Goal: Information Seeking & Learning: Compare options

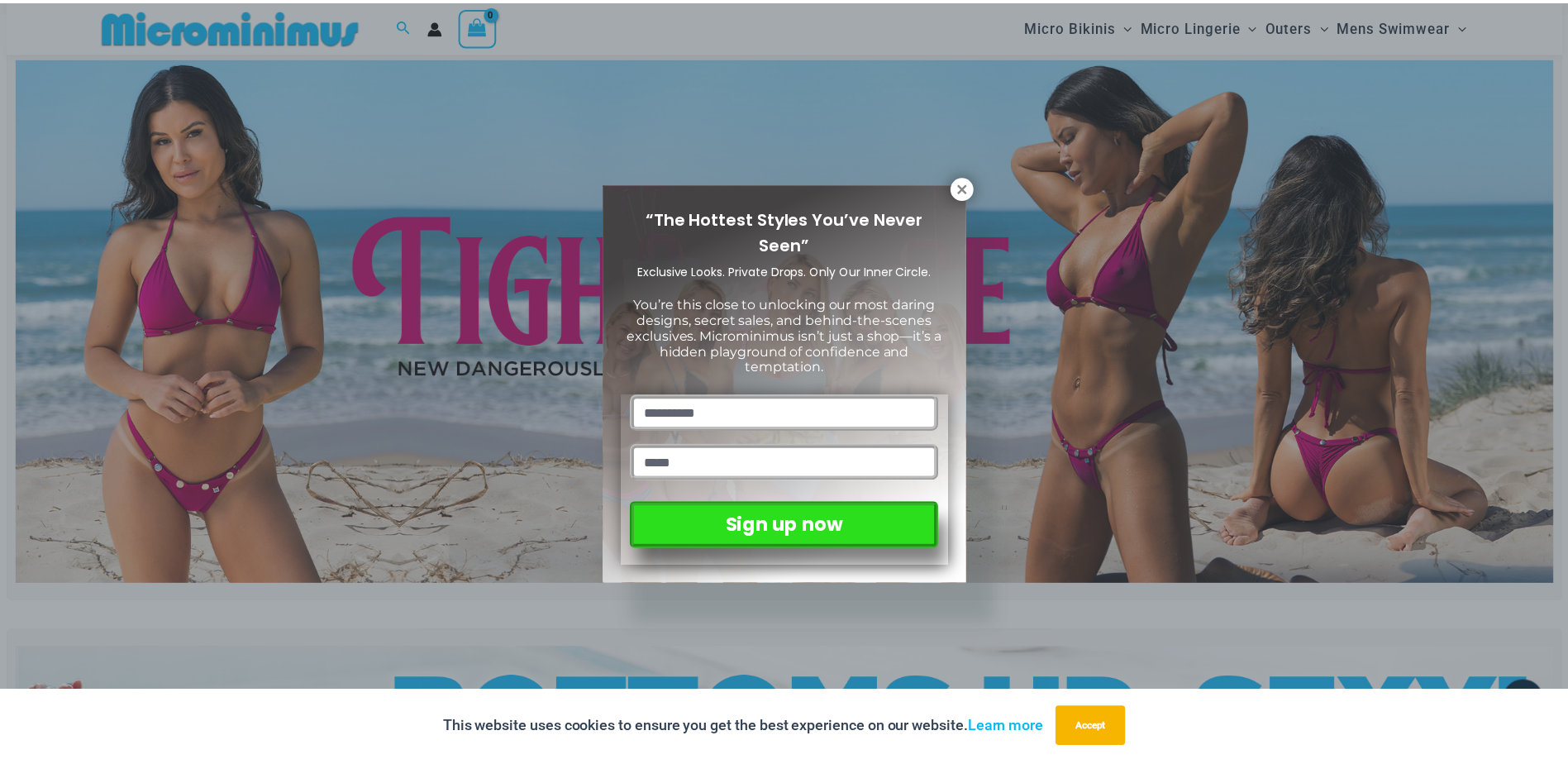
scroll to position [69, 0]
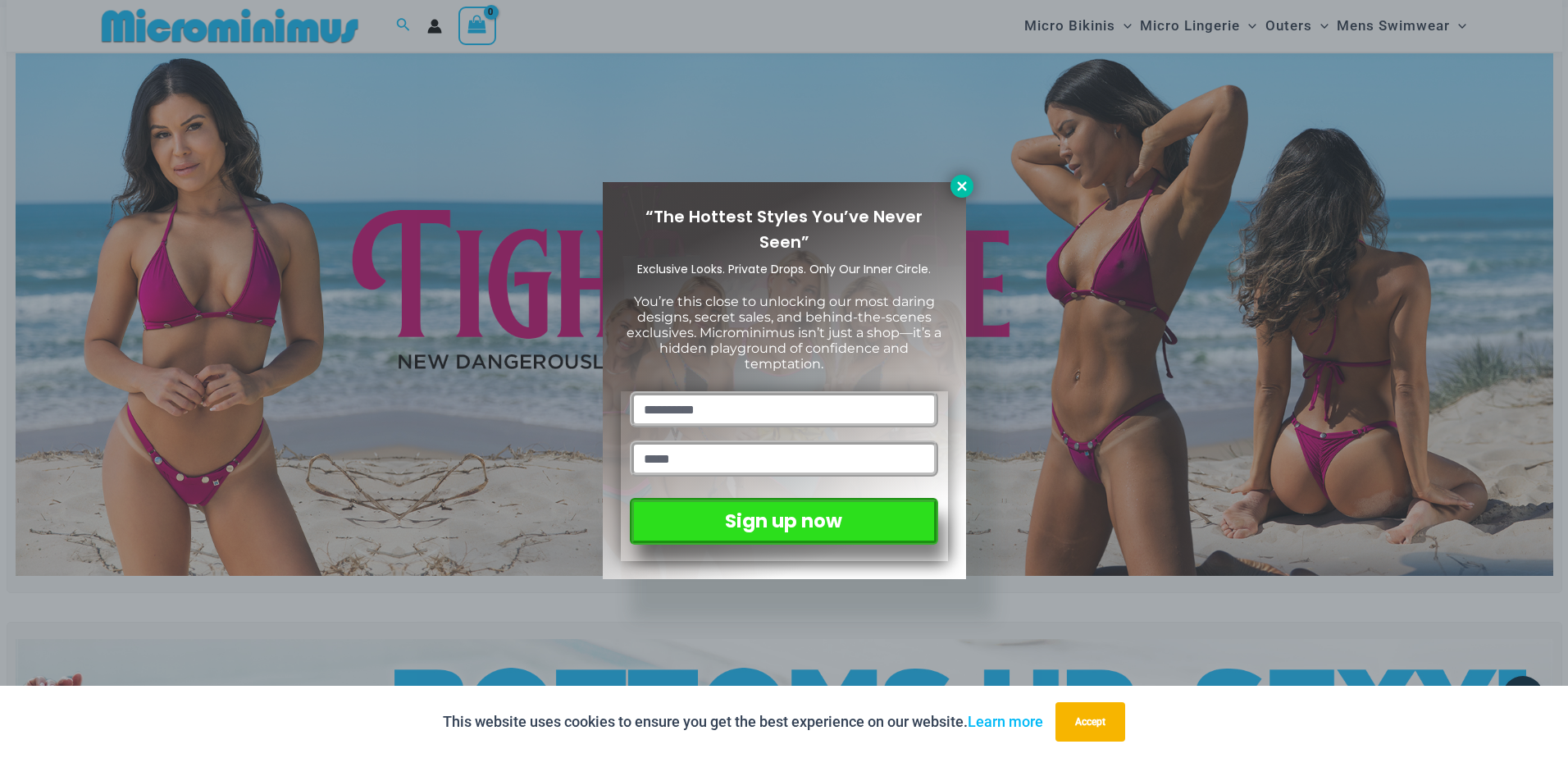
click at [965, 186] on icon at bounding box center [962, 186] width 15 height 15
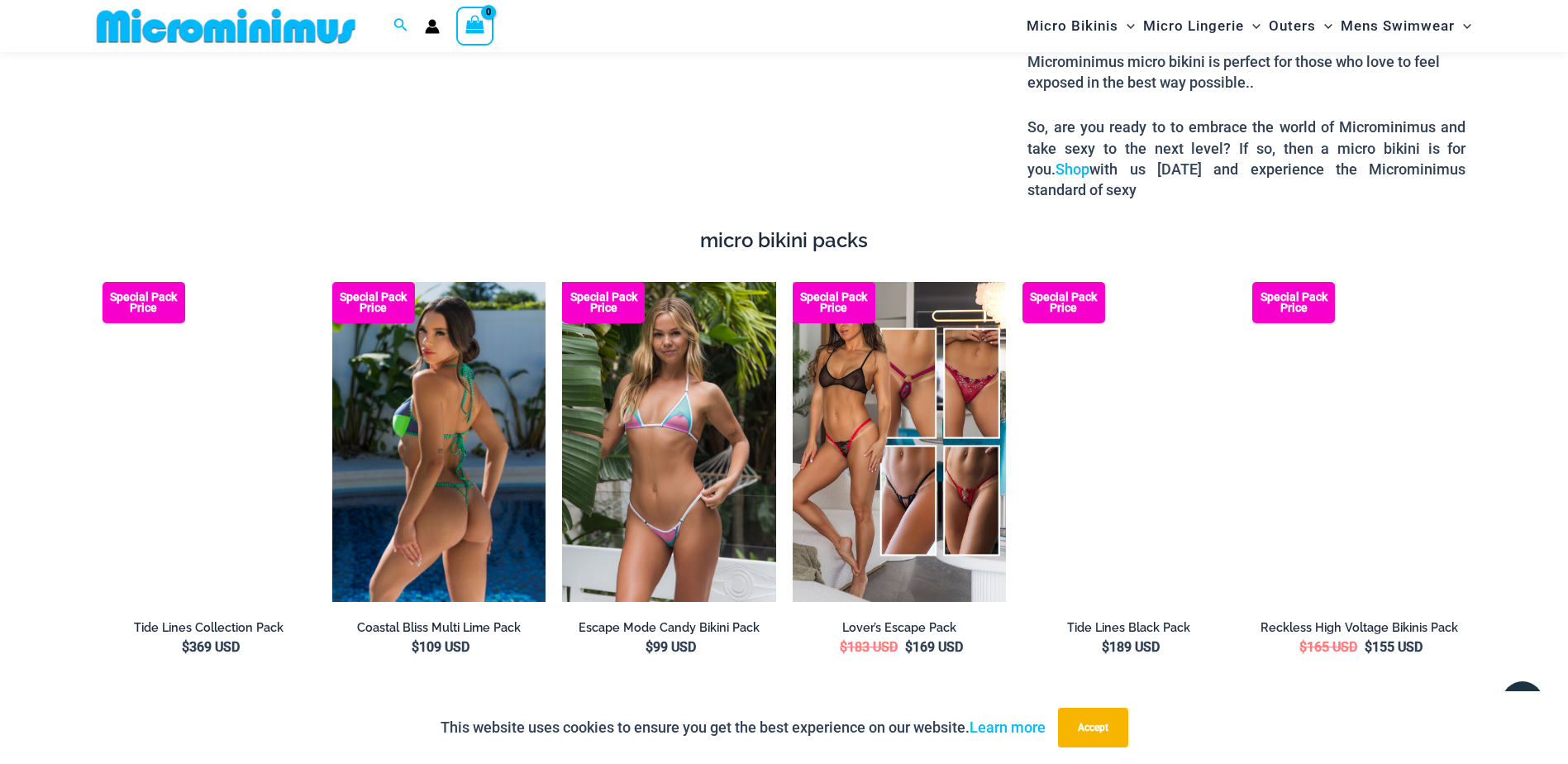
scroll to position [3046, 0]
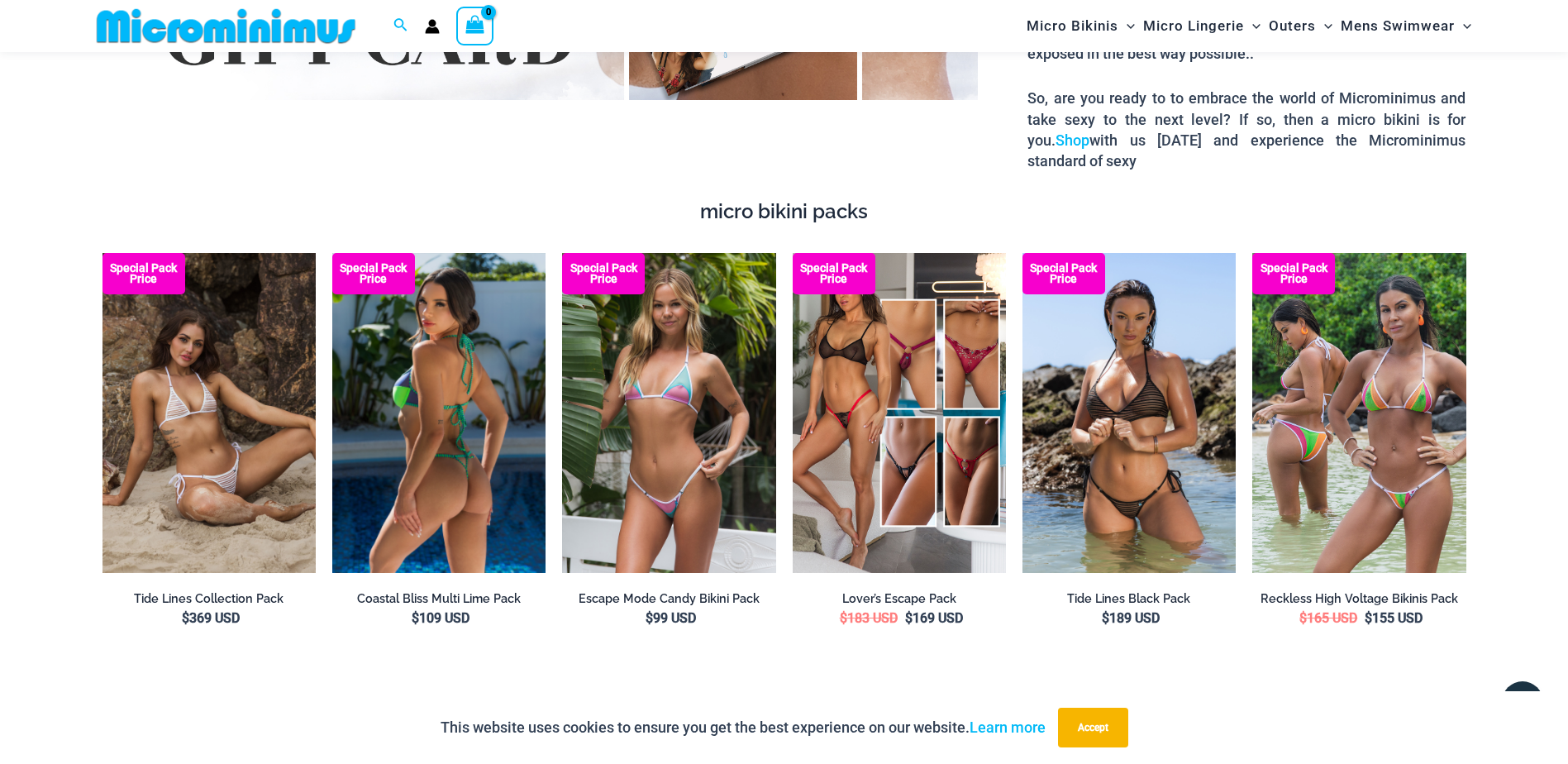
click at [439, 383] on img at bounding box center [439, 413] width 213 height 320
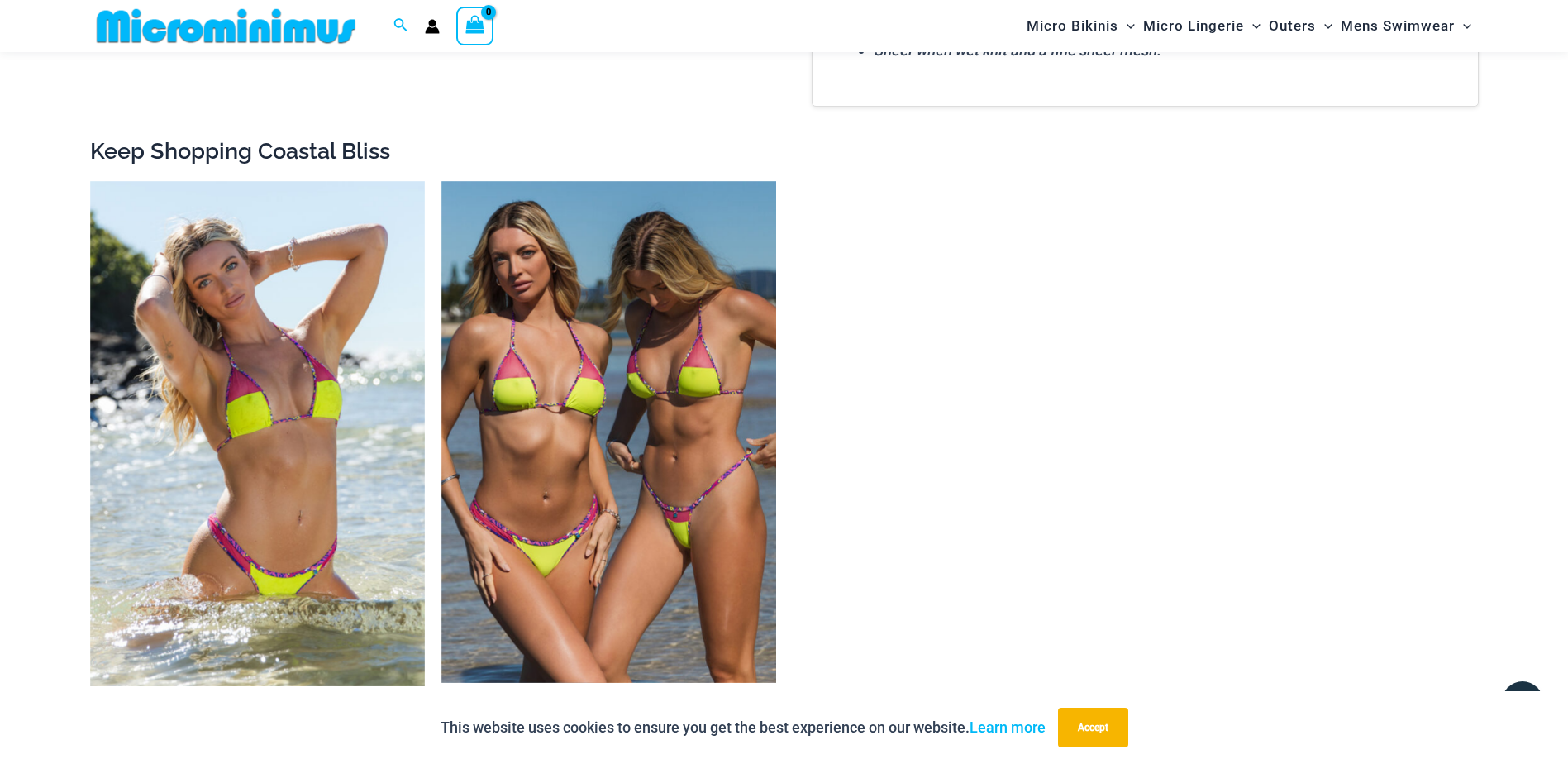
scroll to position [2055, 0]
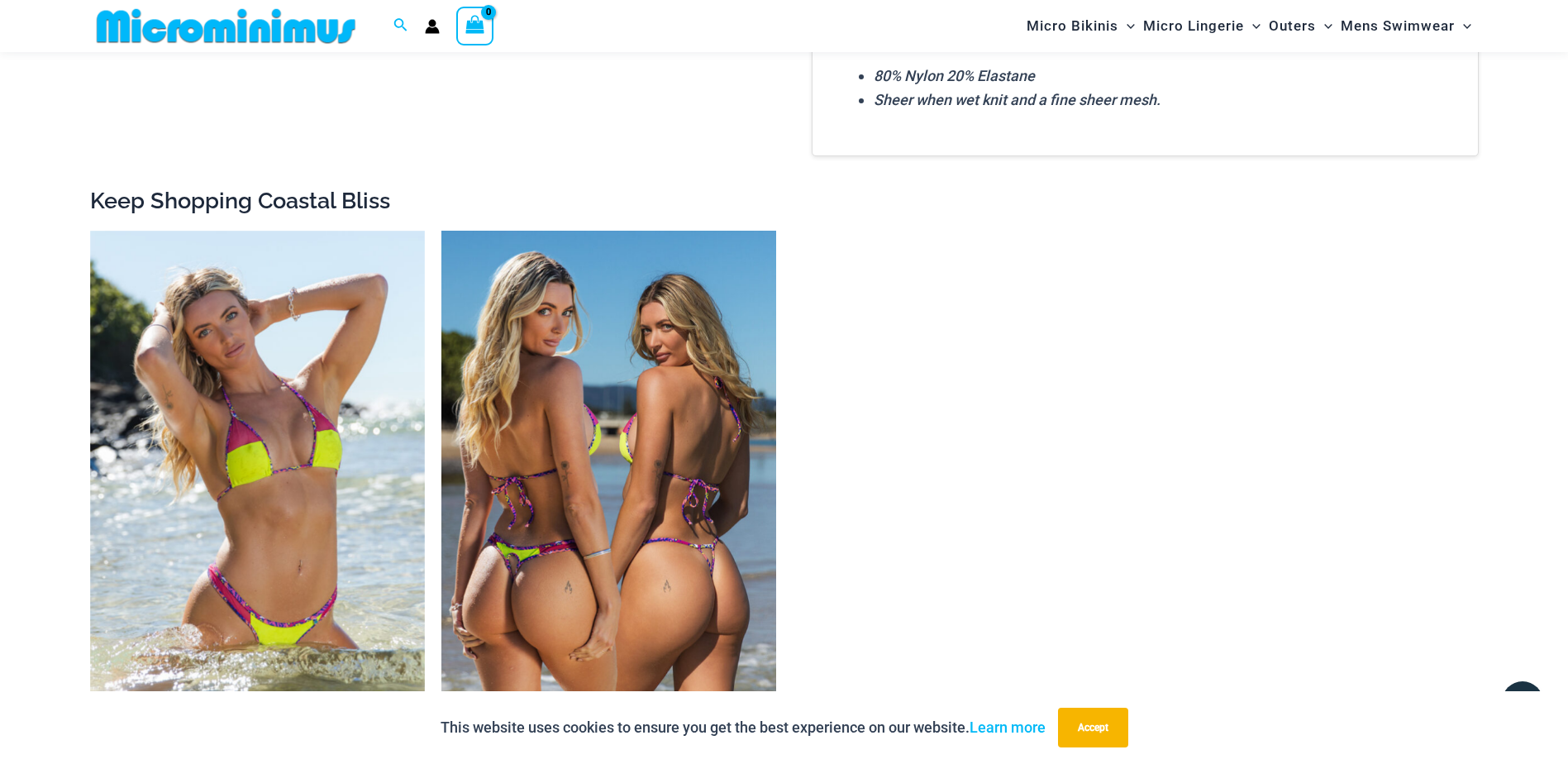
click at [676, 477] on img at bounding box center [608, 482] width 335 height 502
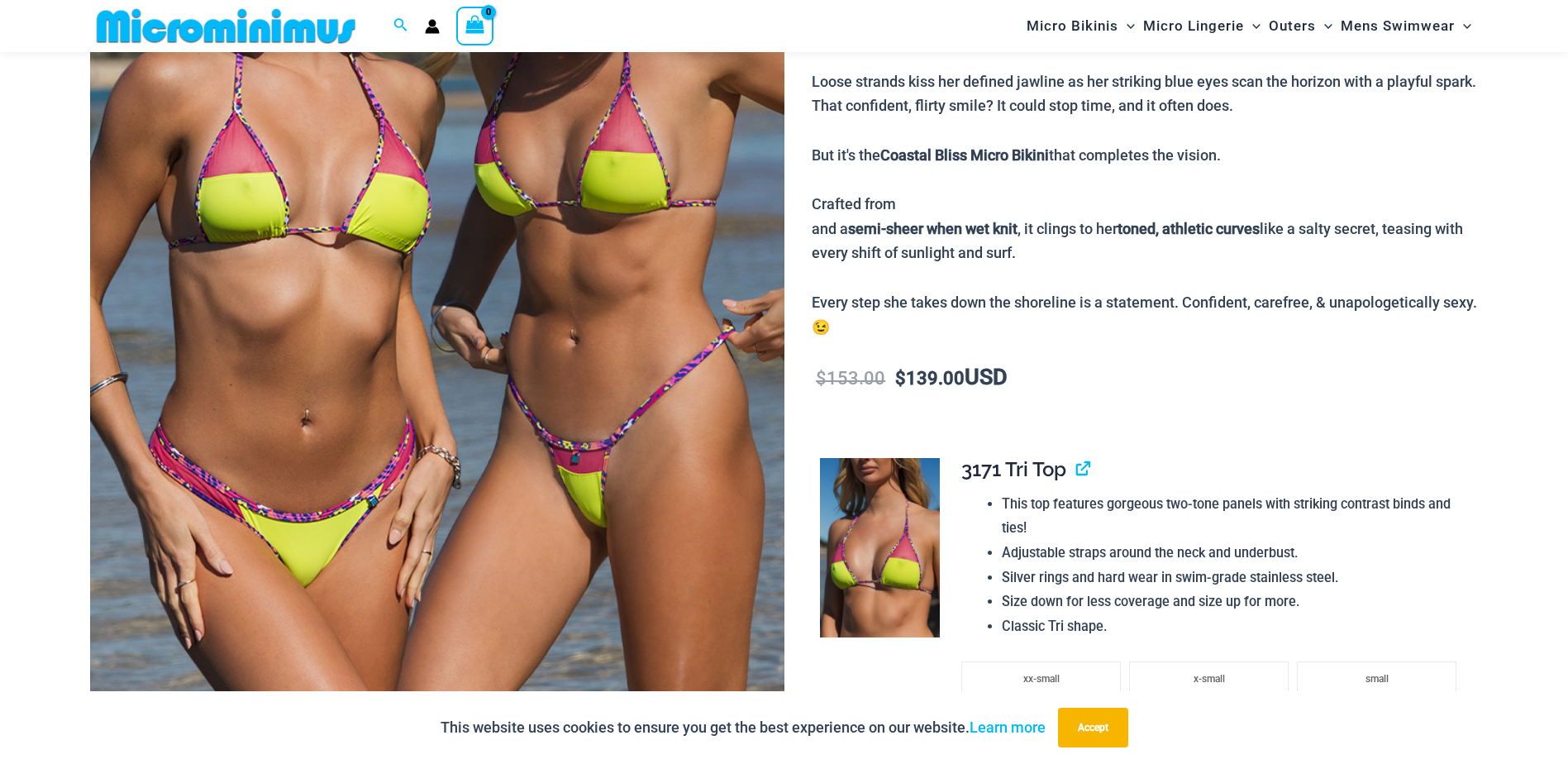
scroll to position [401, 0]
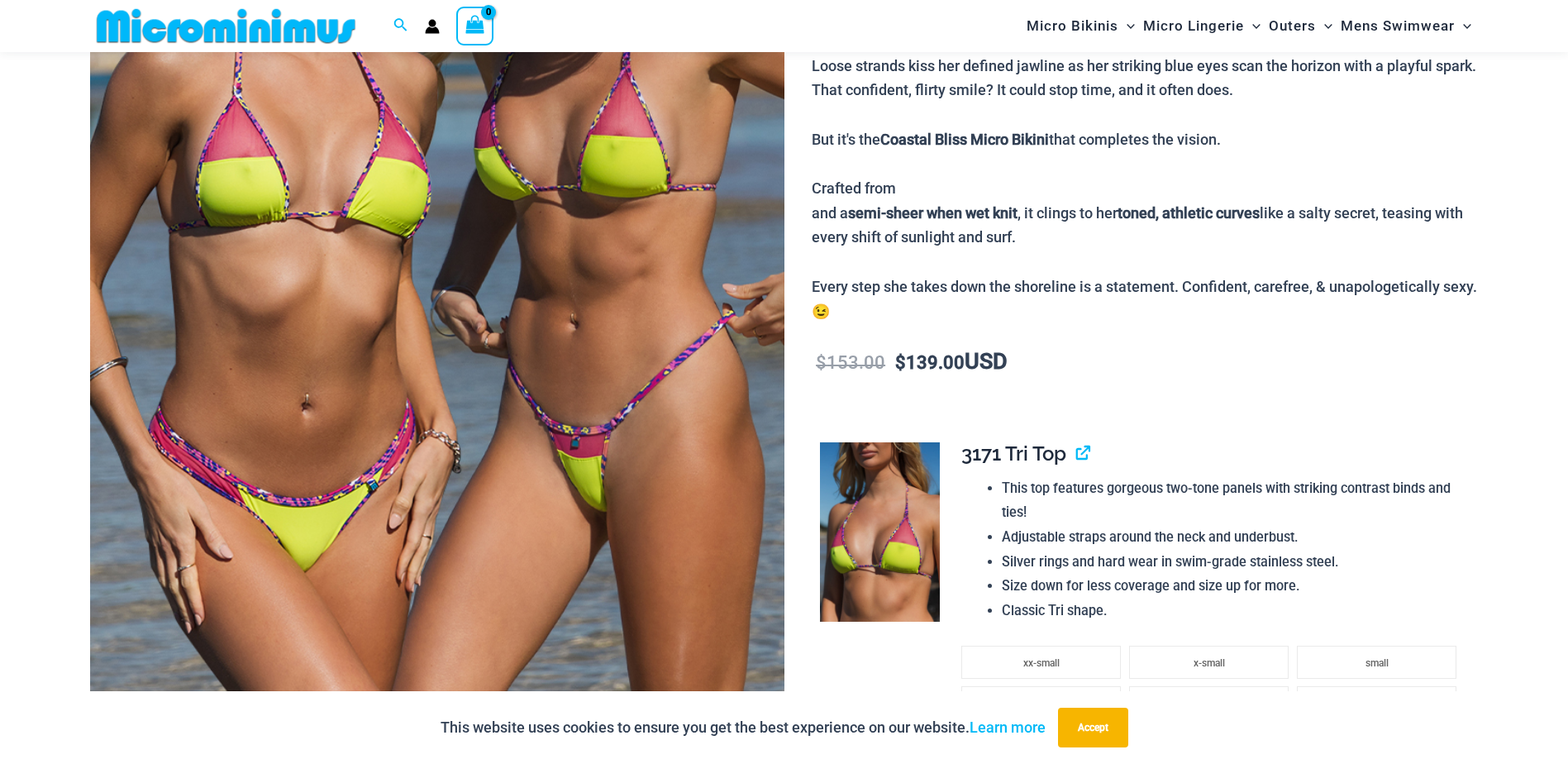
click at [590, 462] on img at bounding box center [437, 270] width 695 height 1042
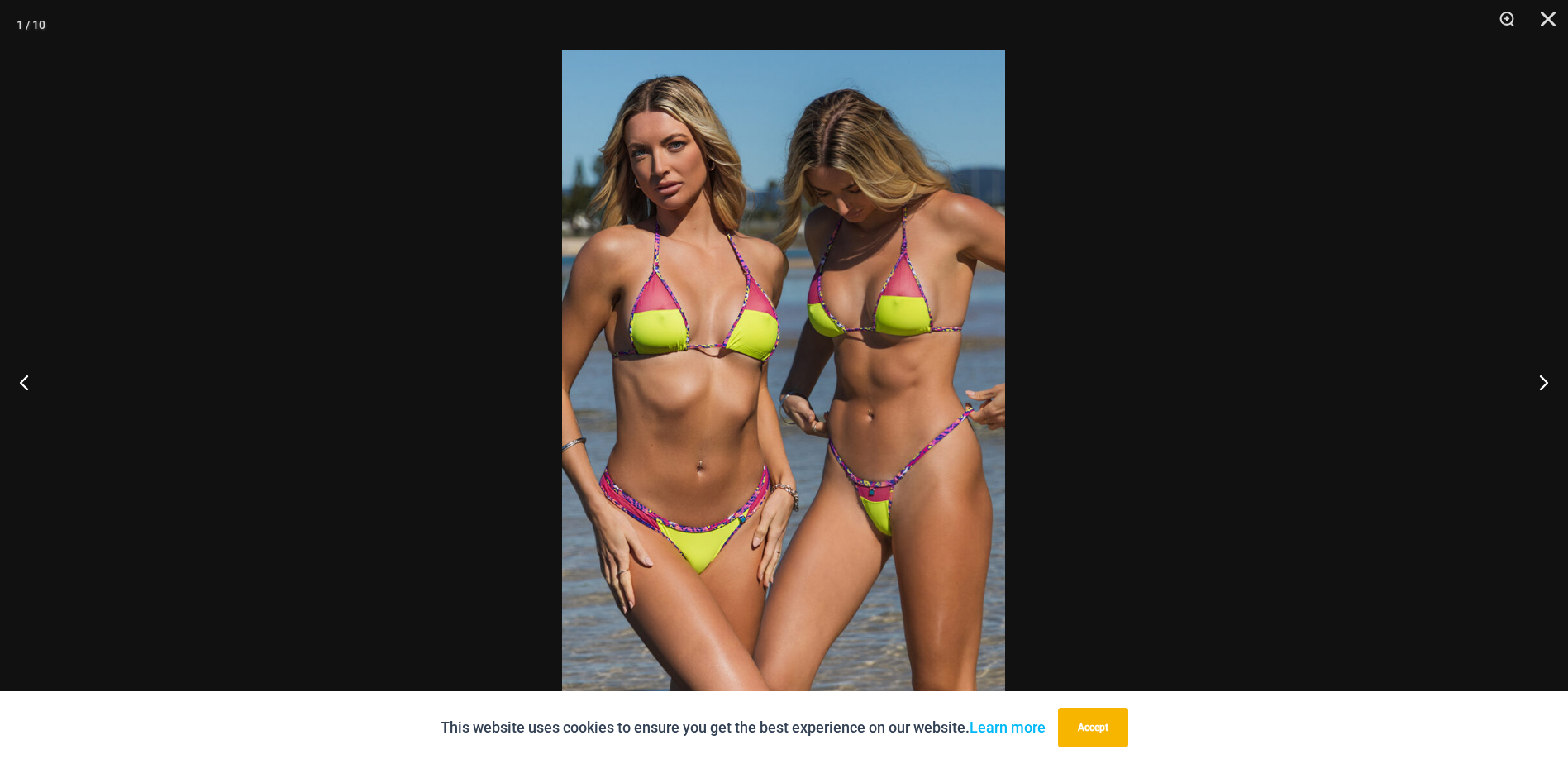
click at [917, 431] on img at bounding box center [784, 382] width 443 height 665
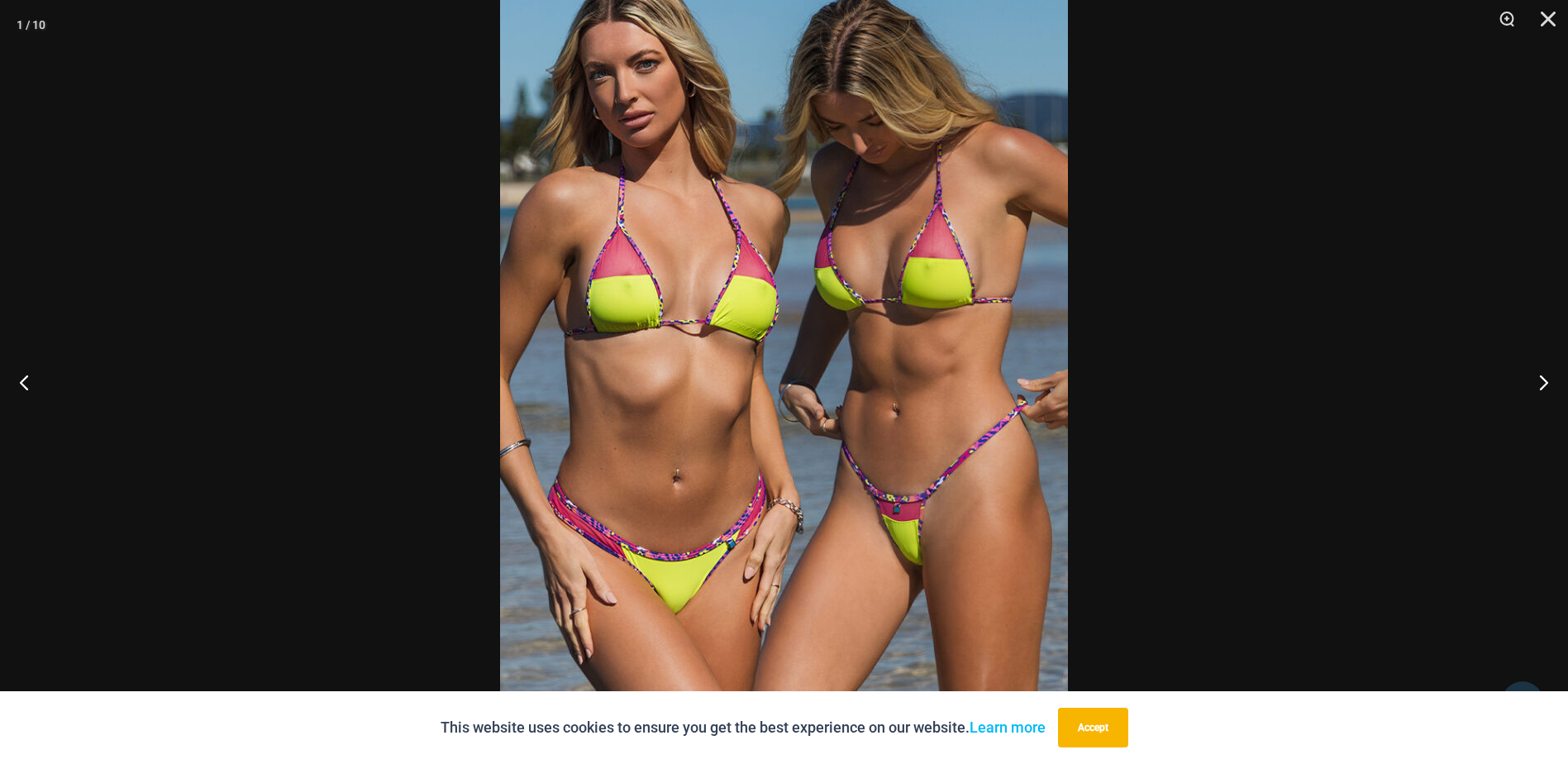
click at [938, 426] on img at bounding box center [784, 368] width 568 height 851
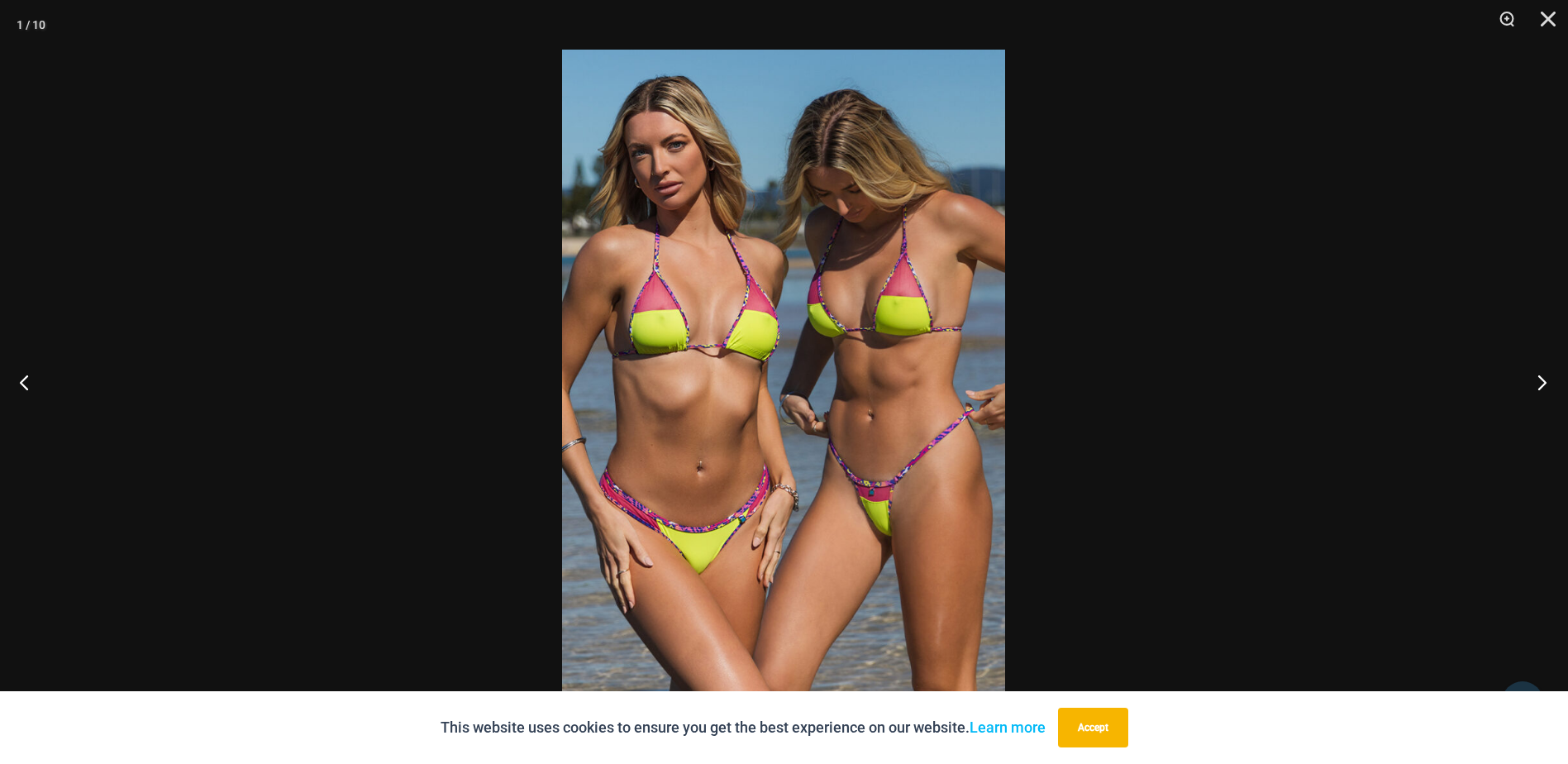
click at [1541, 382] on button "Next" at bounding box center [1537, 382] width 62 height 83
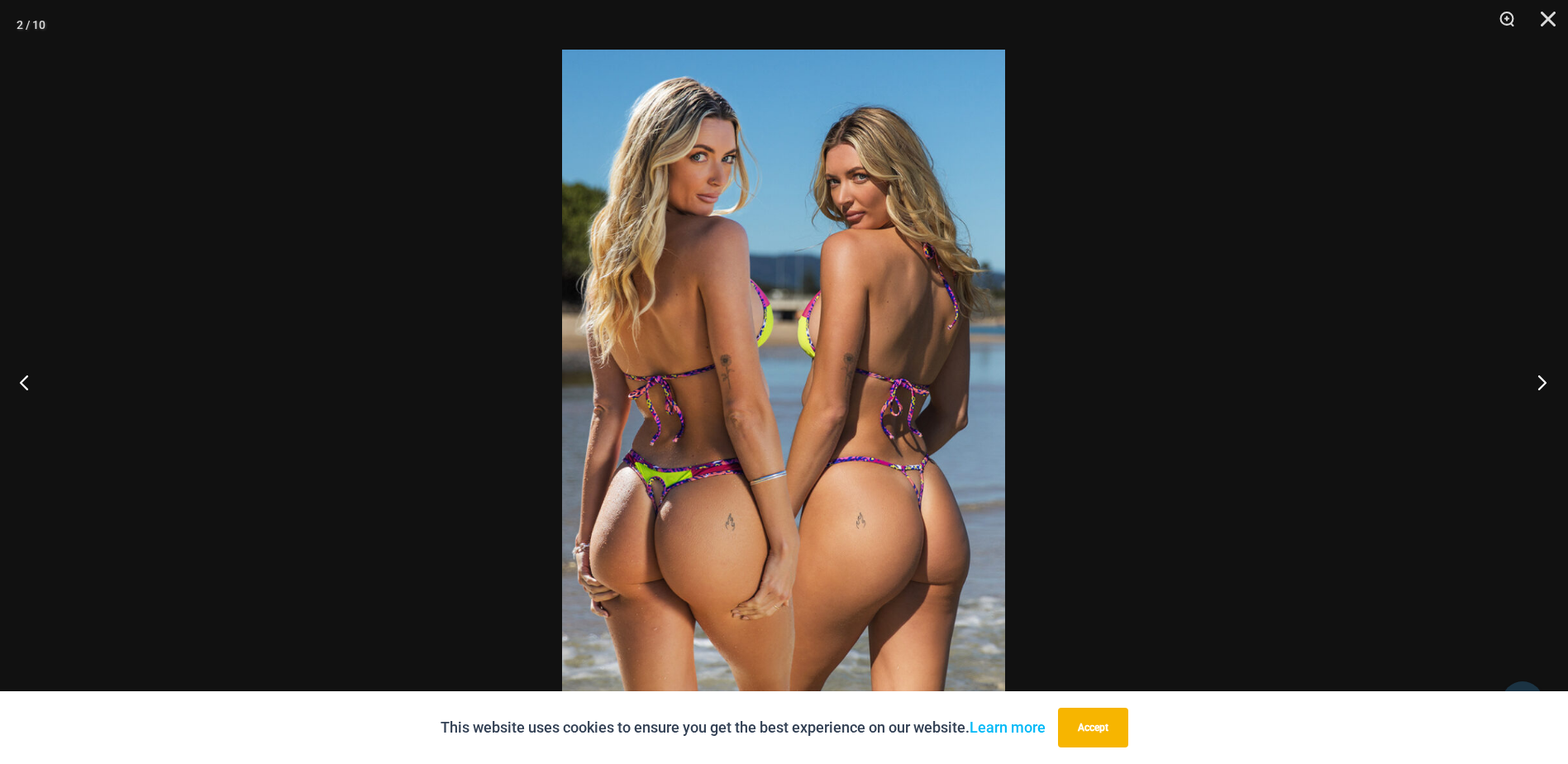
click at [1537, 385] on button "Next" at bounding box center [1537, 382] width 62 height 83
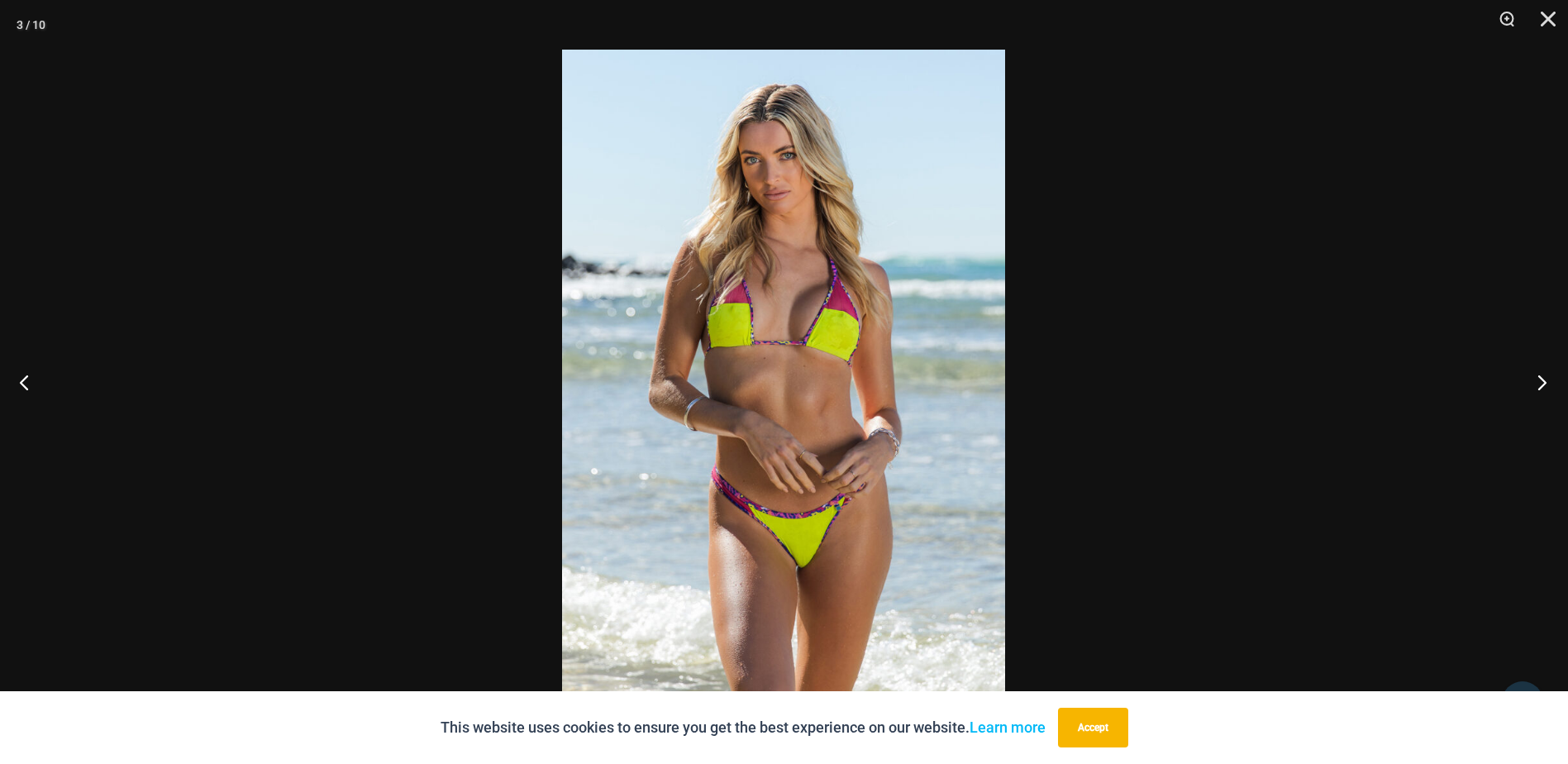
click at [1534, 385] on button "Next" at bounding box center [1537, 382] width 62 height 83
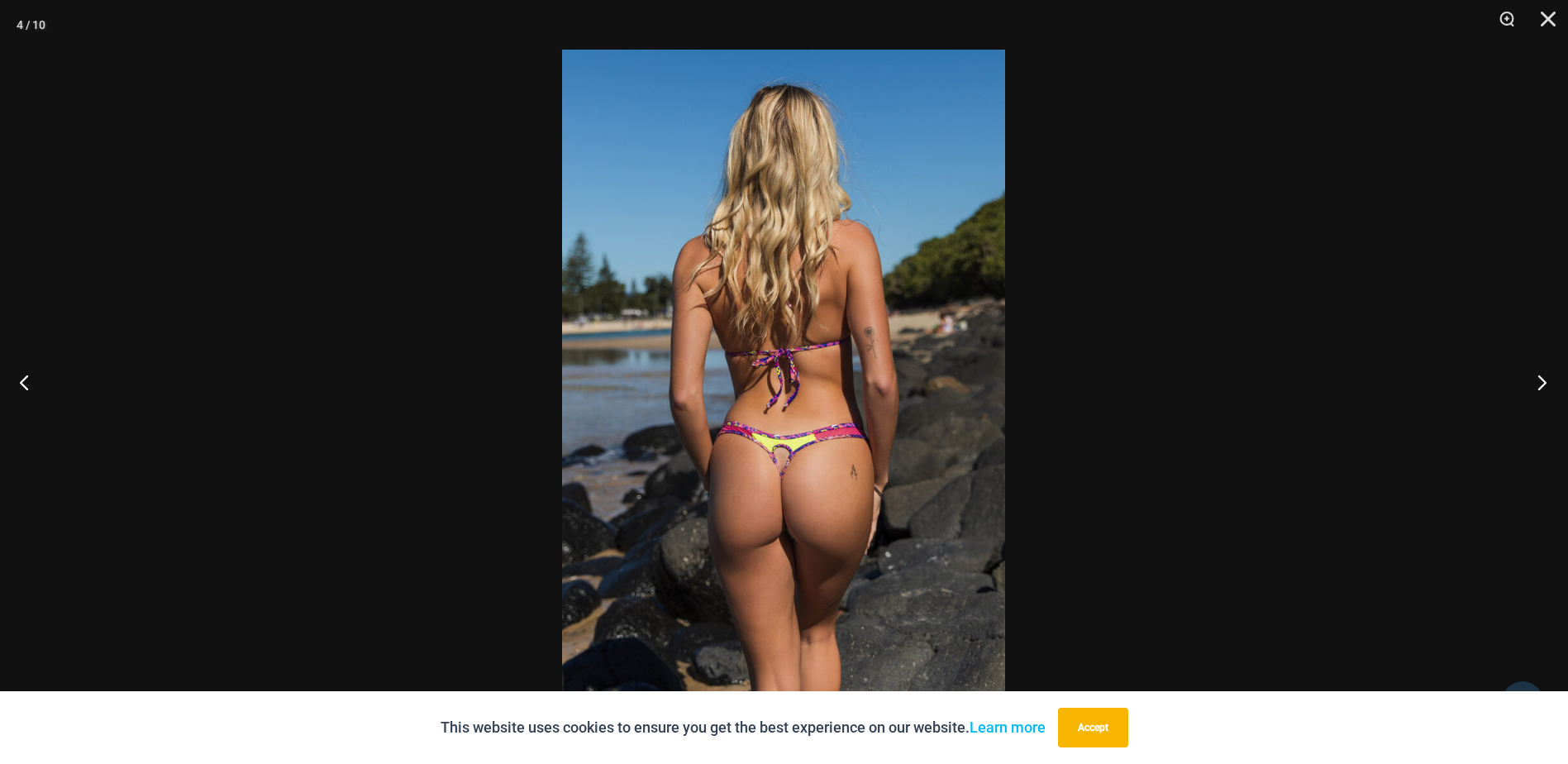
click at [1534, 385] on button "Next" at bounding box center [1537, 382] width 62 height 83
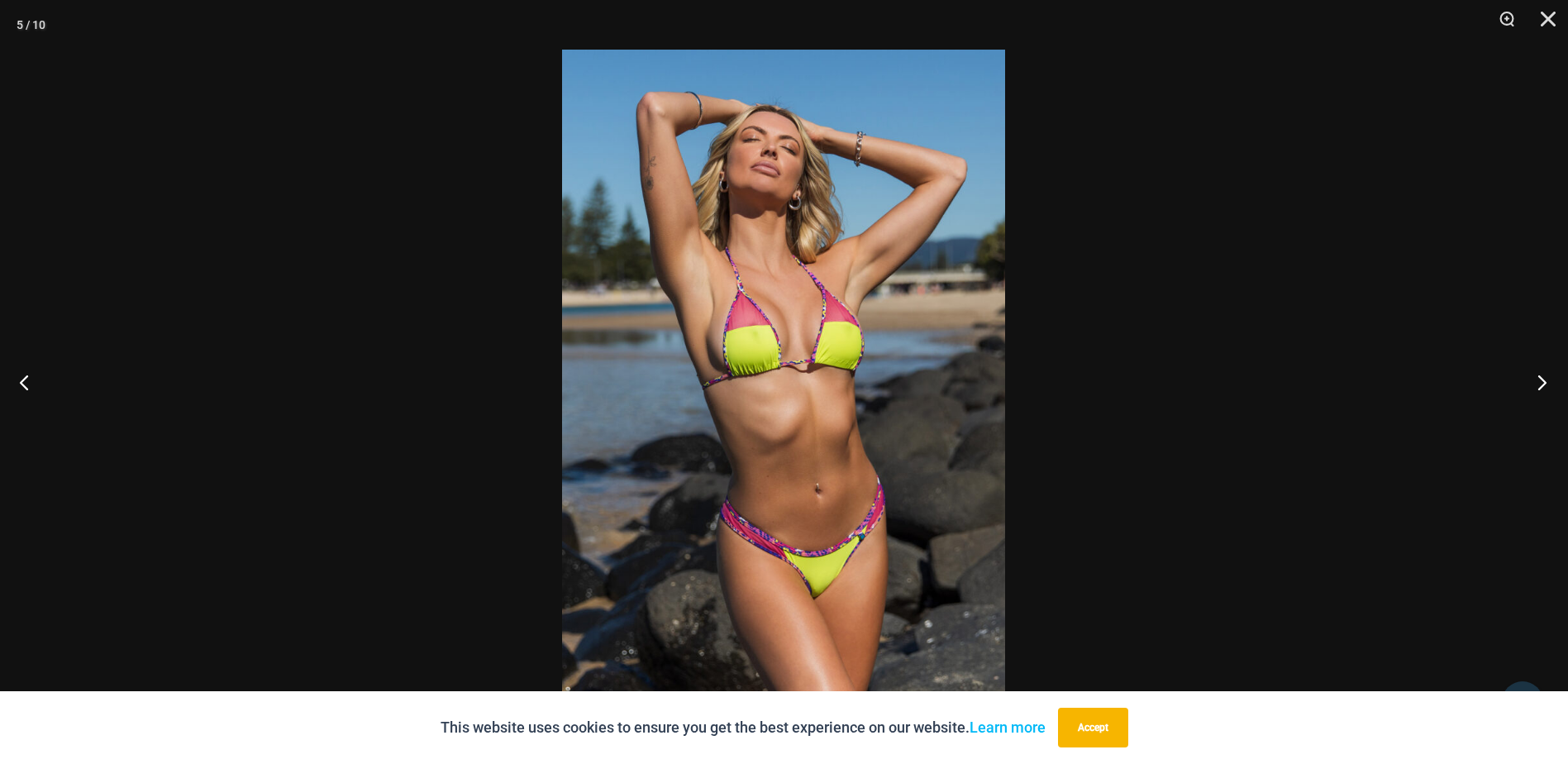
click at [1534, 385] on button "Next" at bounding box center [1537, 382] width 62 height 83
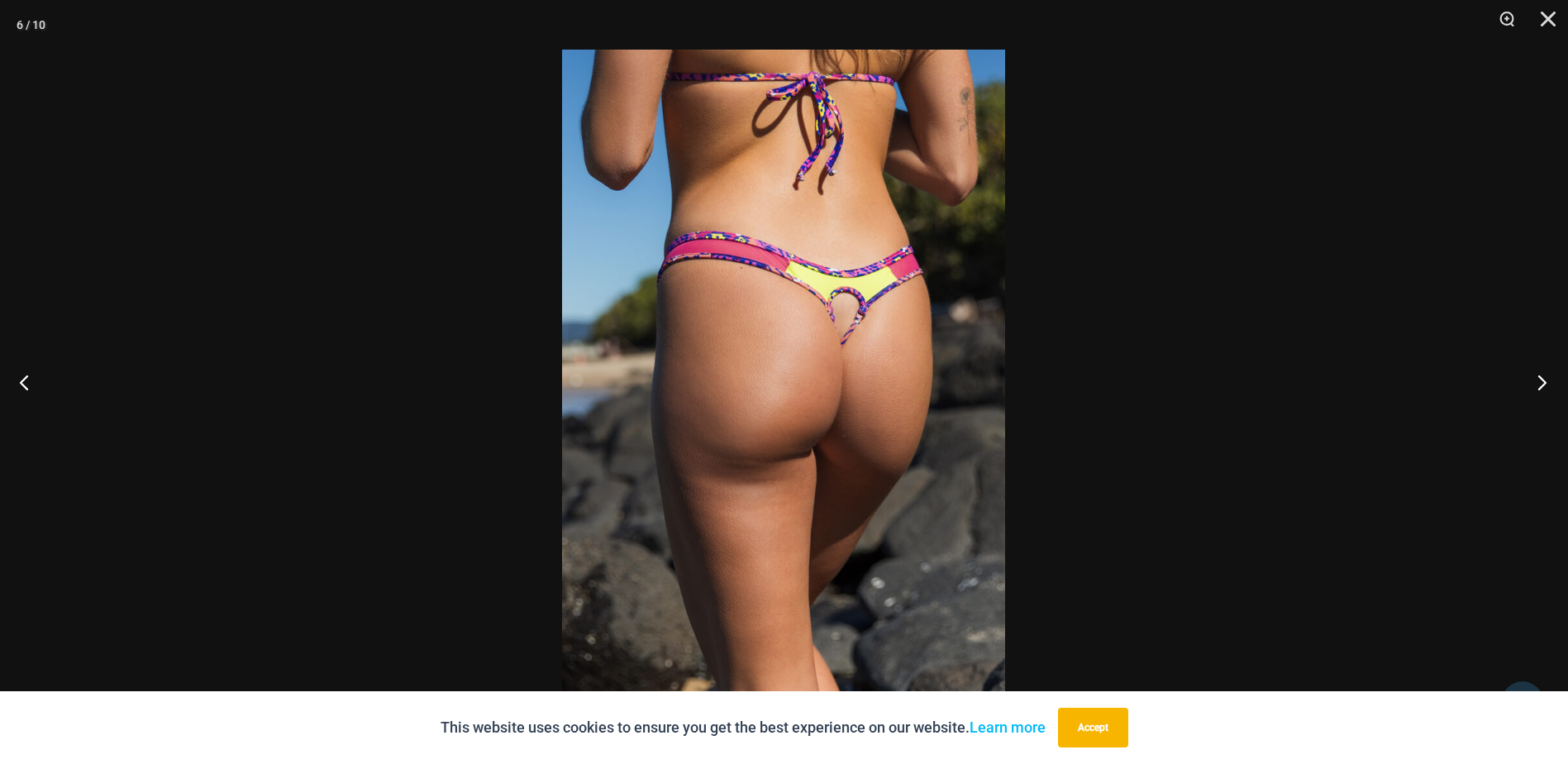
click at [1532, 385] on button "Next" at bounding box center [1537, 382] width 62 height 83
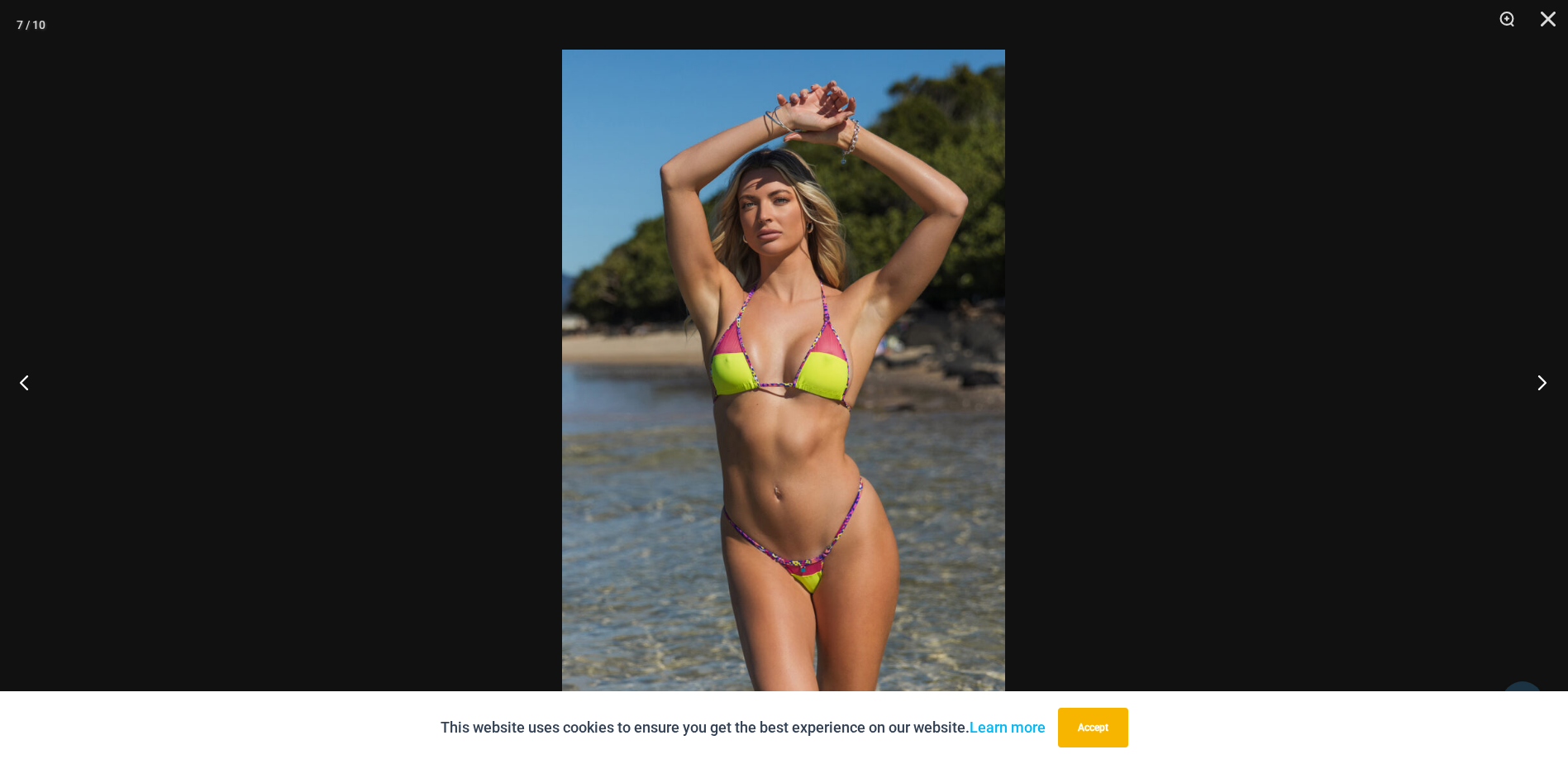
click at [1531, 385] on button "Next" at bounding box center [1537, 382] width 62 height 83
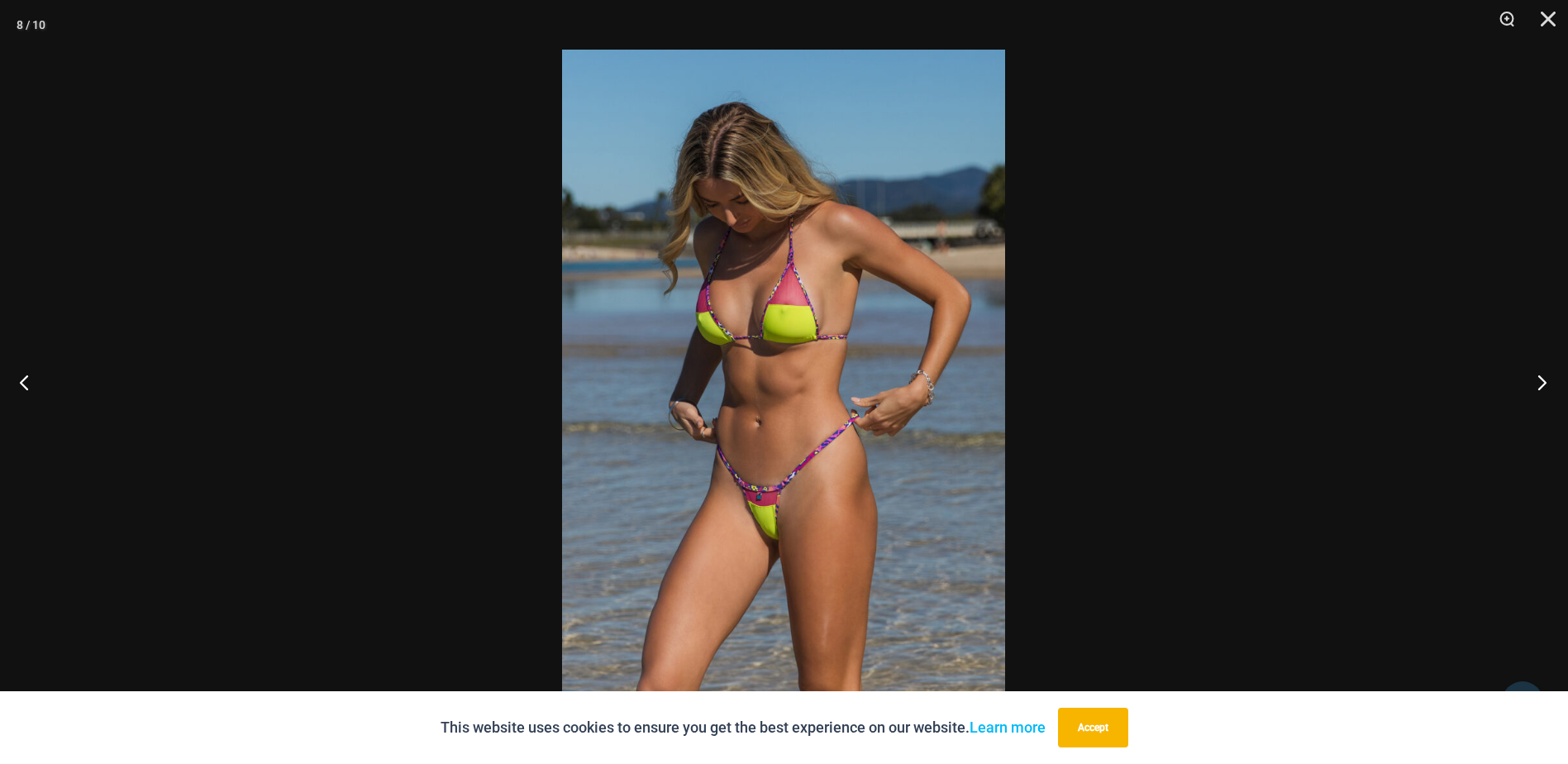
click at [1531, 385] on button "Next" at bounding box center [1537, 382] width 62 height 83
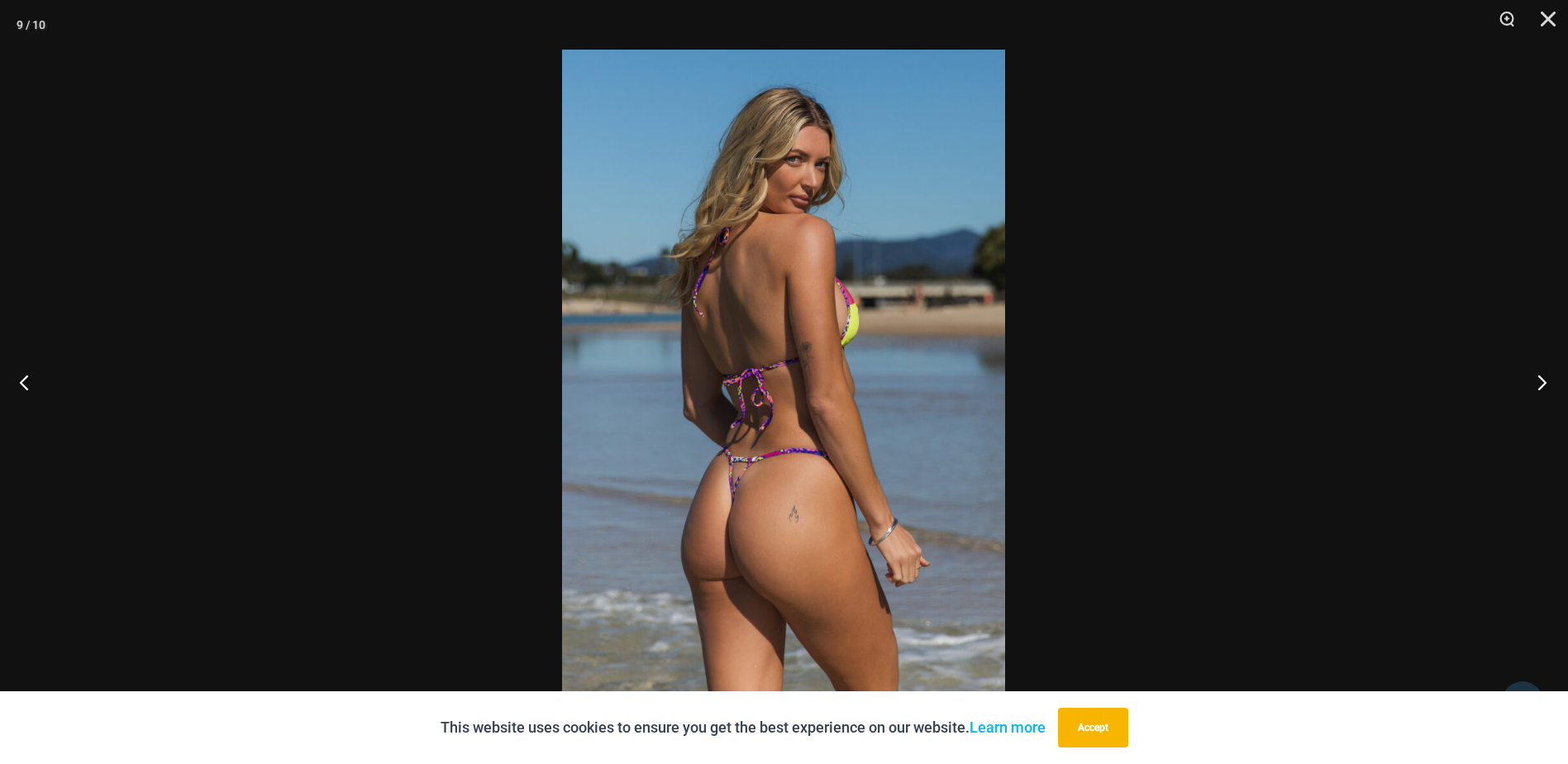
click at [1531, 385] on button "Next" at bounding box center [1537, 382] width 62 height 83
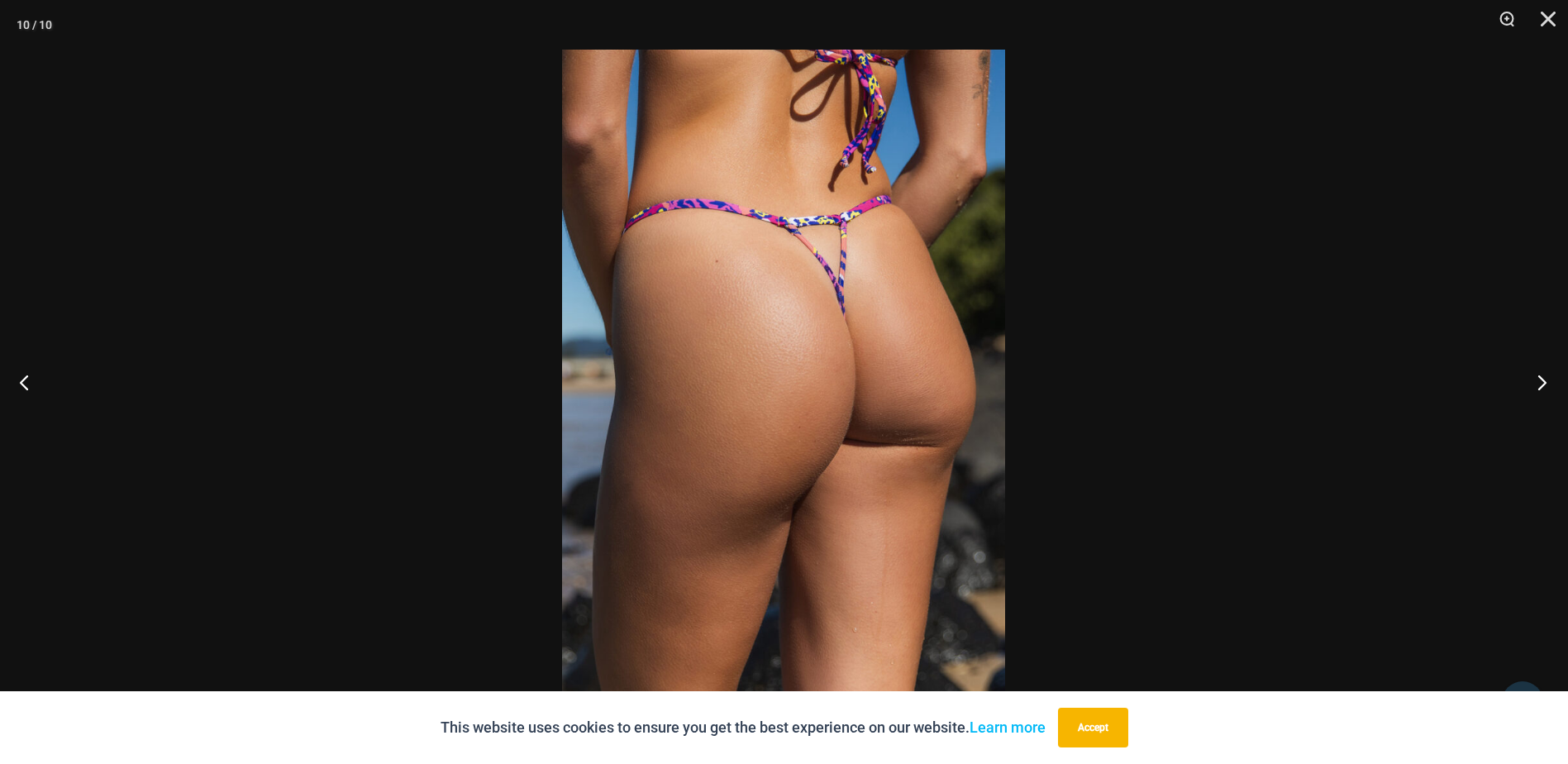
click at [1531, 385] on button "Next" at bounding box center [1537, 382] width 62 height 83
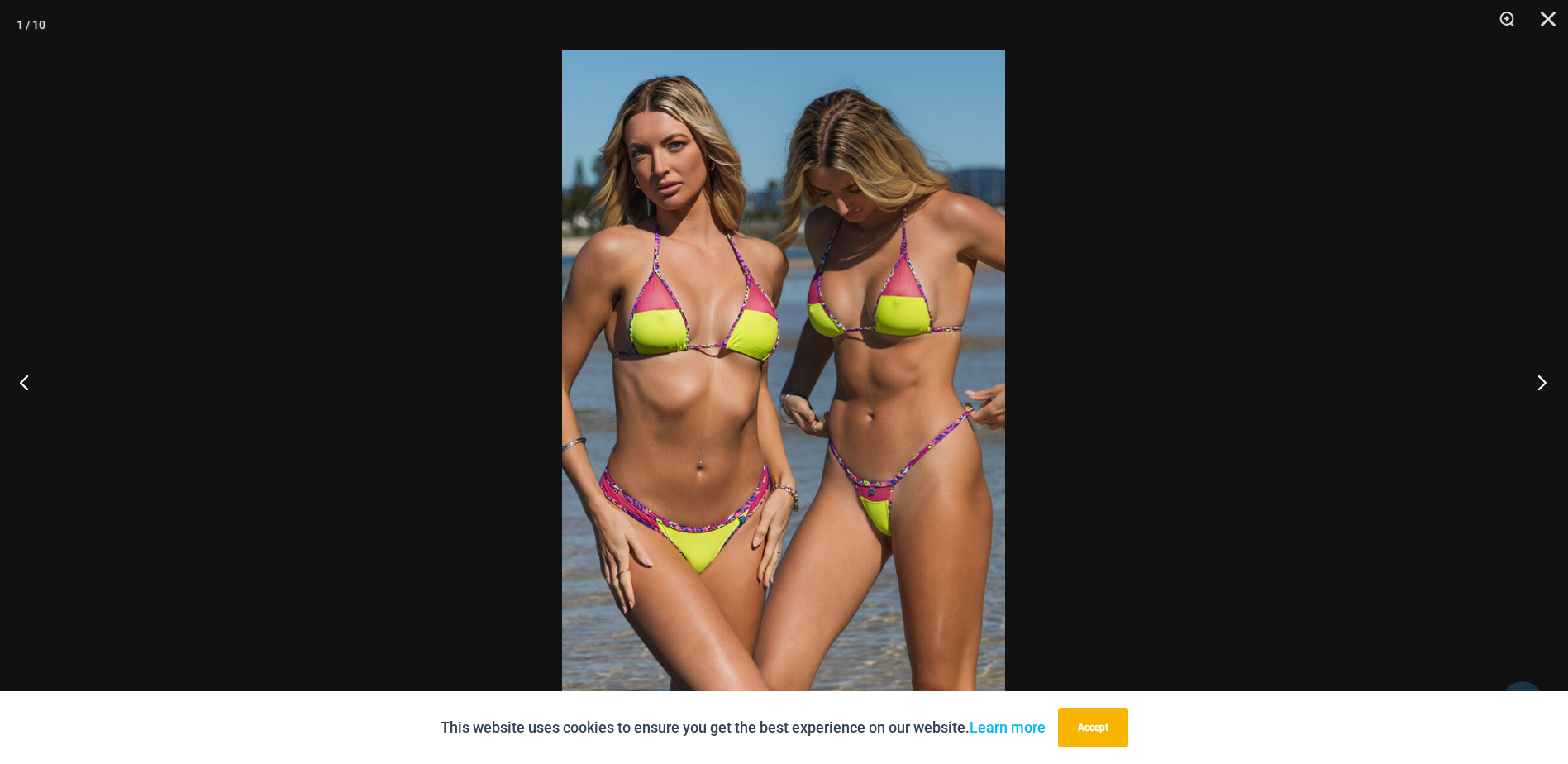
click at [1531, 385] on button "Next" at bounding box center [1537, 382] width 62 height 83
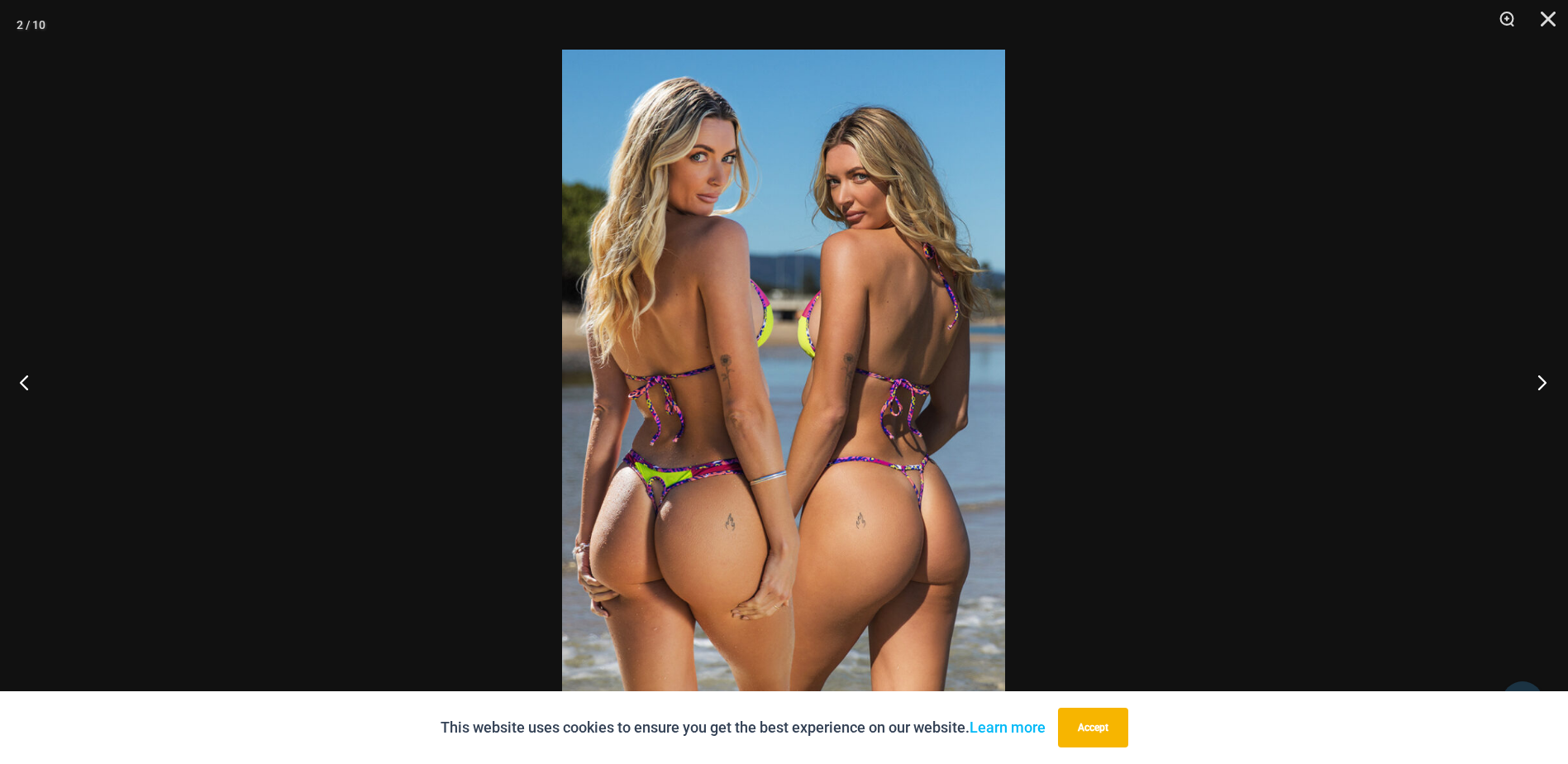
click at [1531, 385] on button "Next" at bounding box center [1537, 382] width 62 height 83
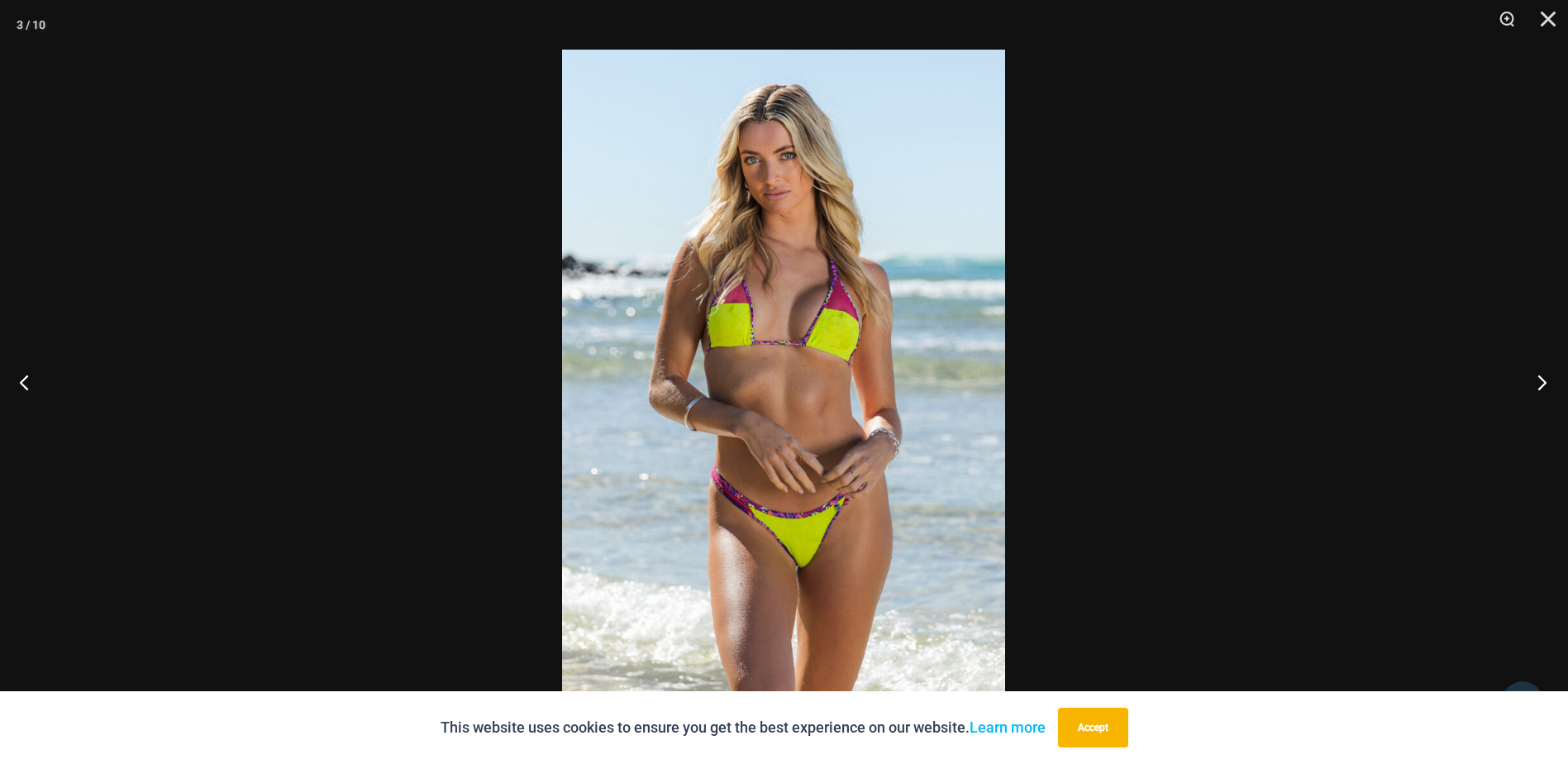
click at [1531, 385] on button "Next" at bounding box center [1537, 382] width 62 height 83
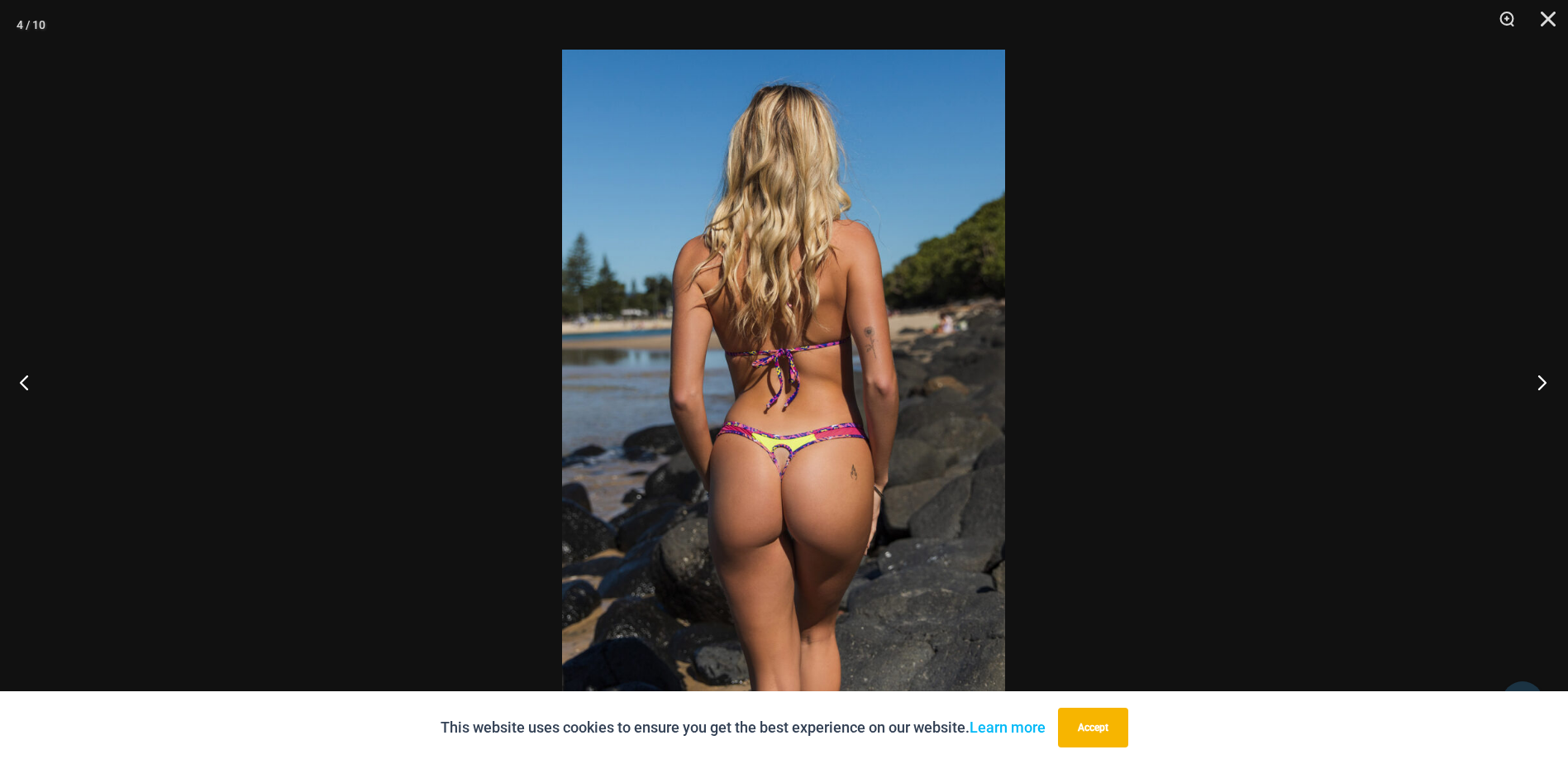
click at [1531, 385] on button "Next" at bounding box center [1537, 382] width 62 height 83
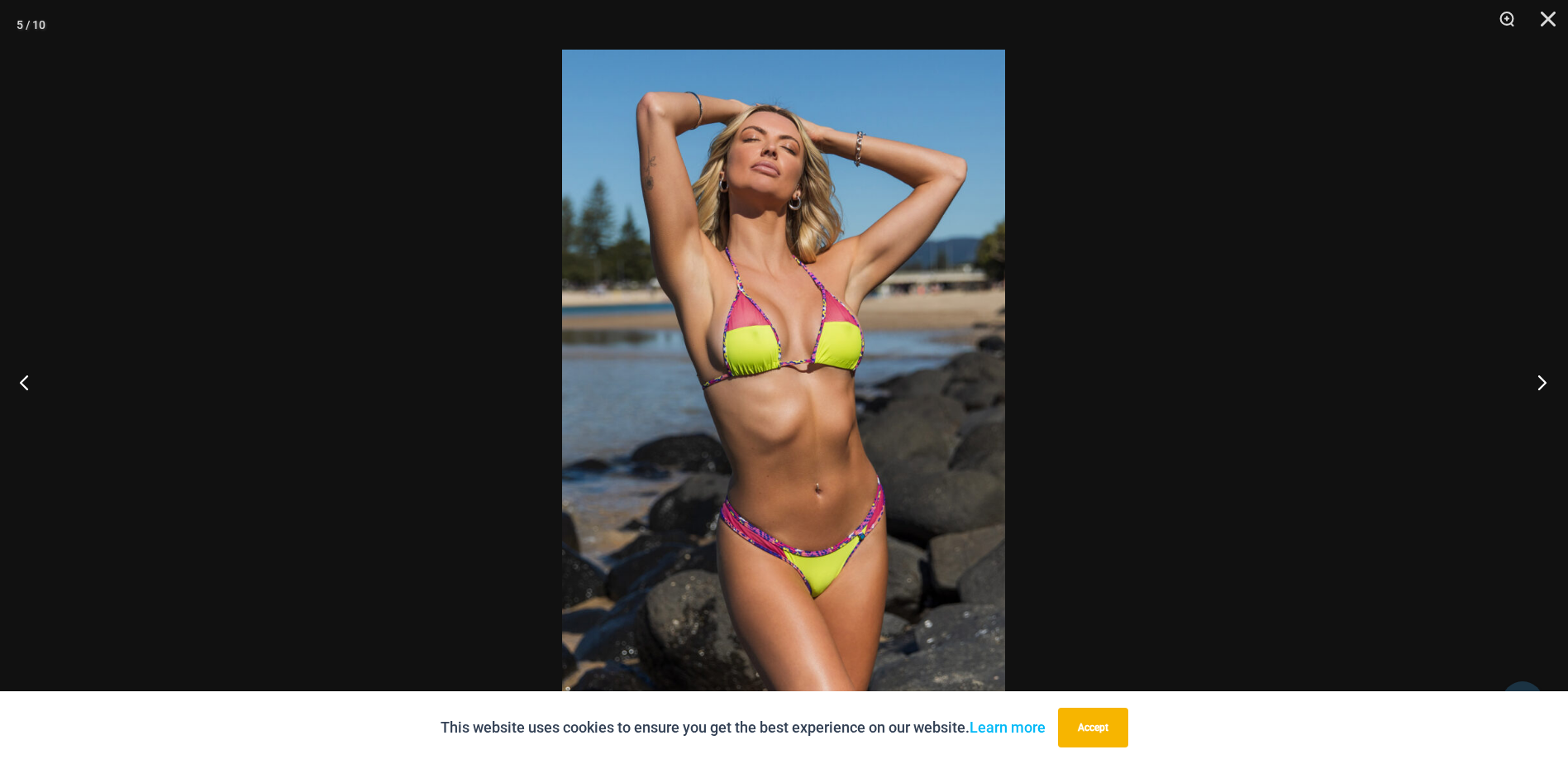
click at [1531, 385] on button "Next" at bounding box center [1537, 382] width 62 height 83
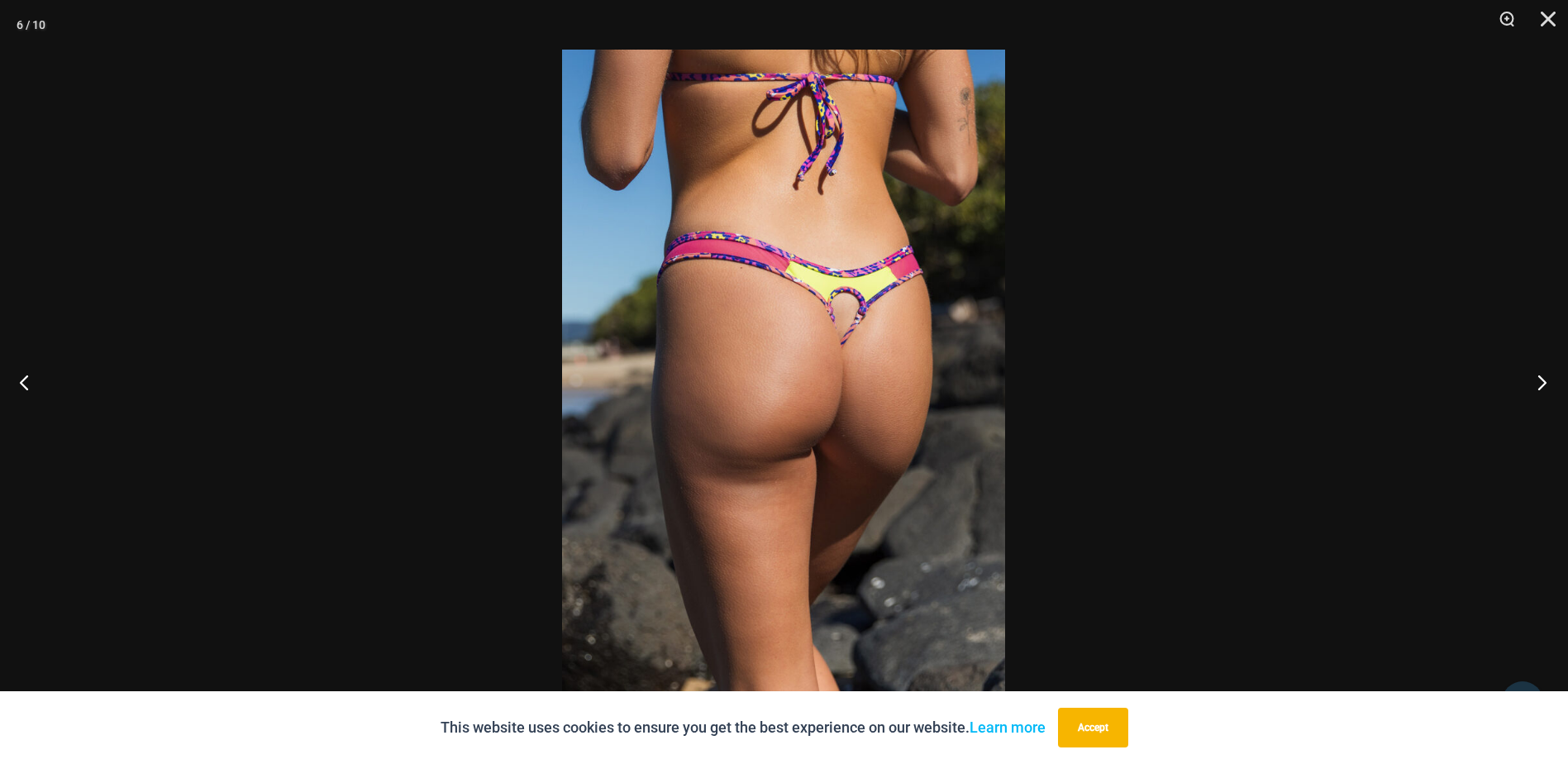
click at [1530, 386] on button "Next" at bounding box center [1537, 382] width 62 height 83
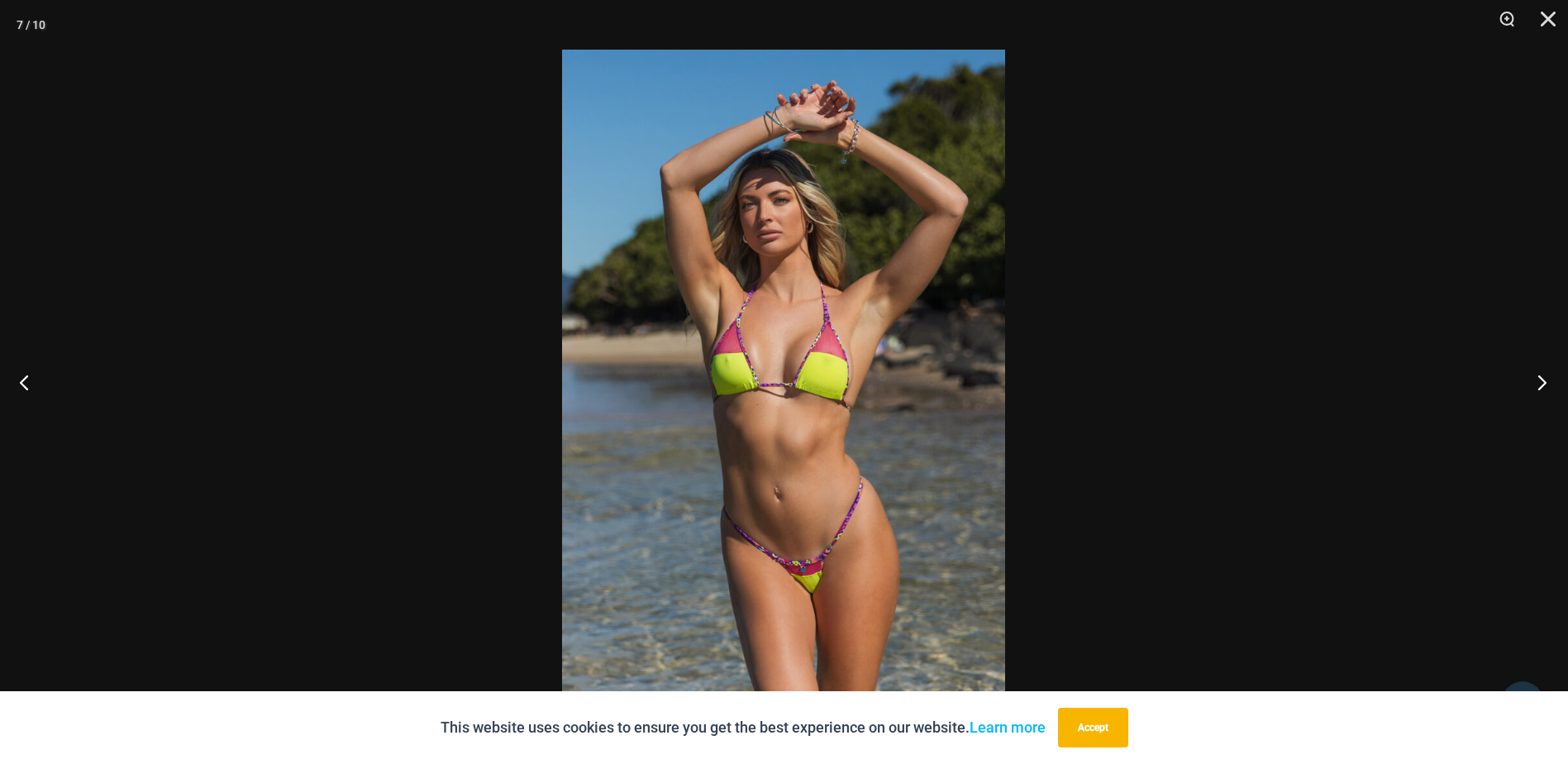
click at [1530, 386] on button "Next" at bounding box center [1537, 382] width 62 height 83
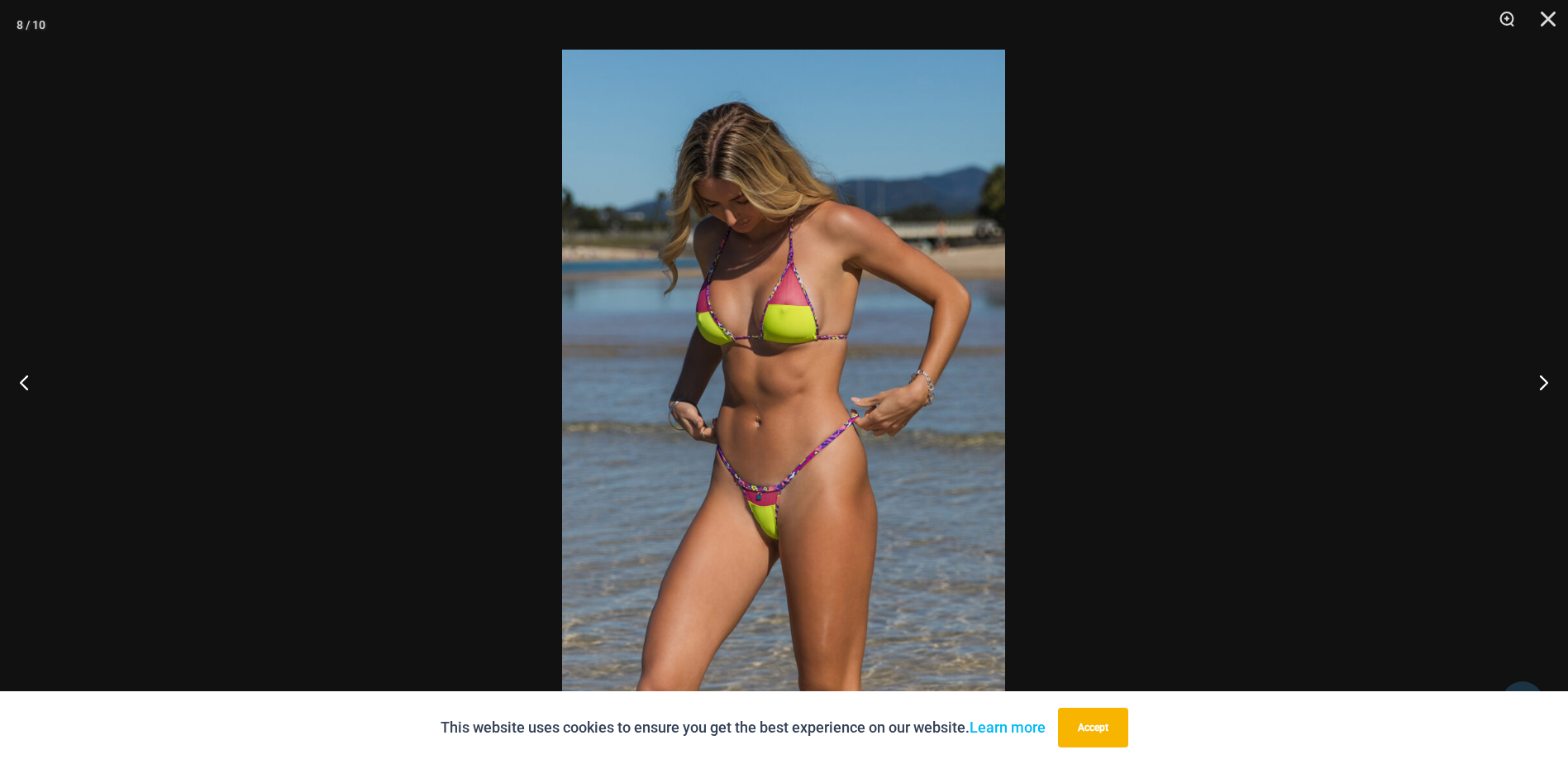
click at [775, 536] on img at bounding box center [784, 382] width 443 height 665
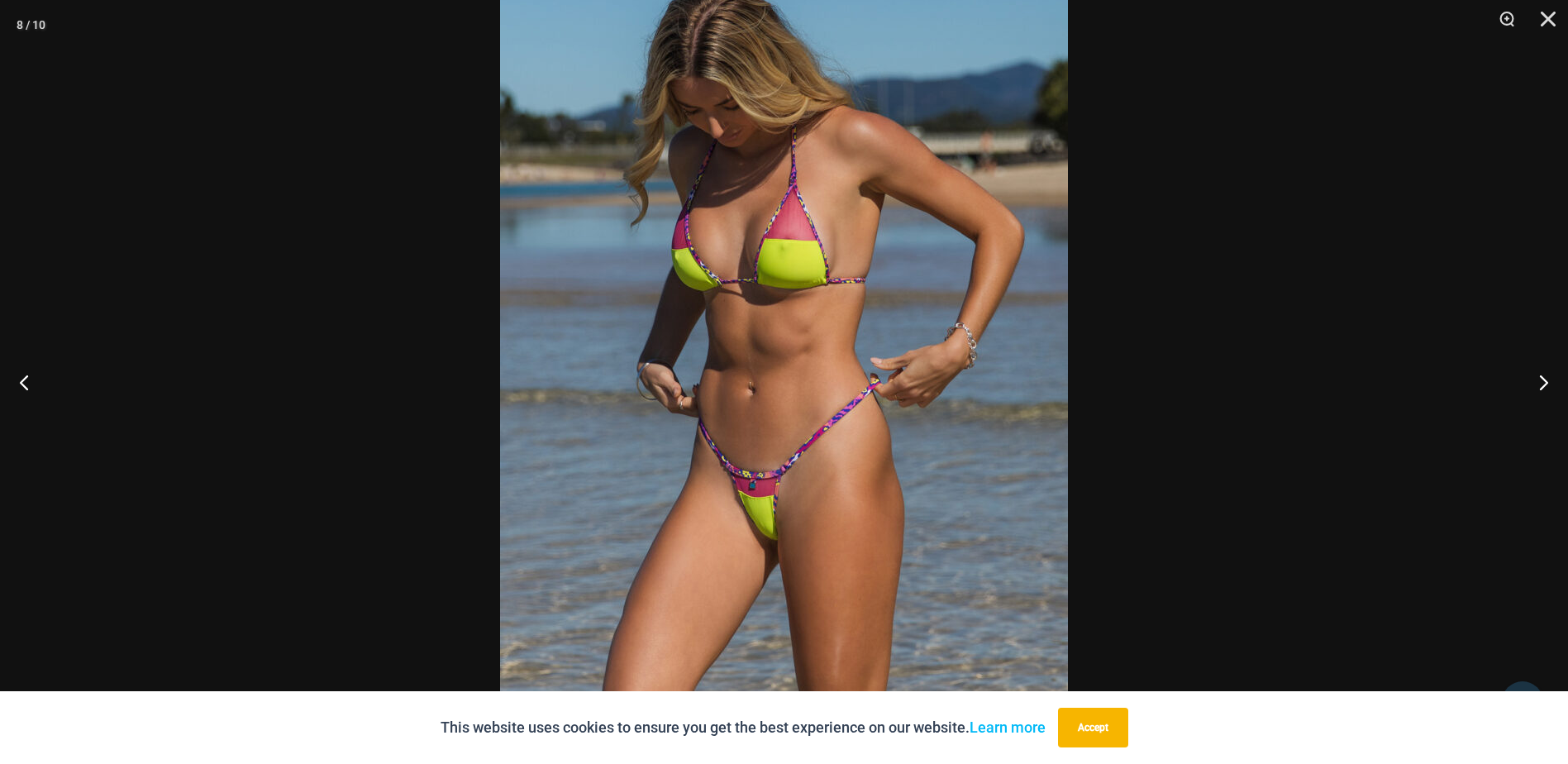
click at [1280, 408] on div at bounding box center [784, 382] width 1568 height 764
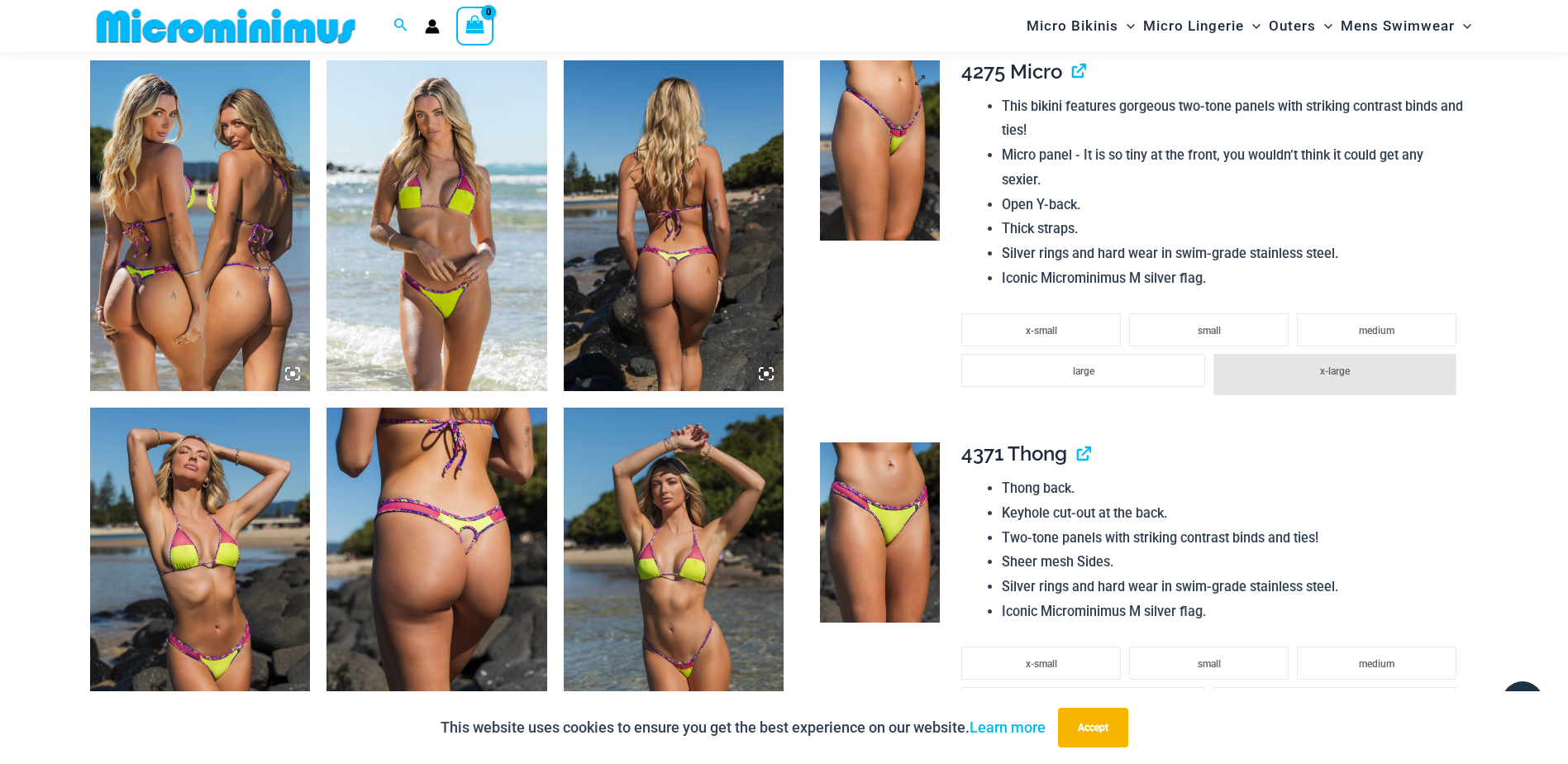
scroll to position [980, 0]
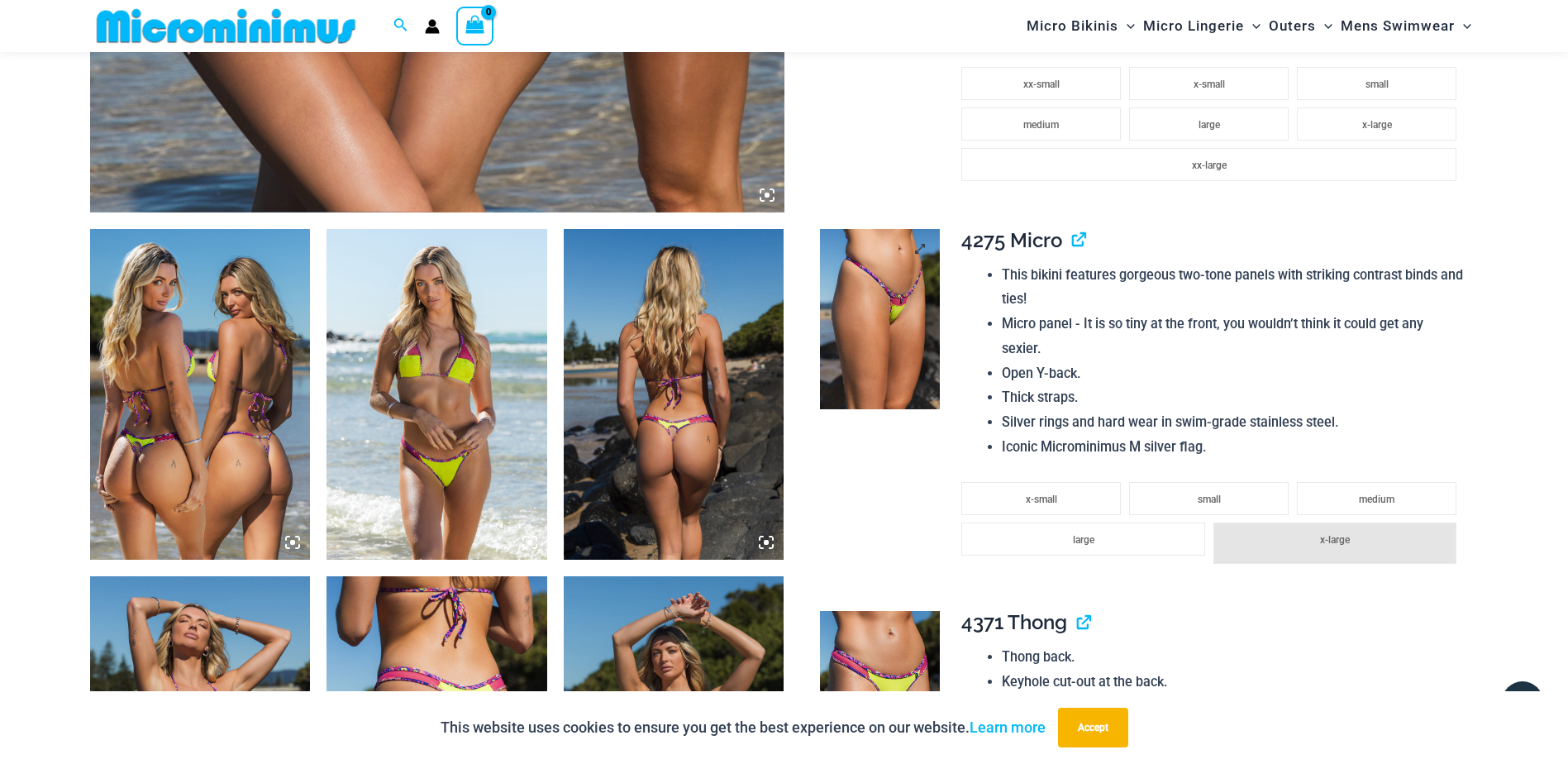
click at [874, 294] on img at bounding box center [880, 319] width 120 height 181
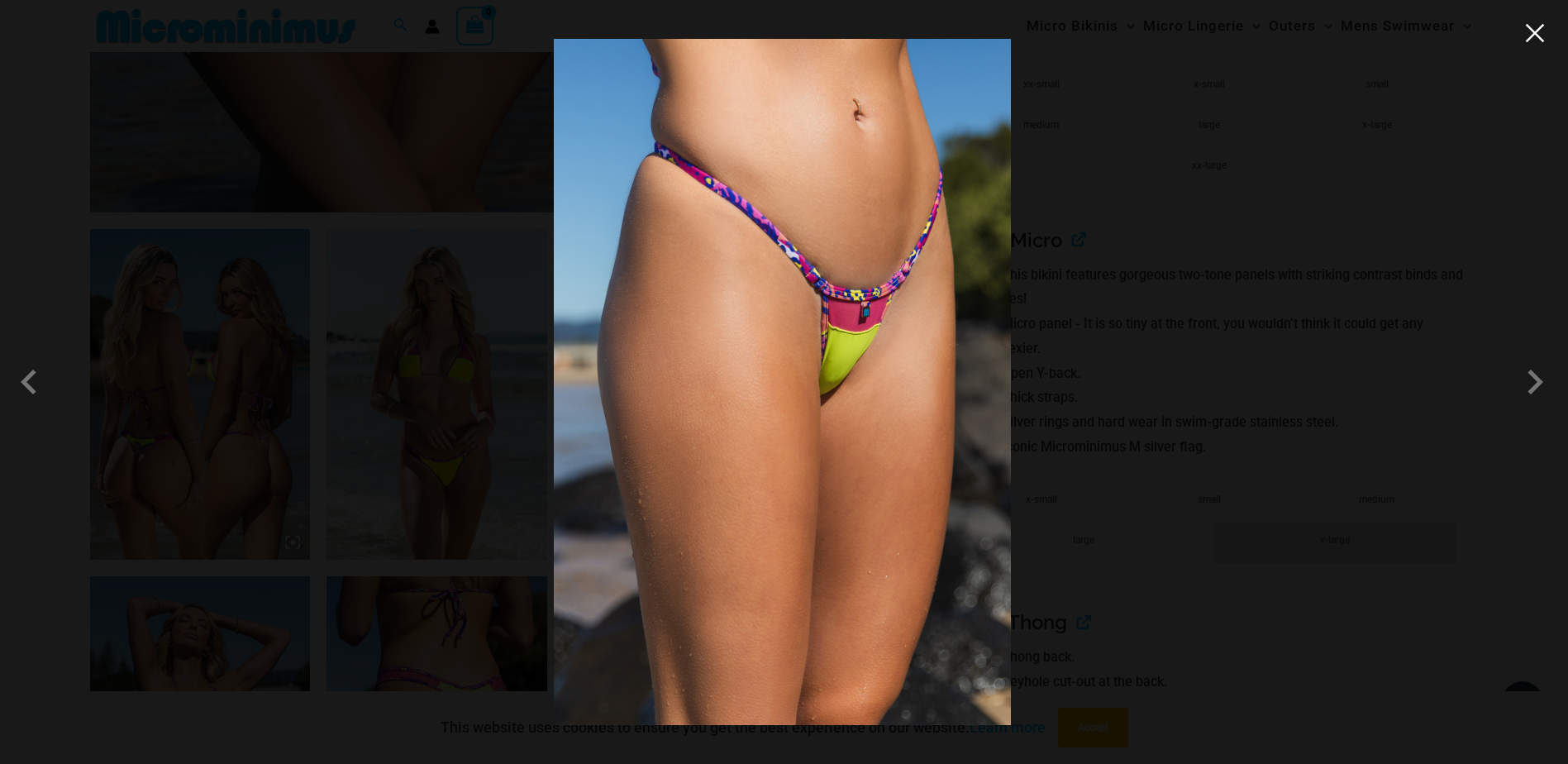
click at [1528, 39] on button "Close" at bounding box center [1535, 33] width 25 height 25
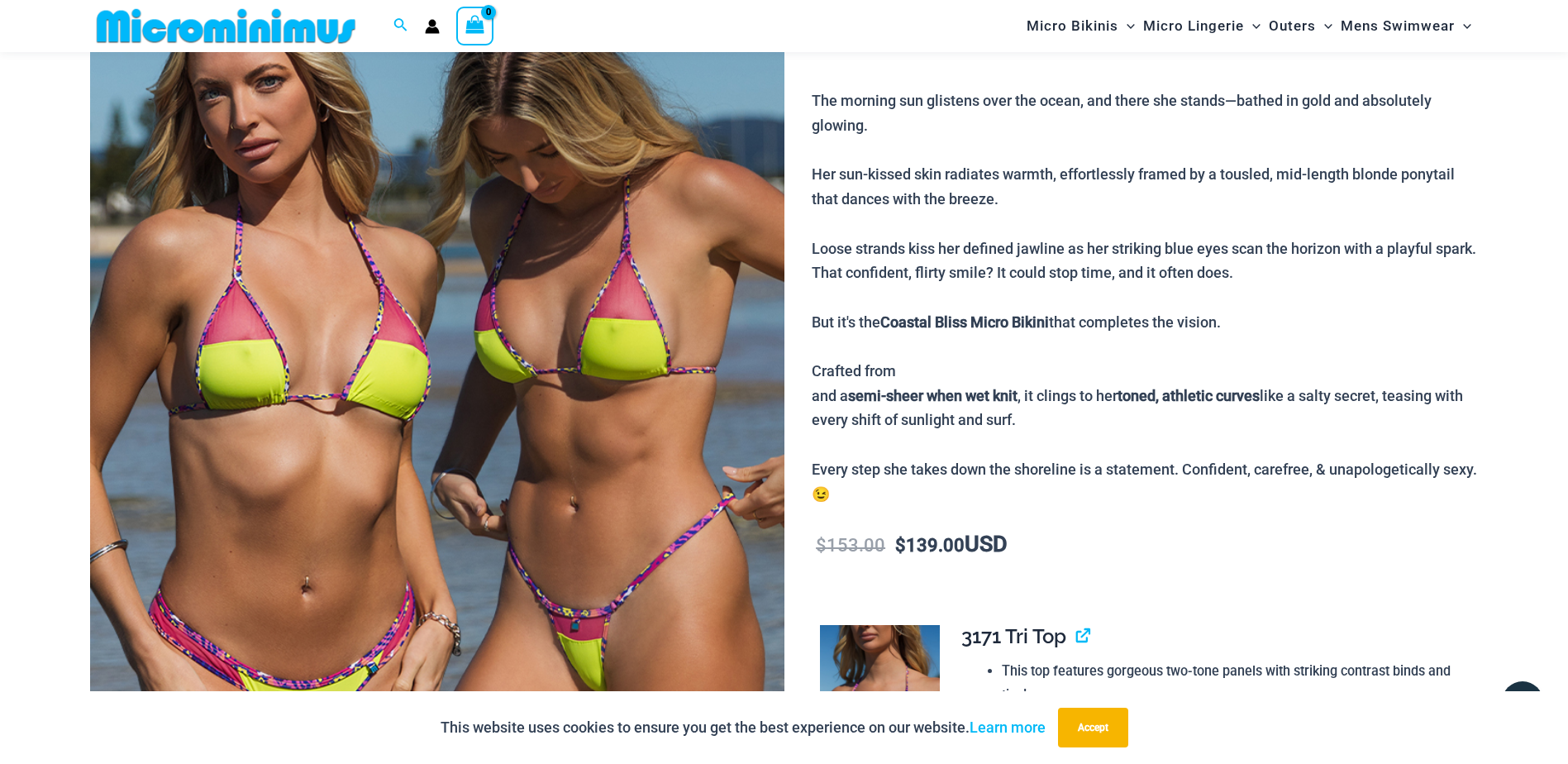
scroll to position [0, 0]
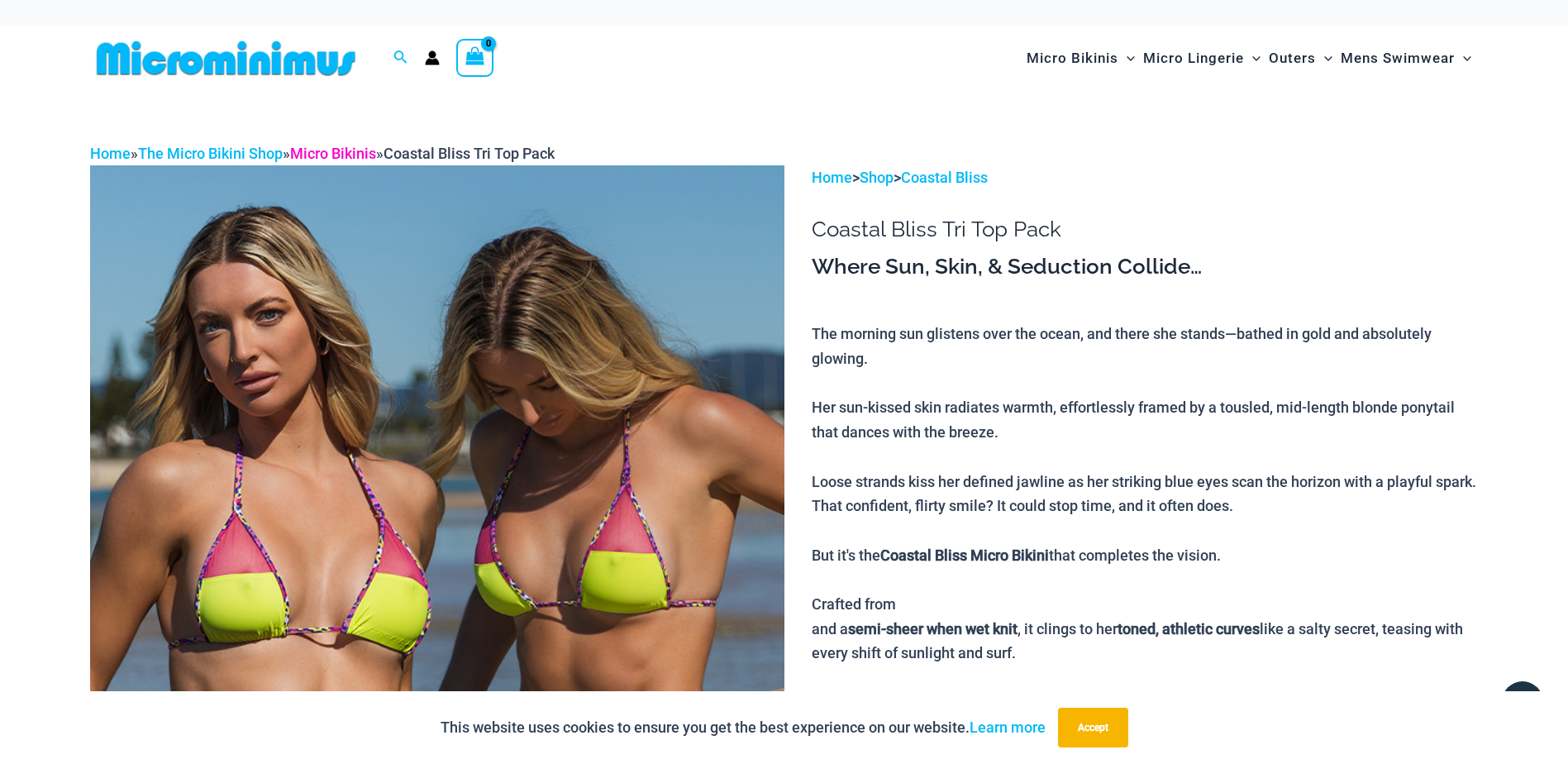
click at [342, 145] on link "Micro Bikinis" at bounding box center [333, 153] width 86 height 17
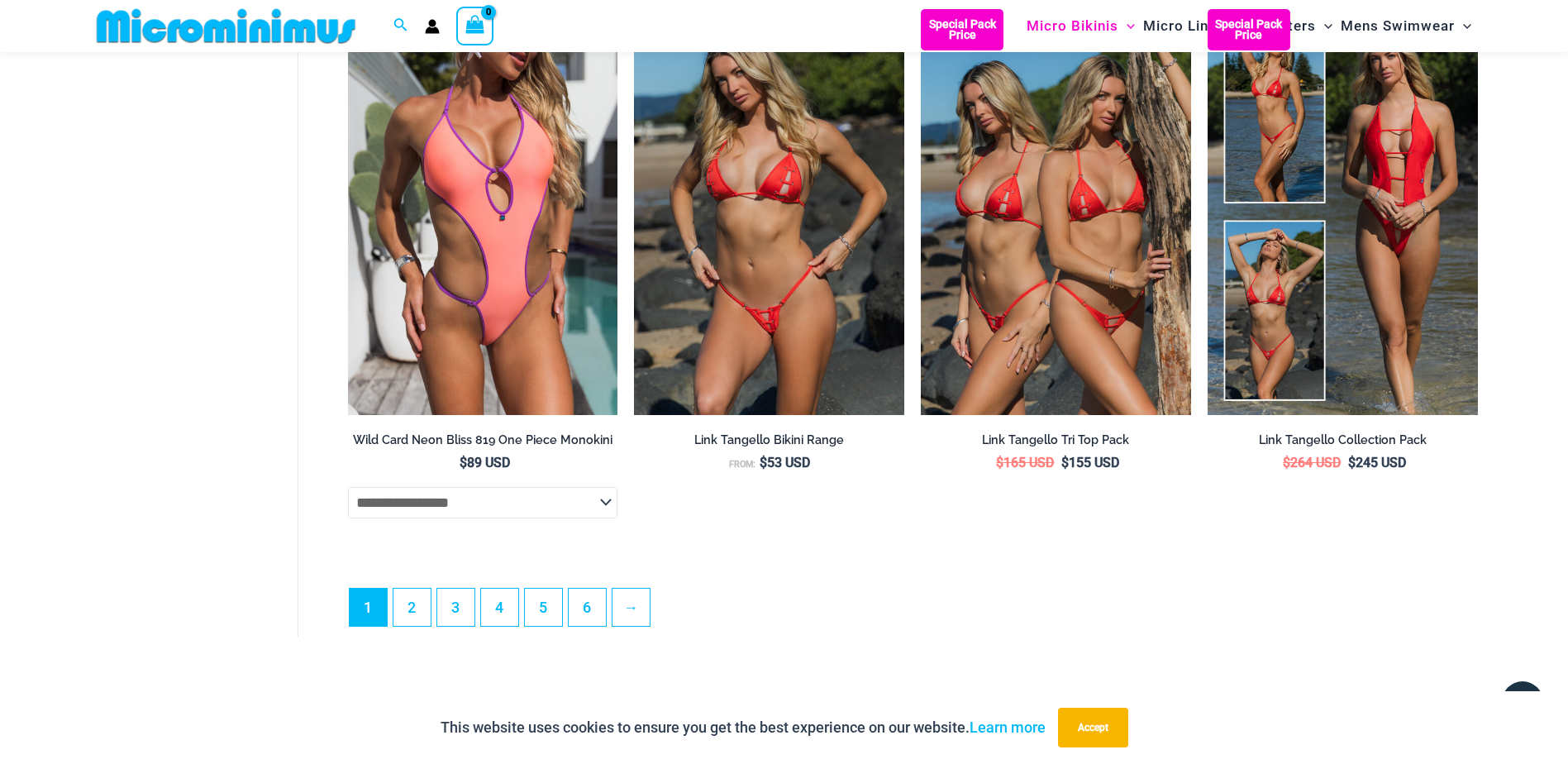
scroll to position [4522, 0]
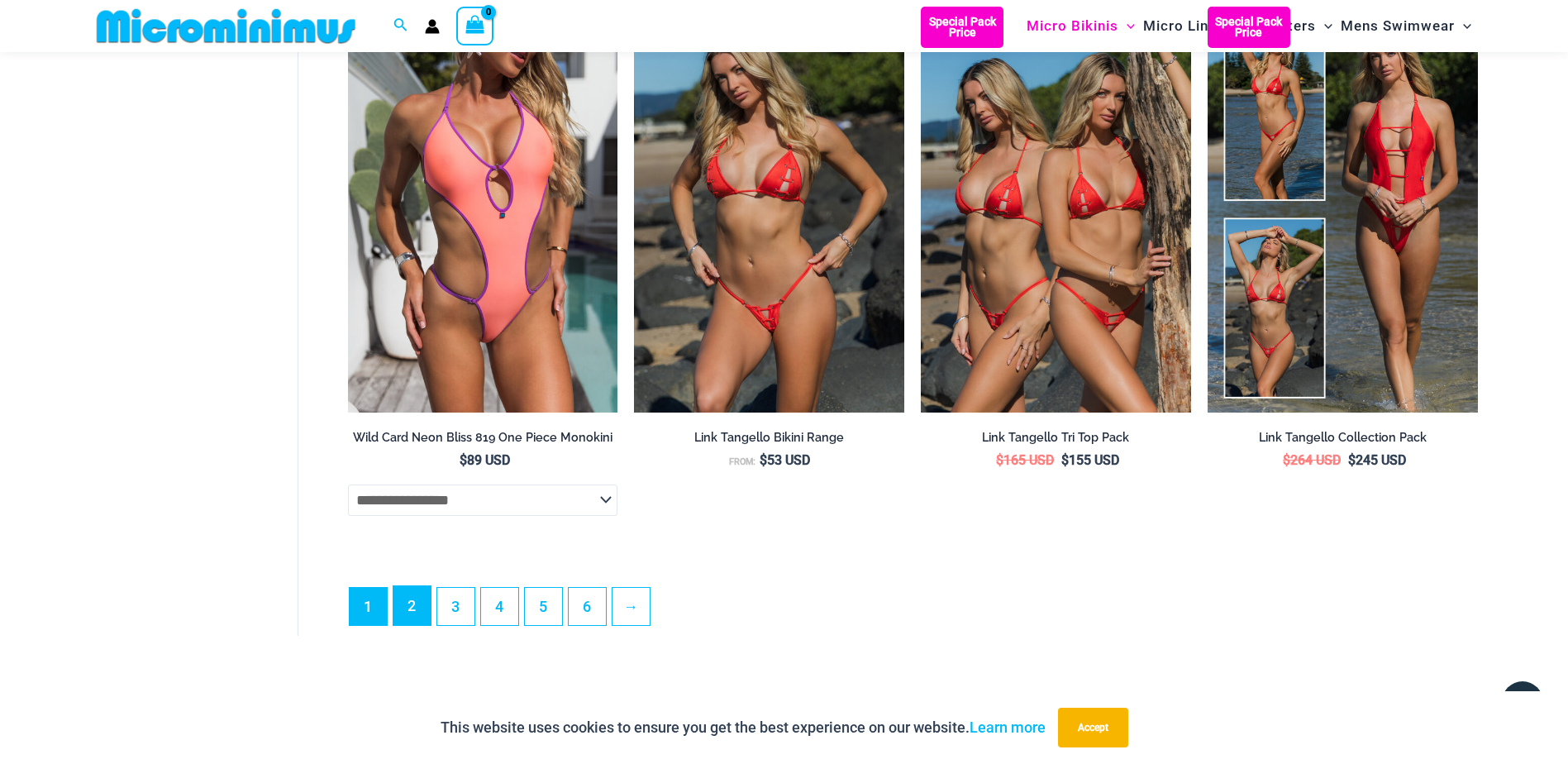
click at [418, 625] on link "2" at bounding box center [412, 605] width 37 height 39
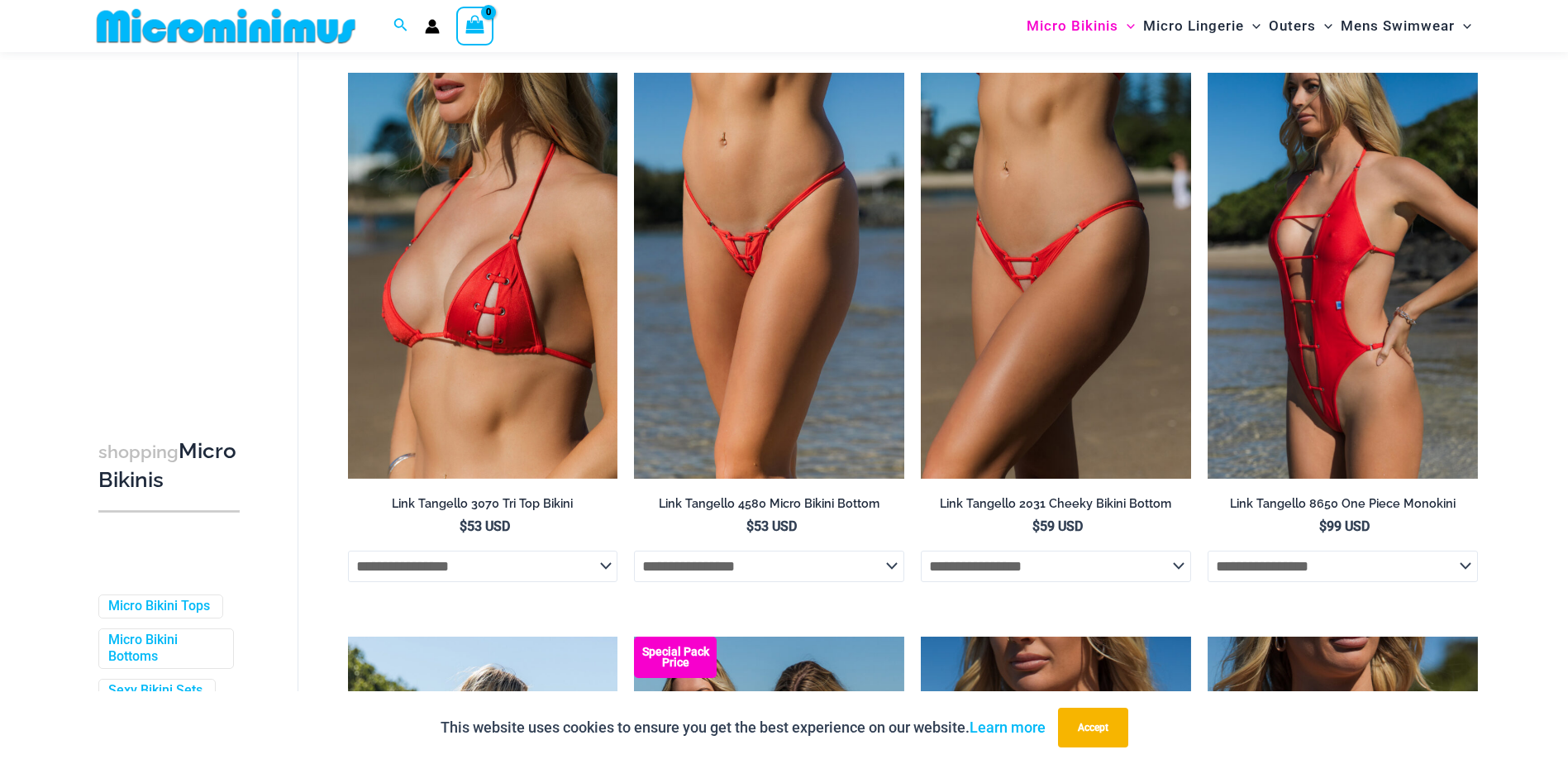
scroll to position [81, 0]
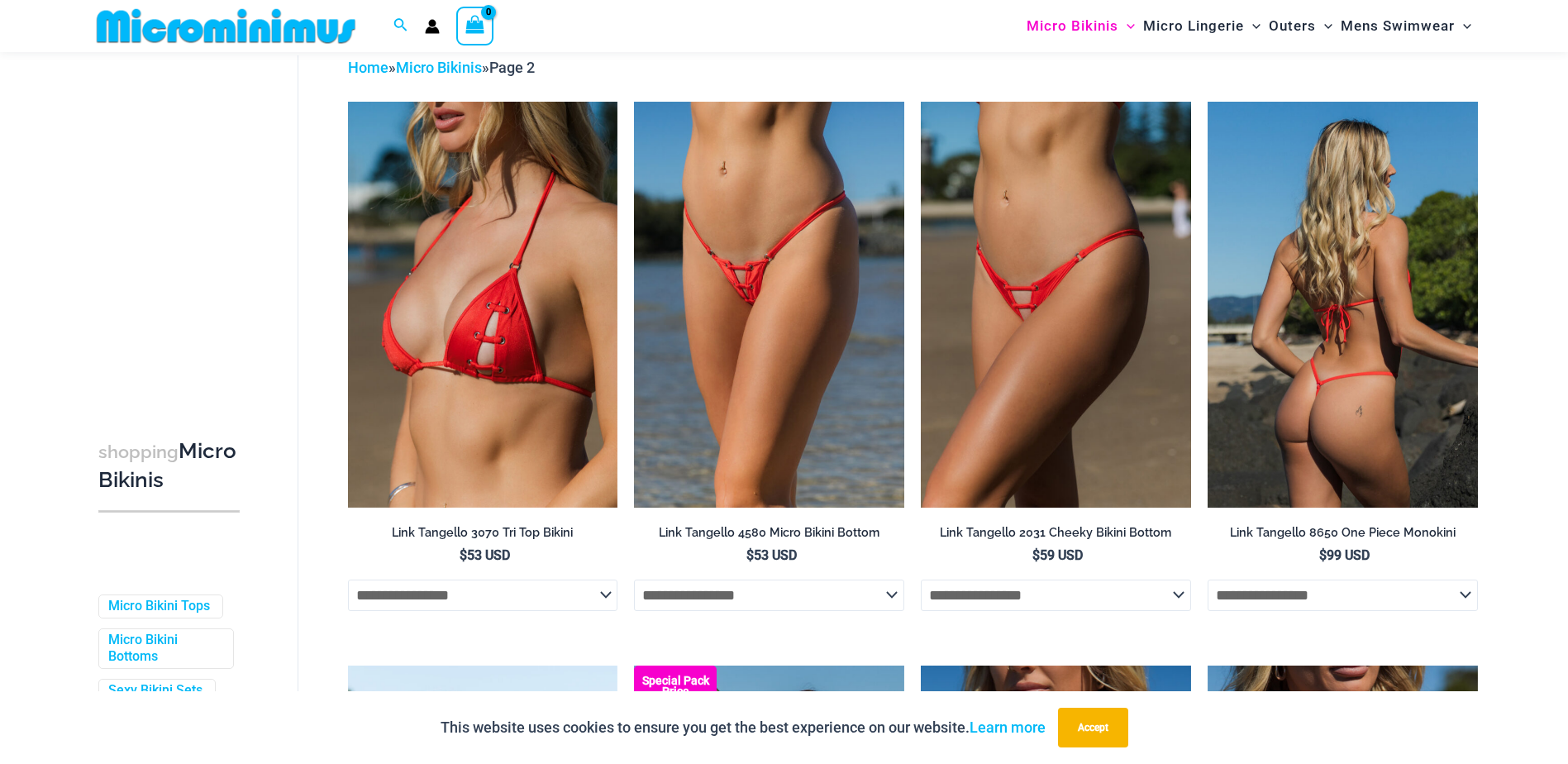
click at [1340, 386] on img at bounding box center [1342, 304] width 270 height 405
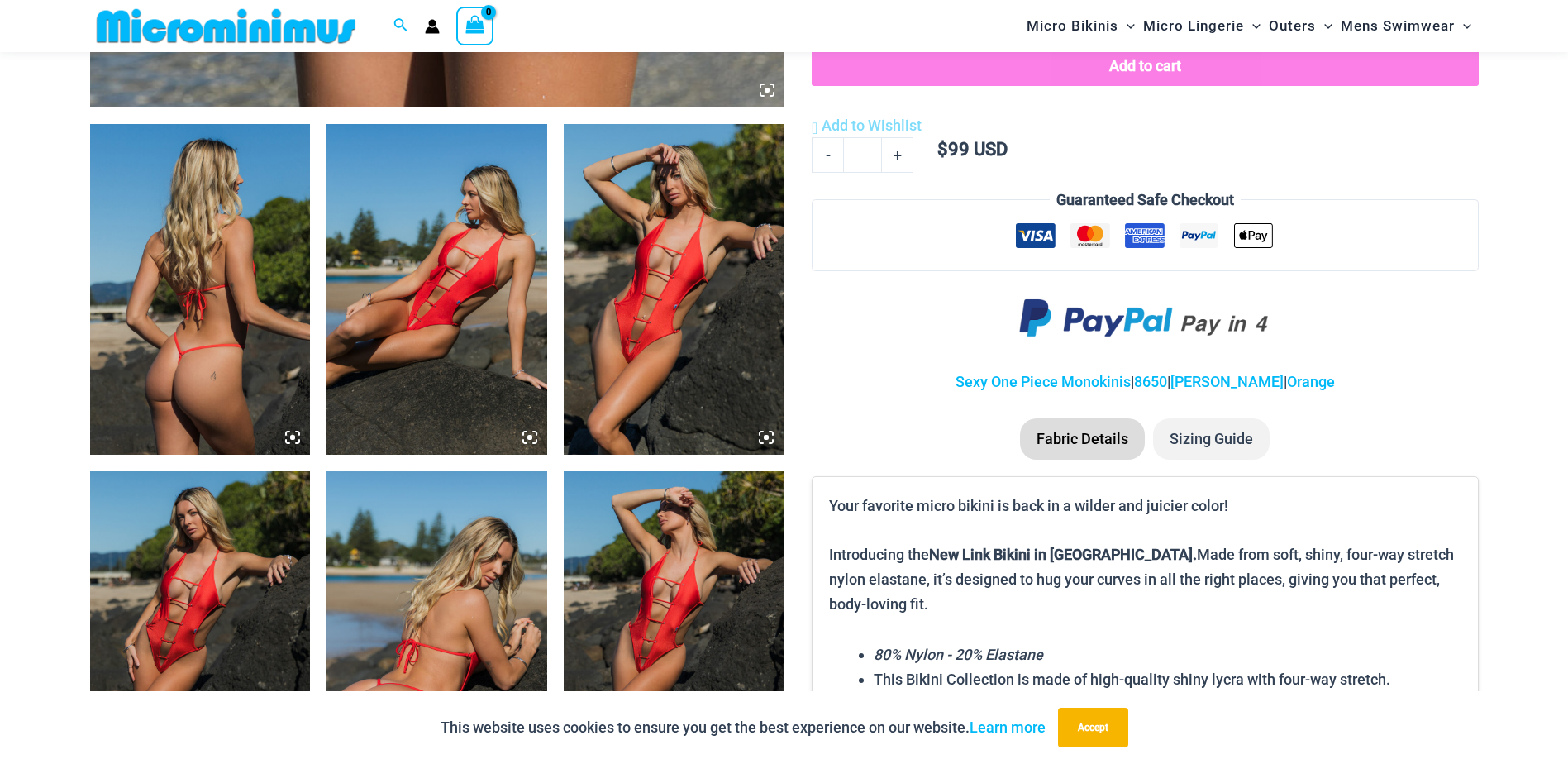
scroll to position [1143, 0]
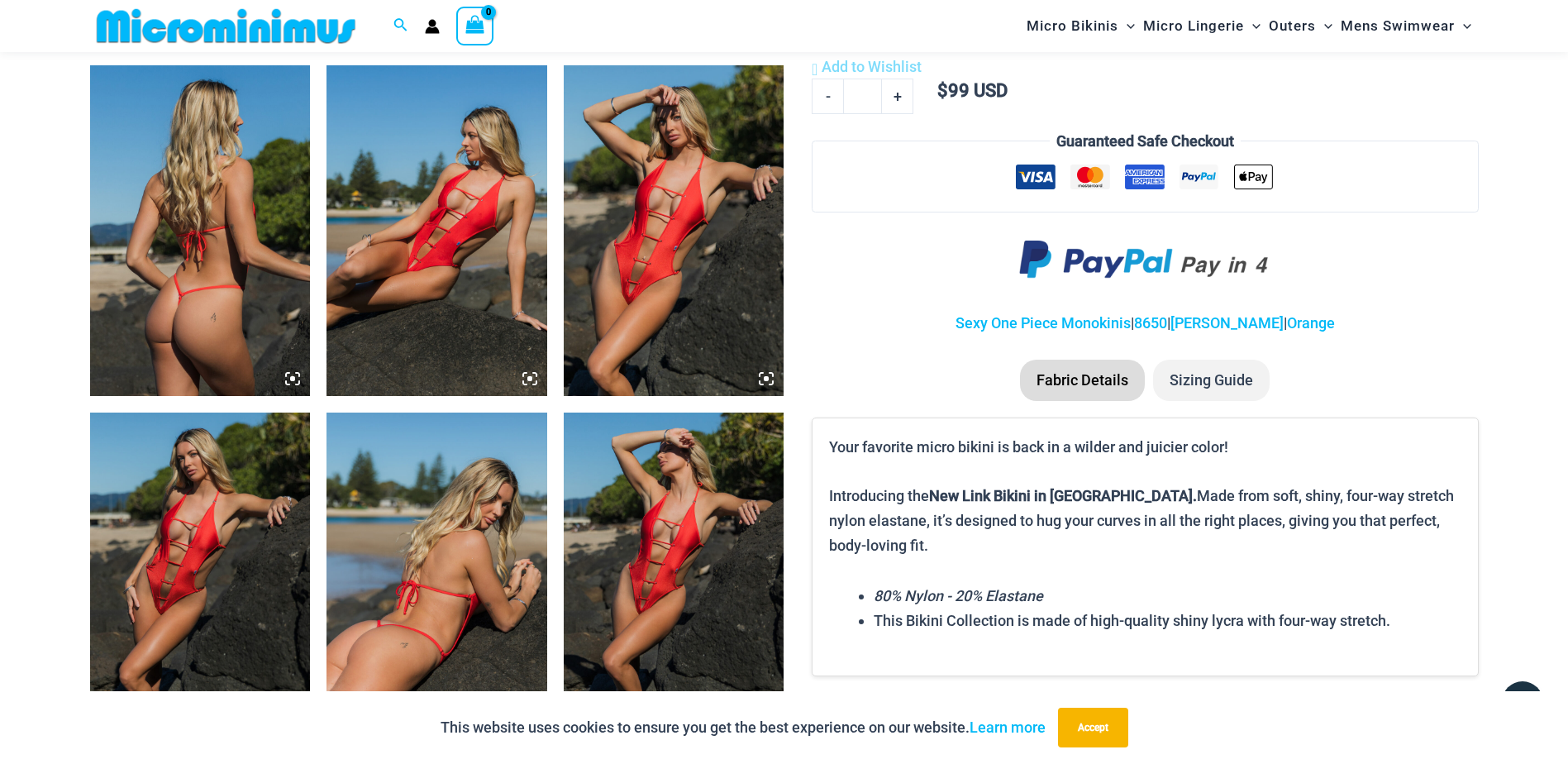
click at [708, 263] on img at bounding box center [674, 231] width 221 height 331
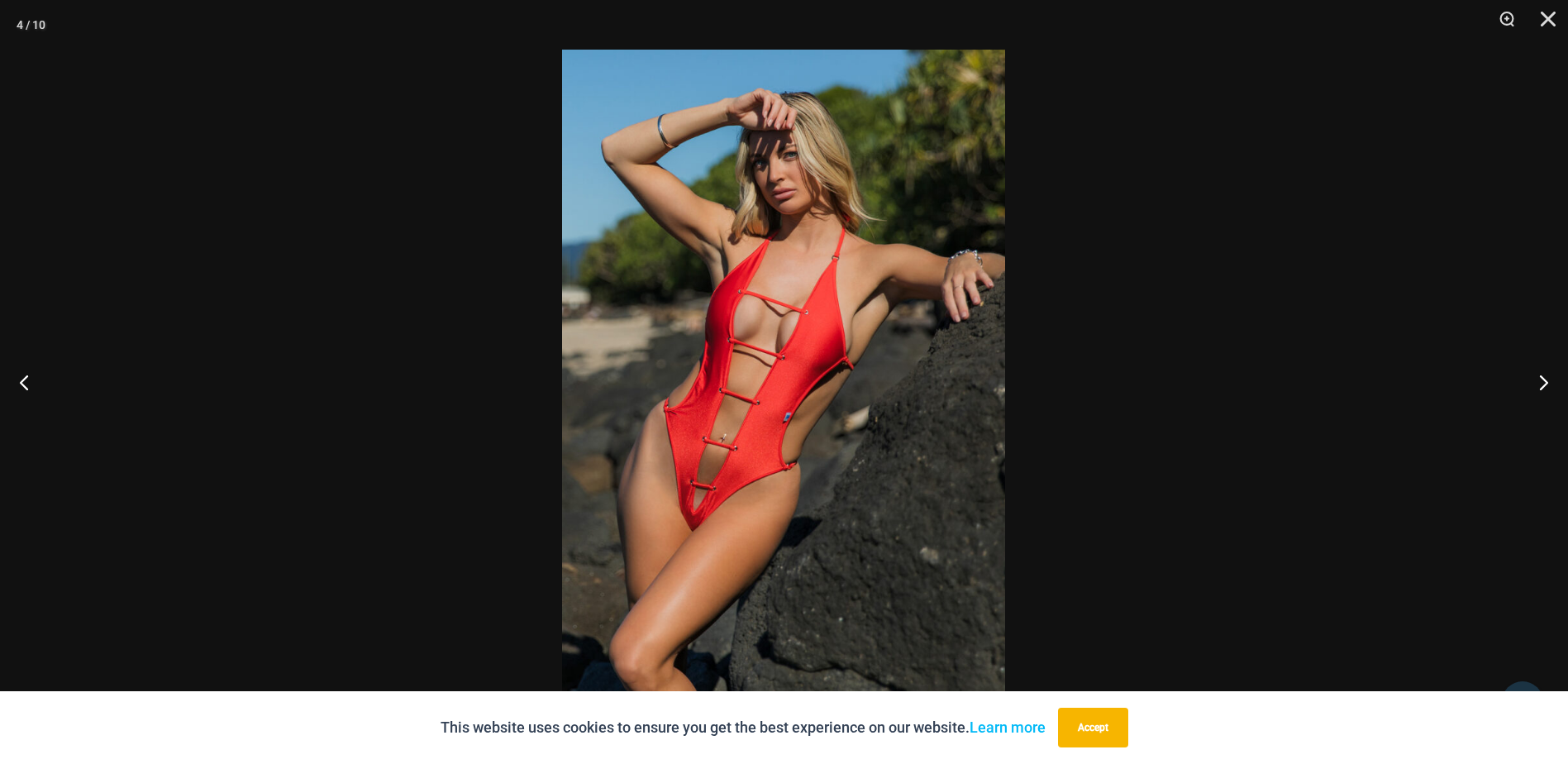
click at [705, 511] on img at bounding box center [784, 382] width 443 height 665
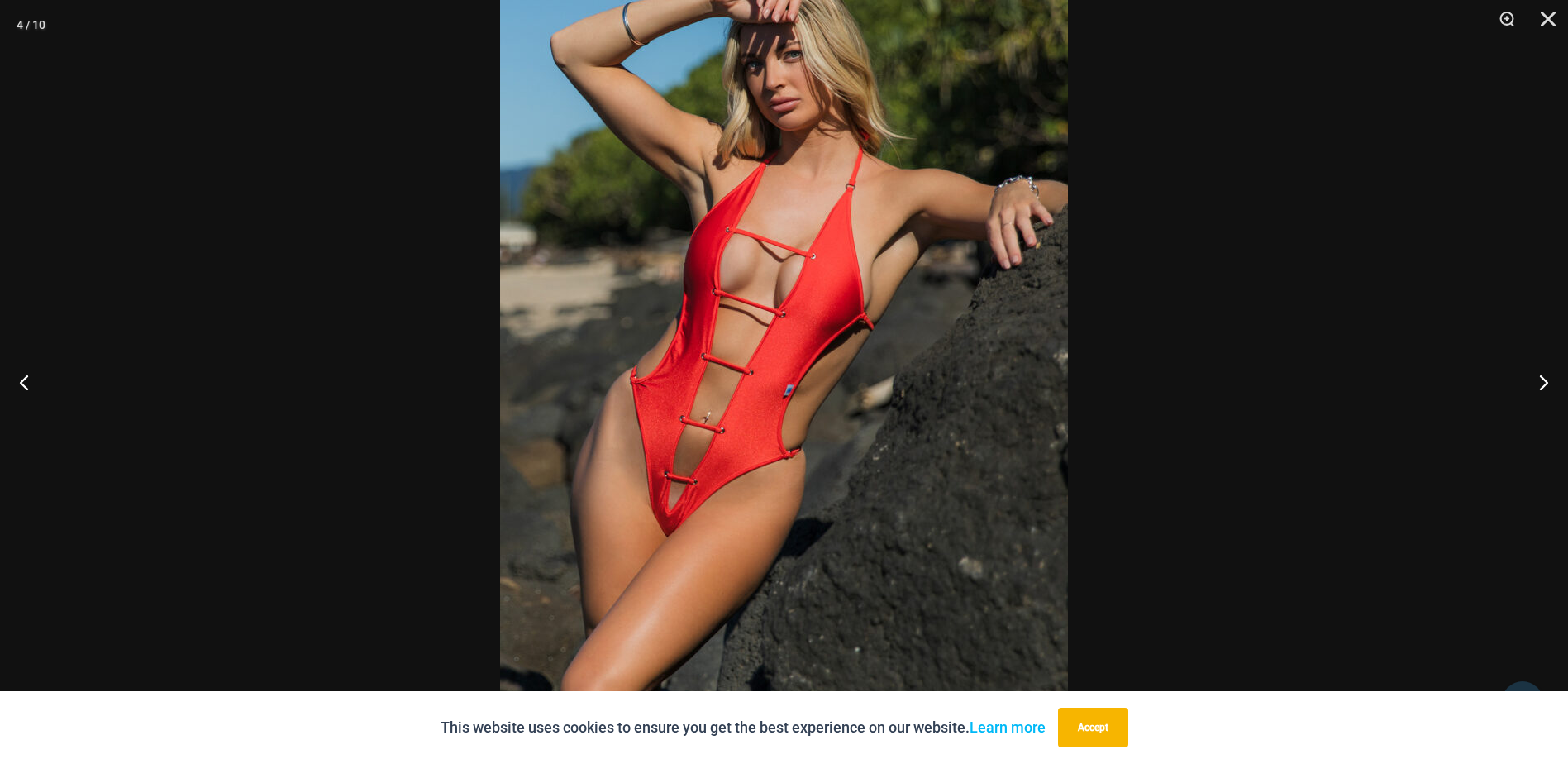
click at [872, 474] on img at bounding box center [784, 345] width 568 height 851
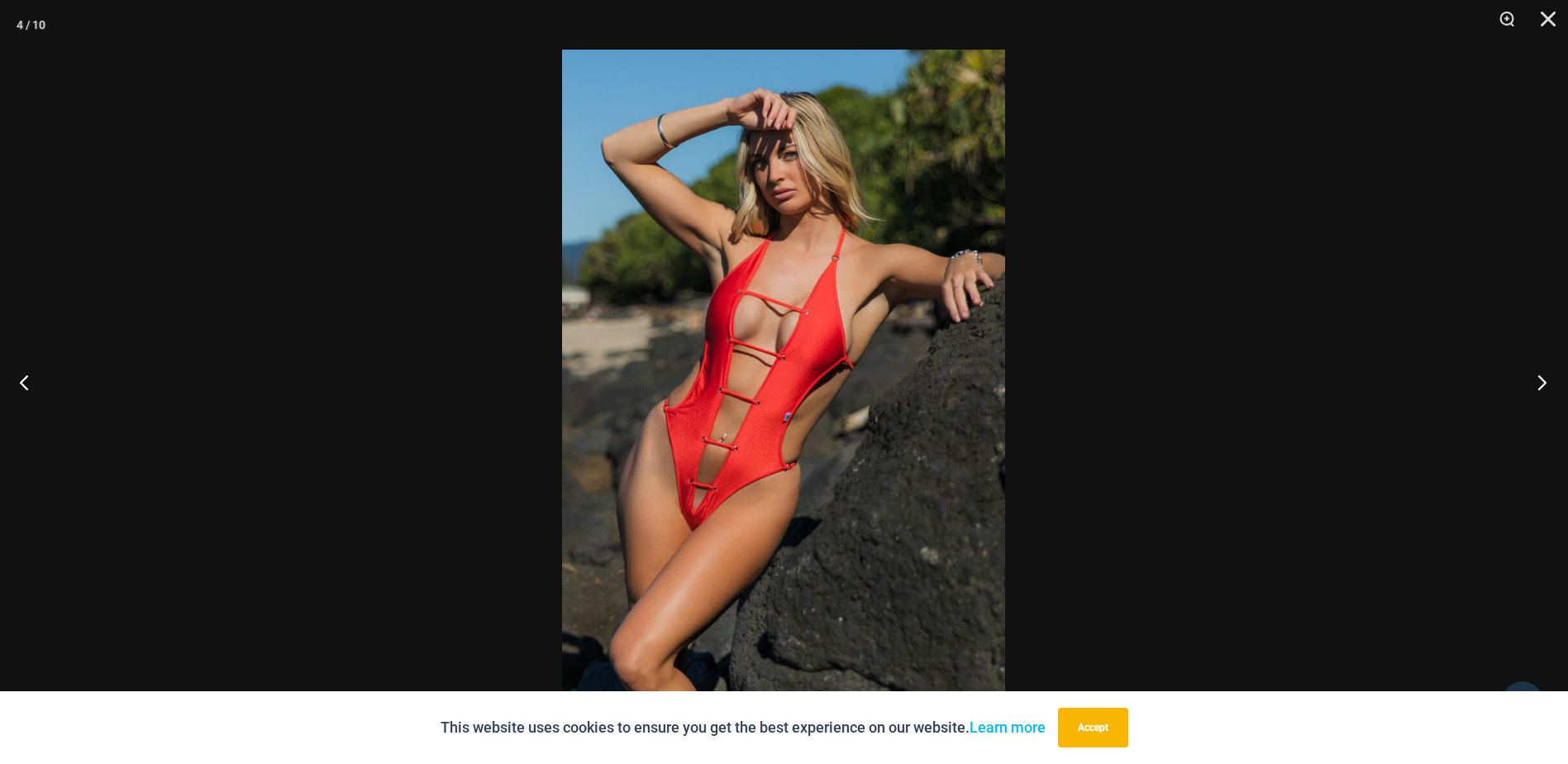
click at [1534, 380] on button "Next" at bounding box center [1537, 382] width 62 height 83
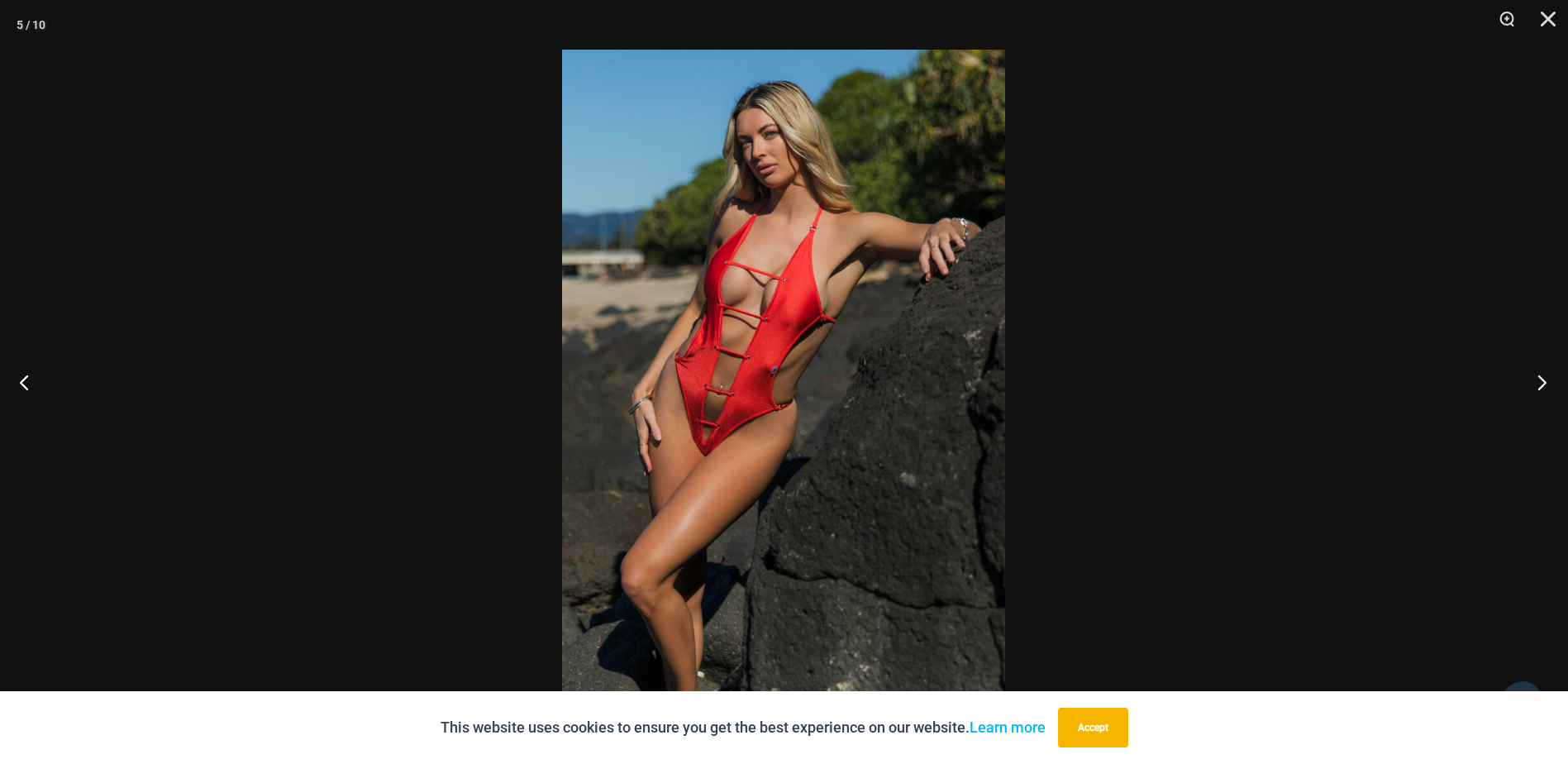
click at [1534, 380] on button "Next" at bounding box center [1537, 382] width 62 height 83
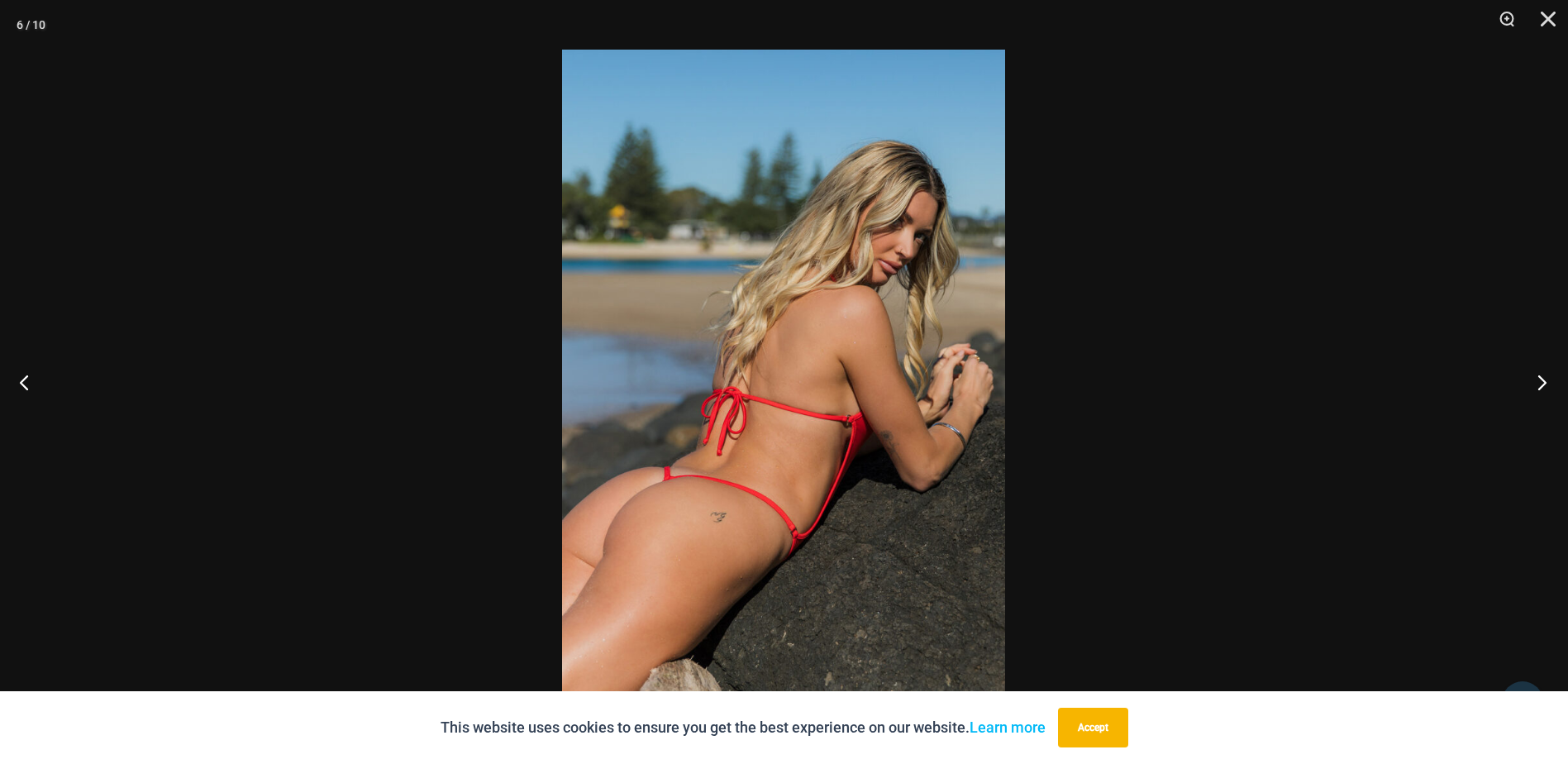
click at [1533, 381] on button "Next" at bounding box center [1537, 382] width 62 height 83
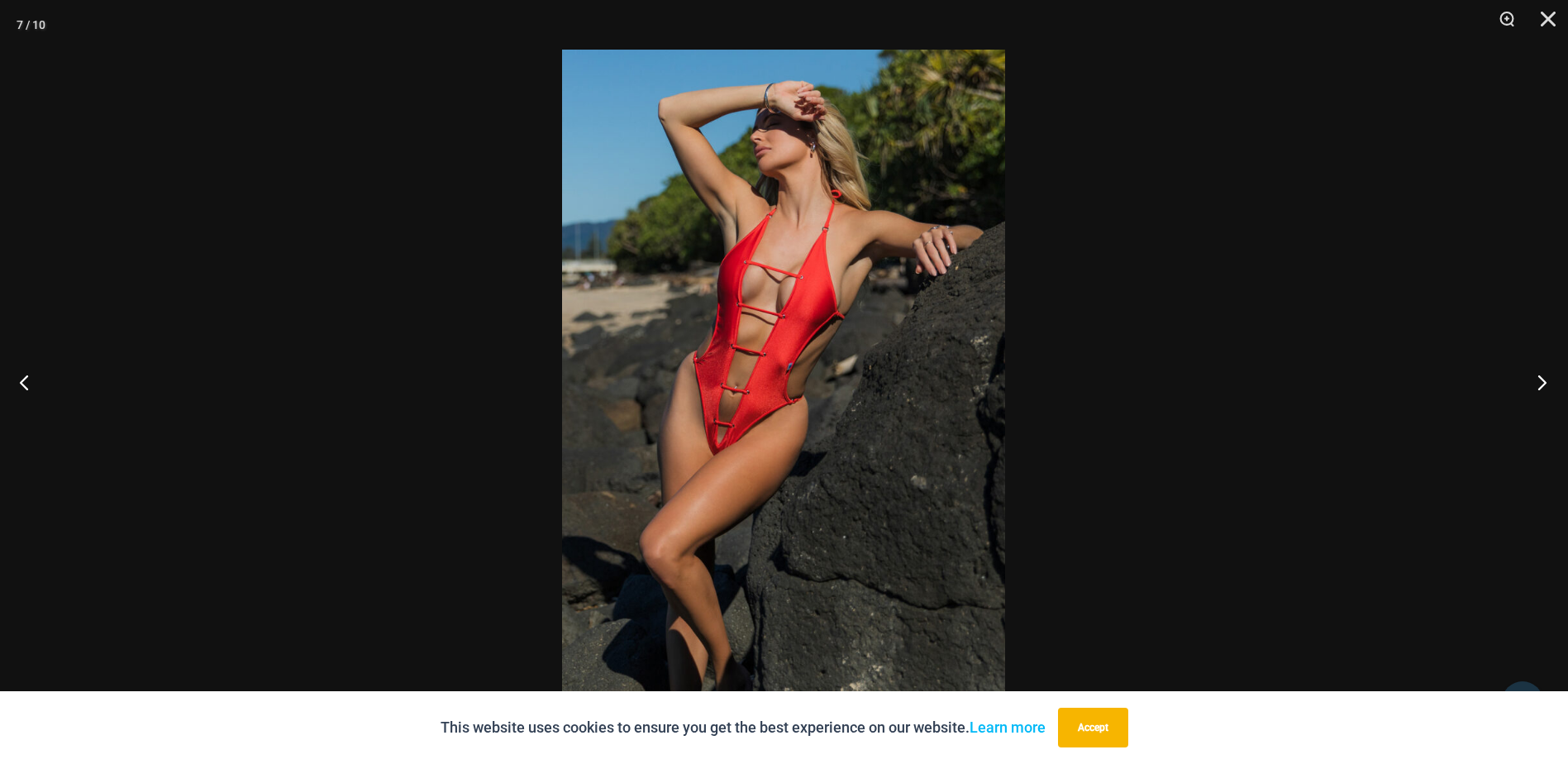
click at [1532, 381] on button "Next" at bounding box center [1537, 382] width 62 height 83
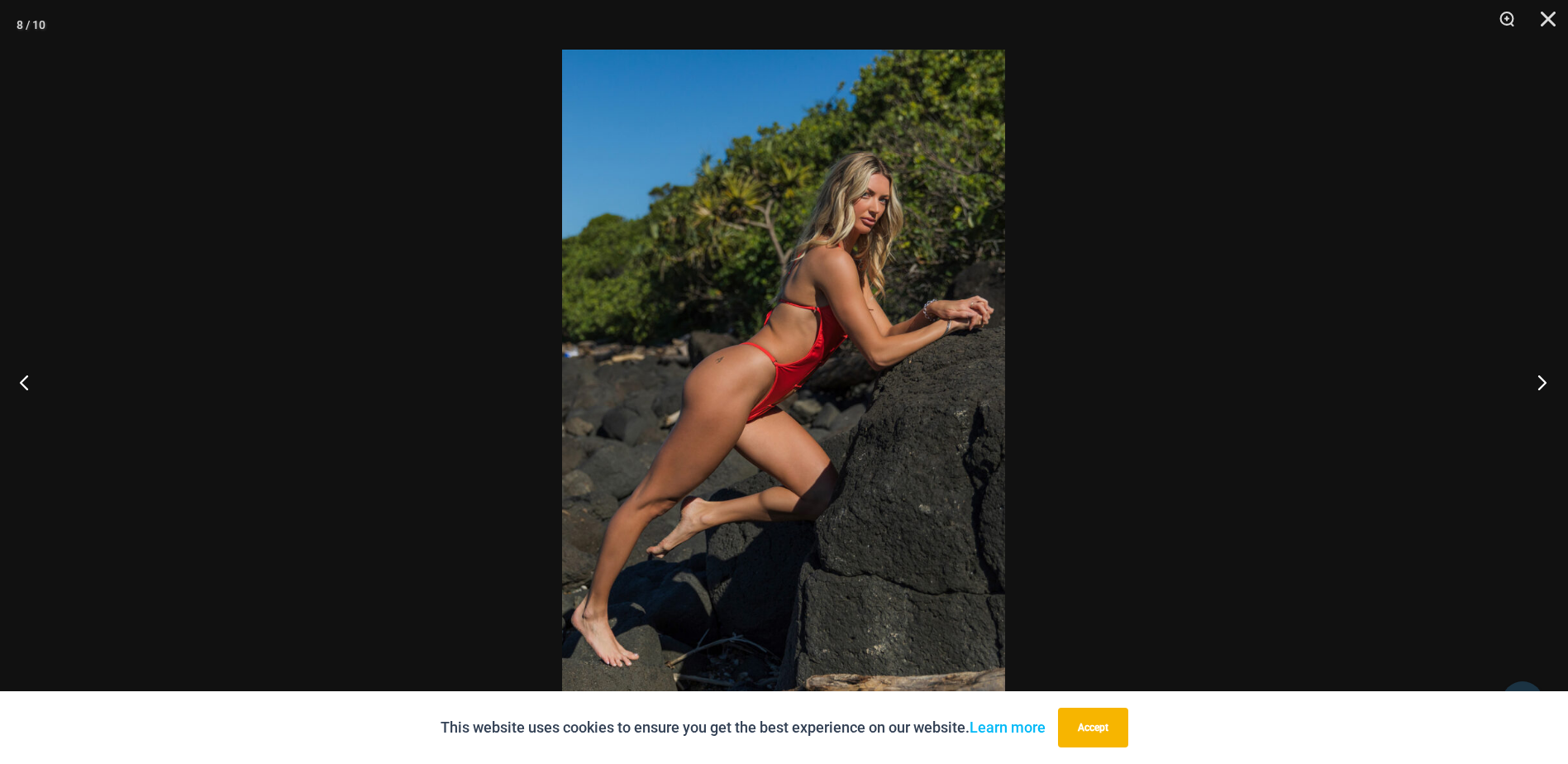
click at [1528, 381] on button "Next" at bounding box center [1537, 382] width 62 height 83
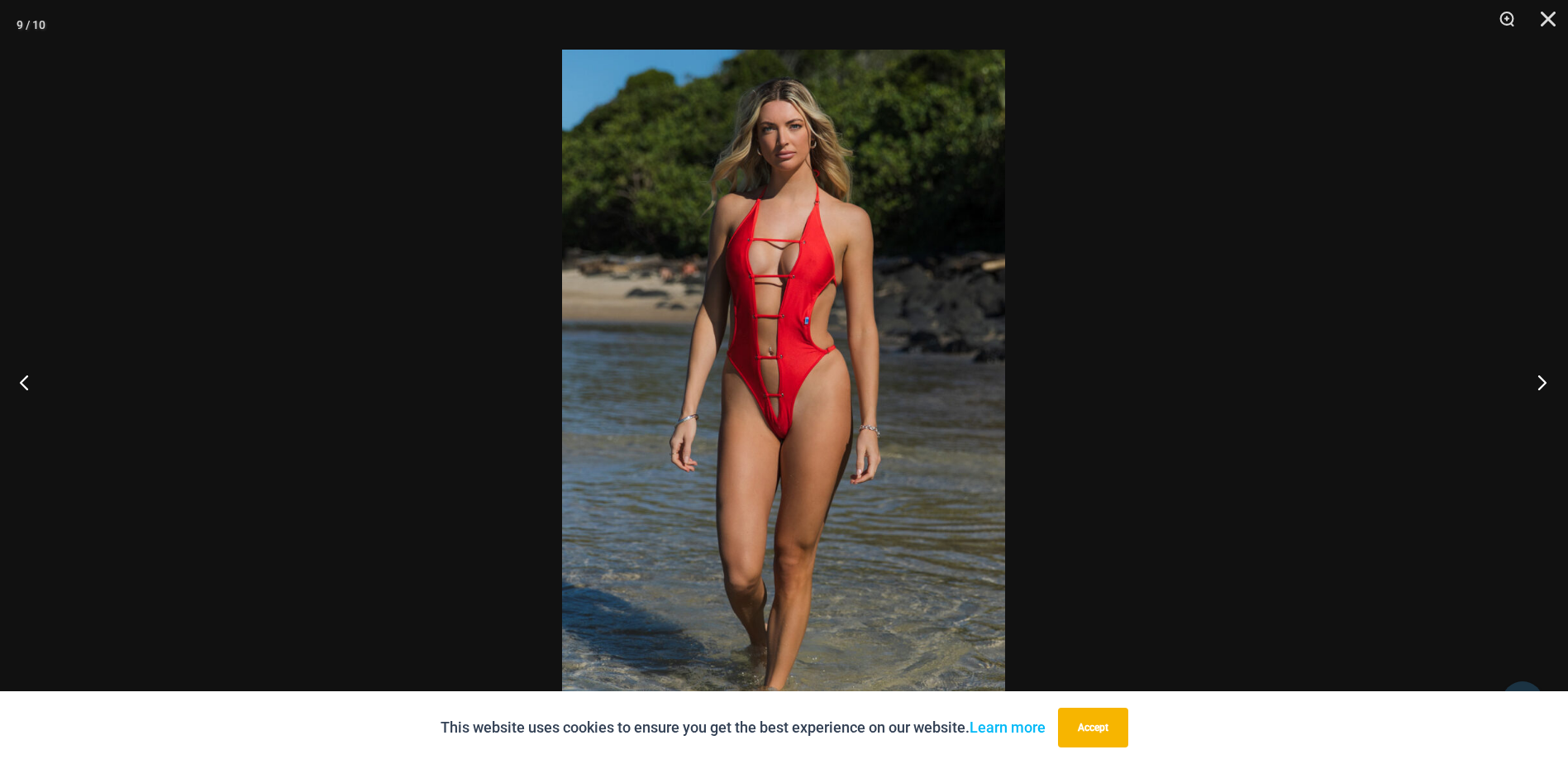
click at [1528, 381] on button "Next" at bounding box center [1537, 382] width 62 height 83
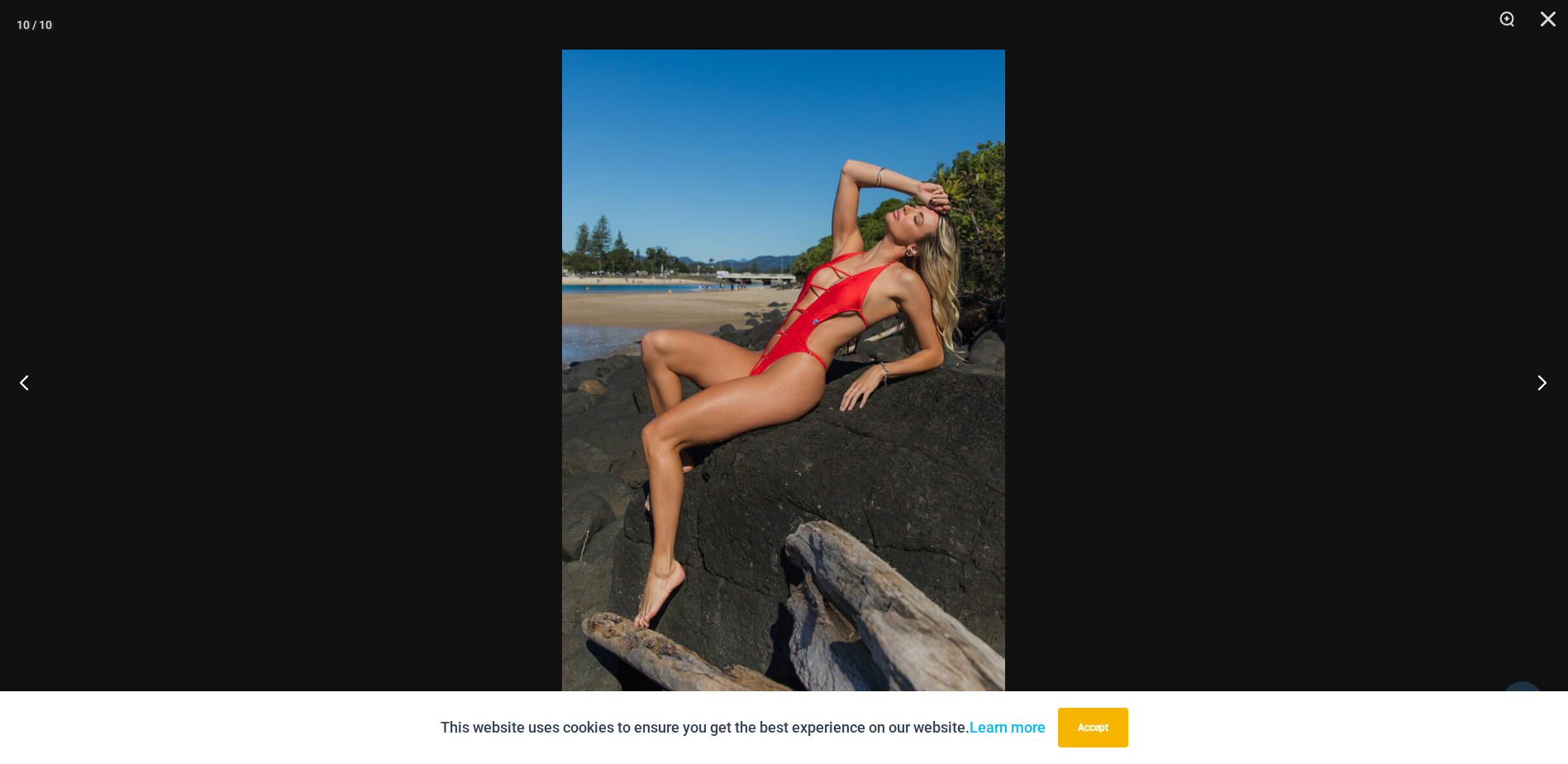
click at [1528, 381] on button "Next" at bounding box center [1537, 382] width 62 height 83
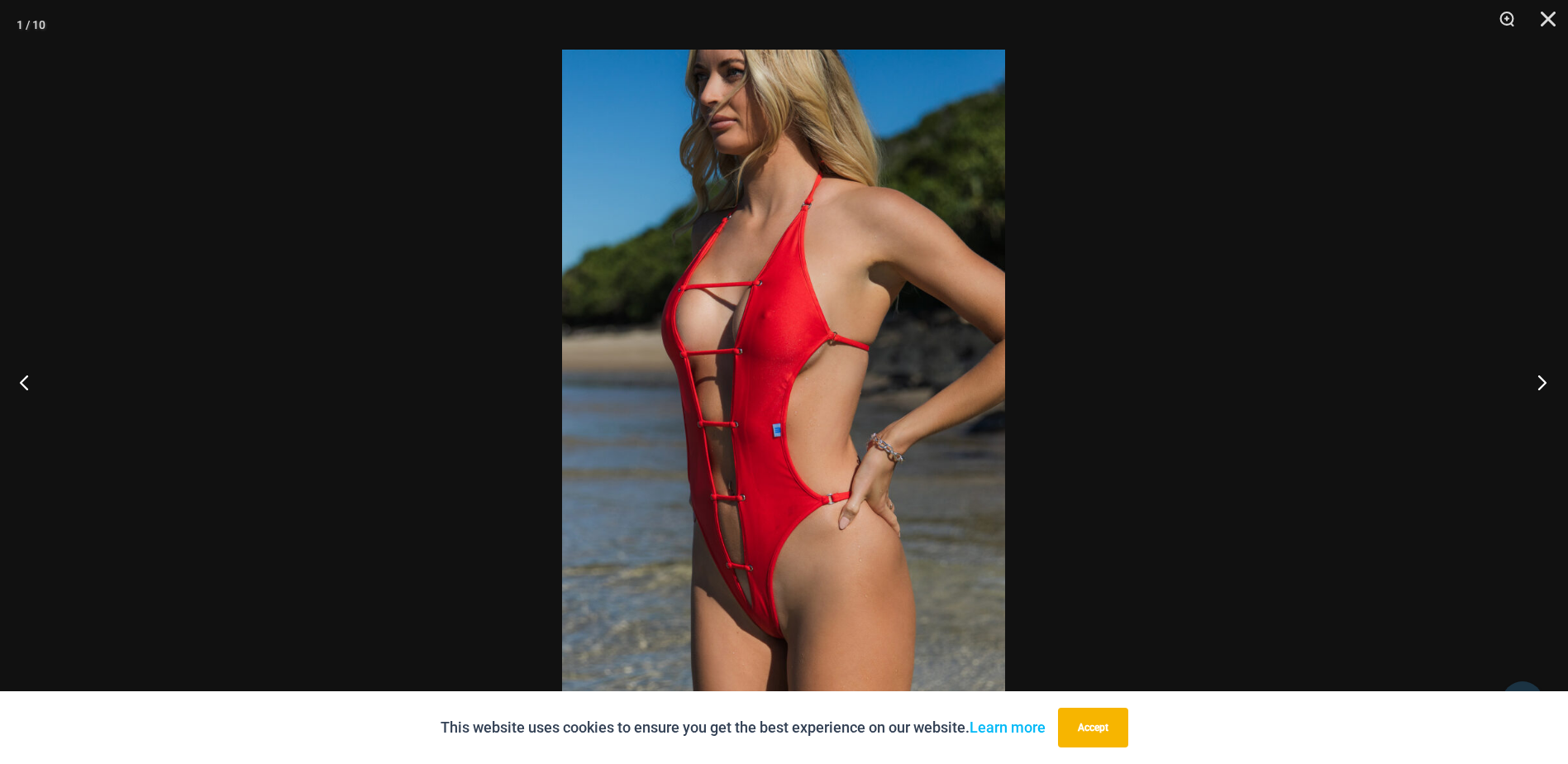
click at [1528, 381] on button "Next" at bounding box center [1537, 382] width 62 height 83
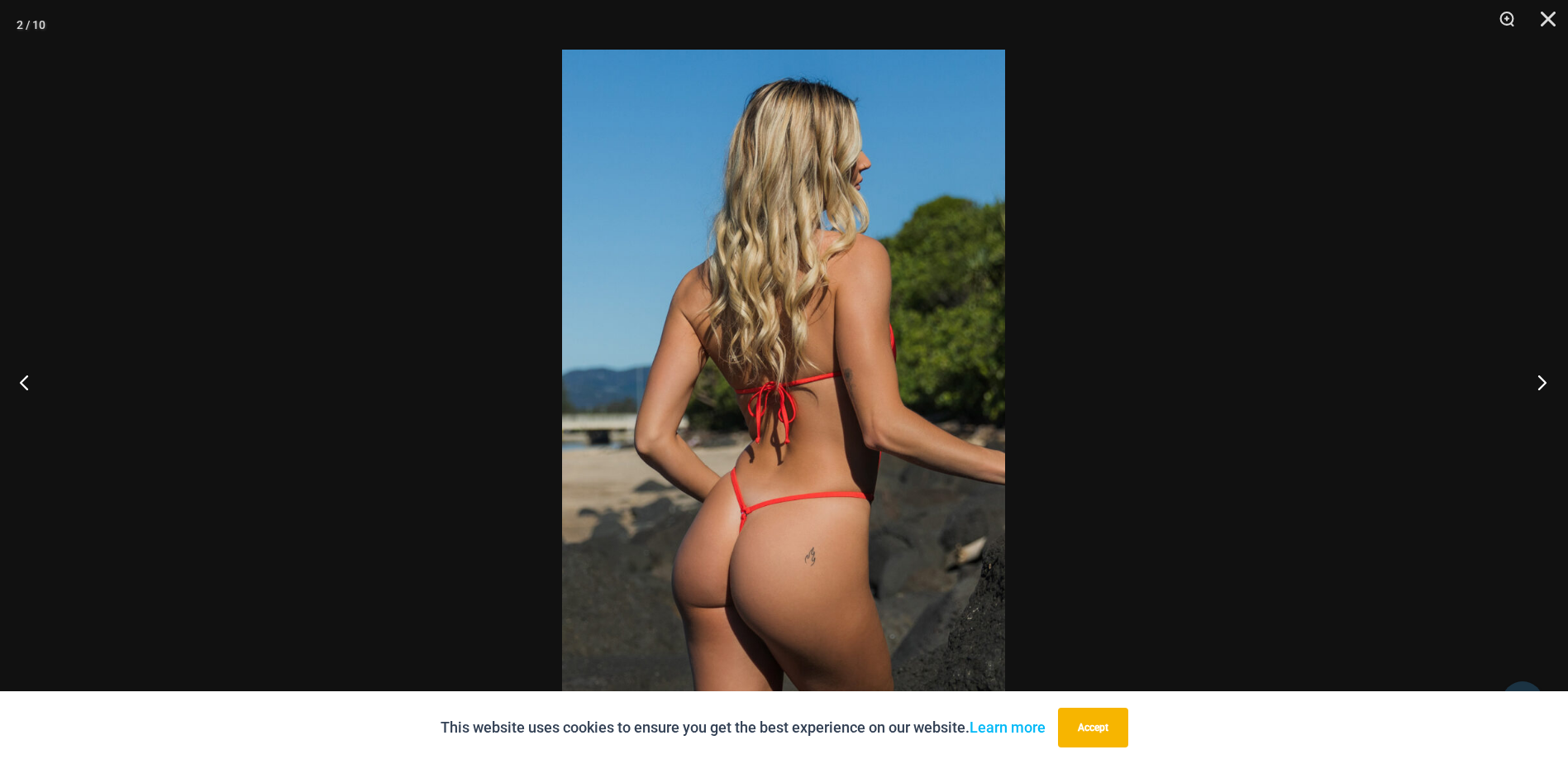
click at [1528, 381] on button "Next" at bounding box center [1537, 382] width 62 height 83
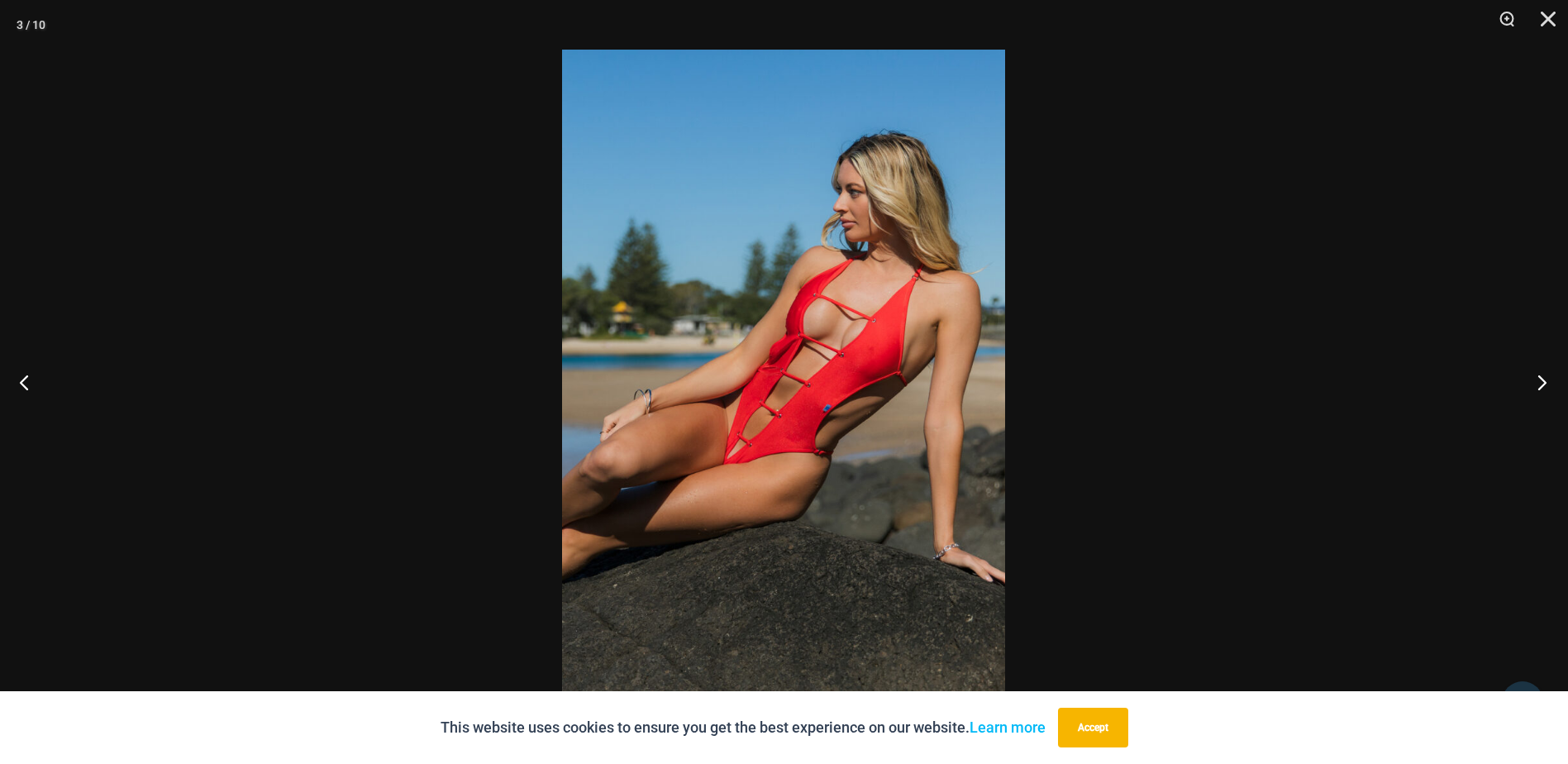
click at [1528, 381] on button "Next" at bounding box center [1537, 382] width 62 height 83
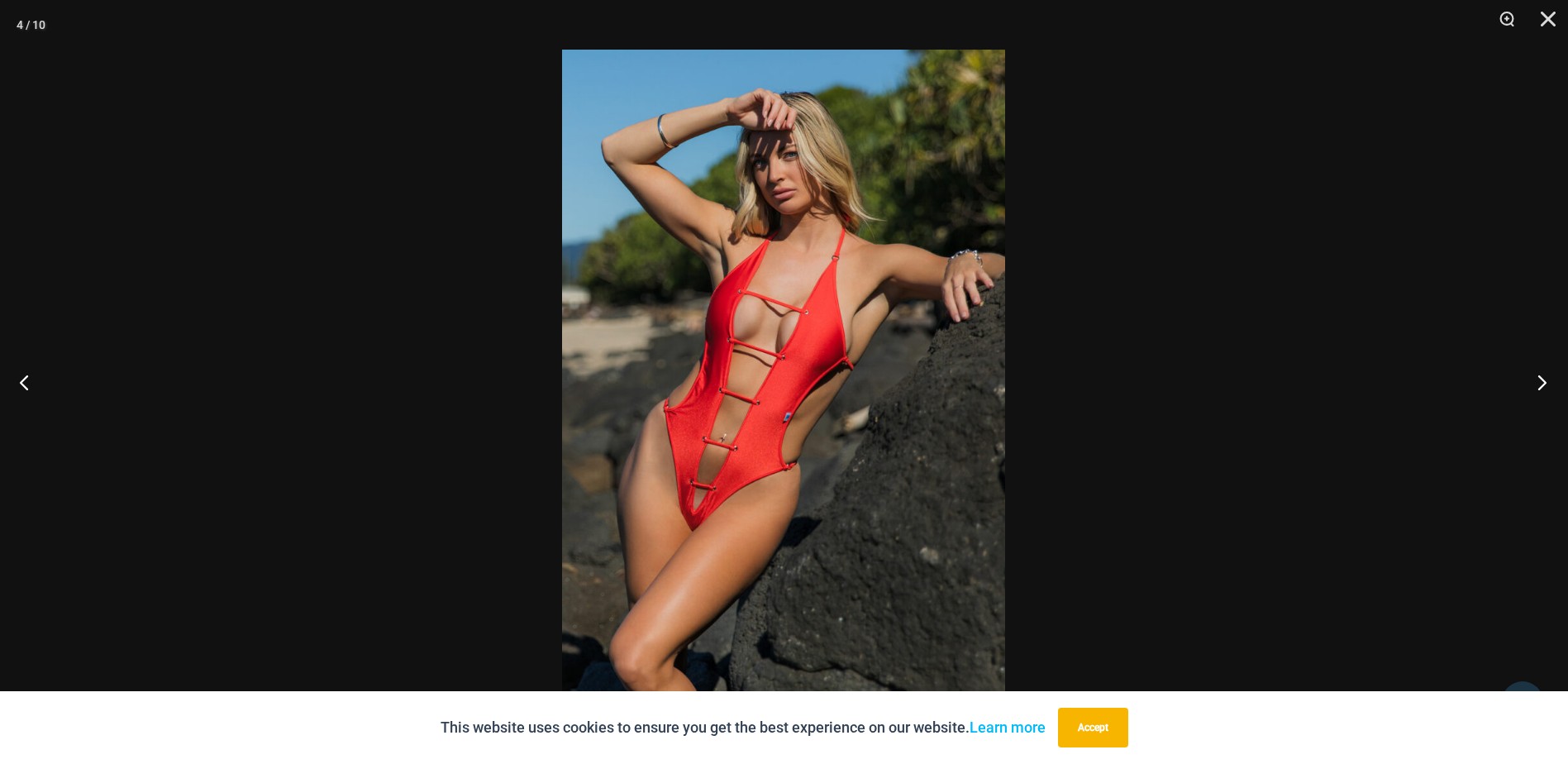
click at [1528, 381] on button "Next" at bounding box center [1537, 382] width 62 height 83
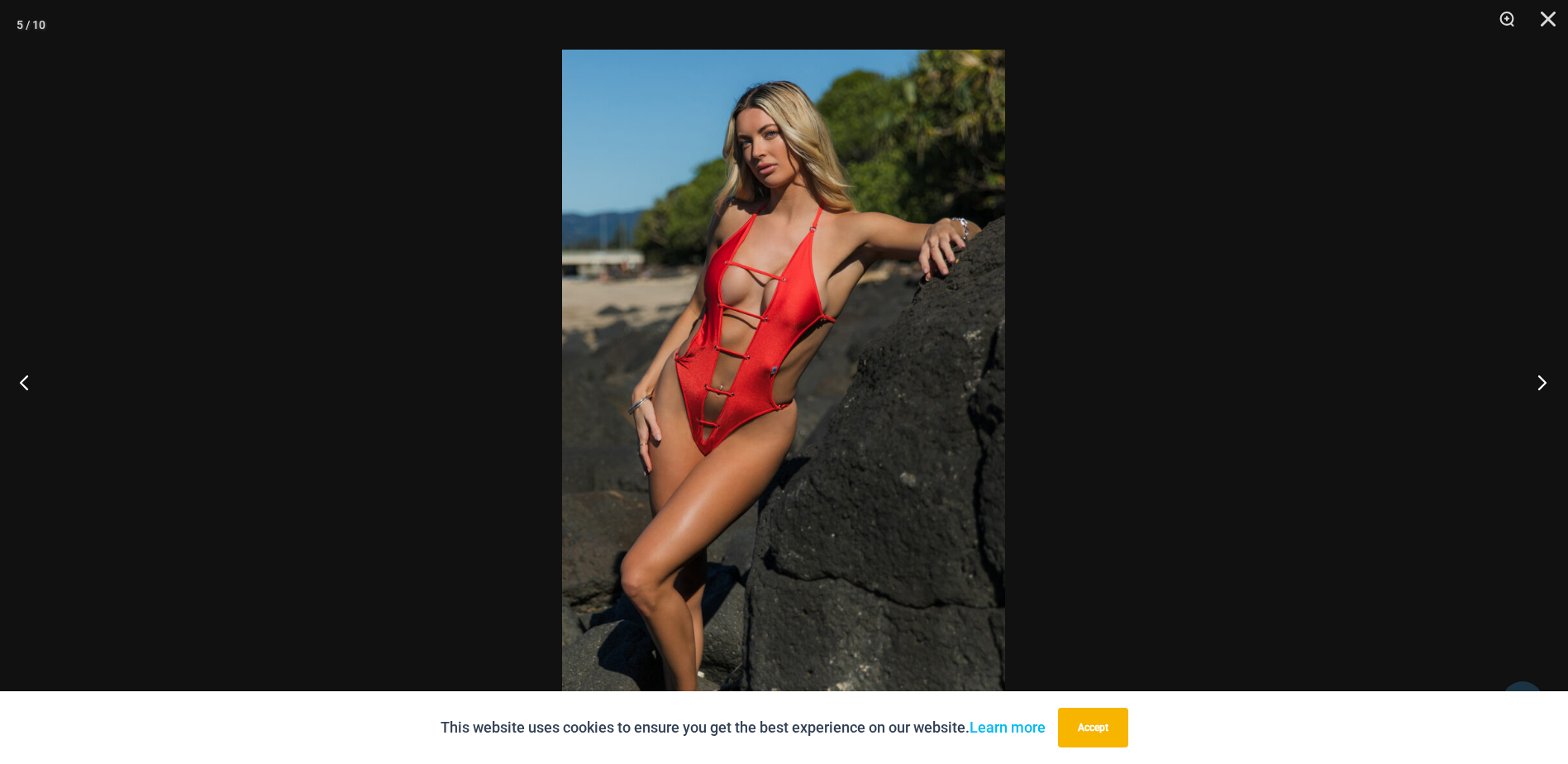
click at [1528, 381] on button "Next" at bounding box center [1537, 382] width 62 height 83
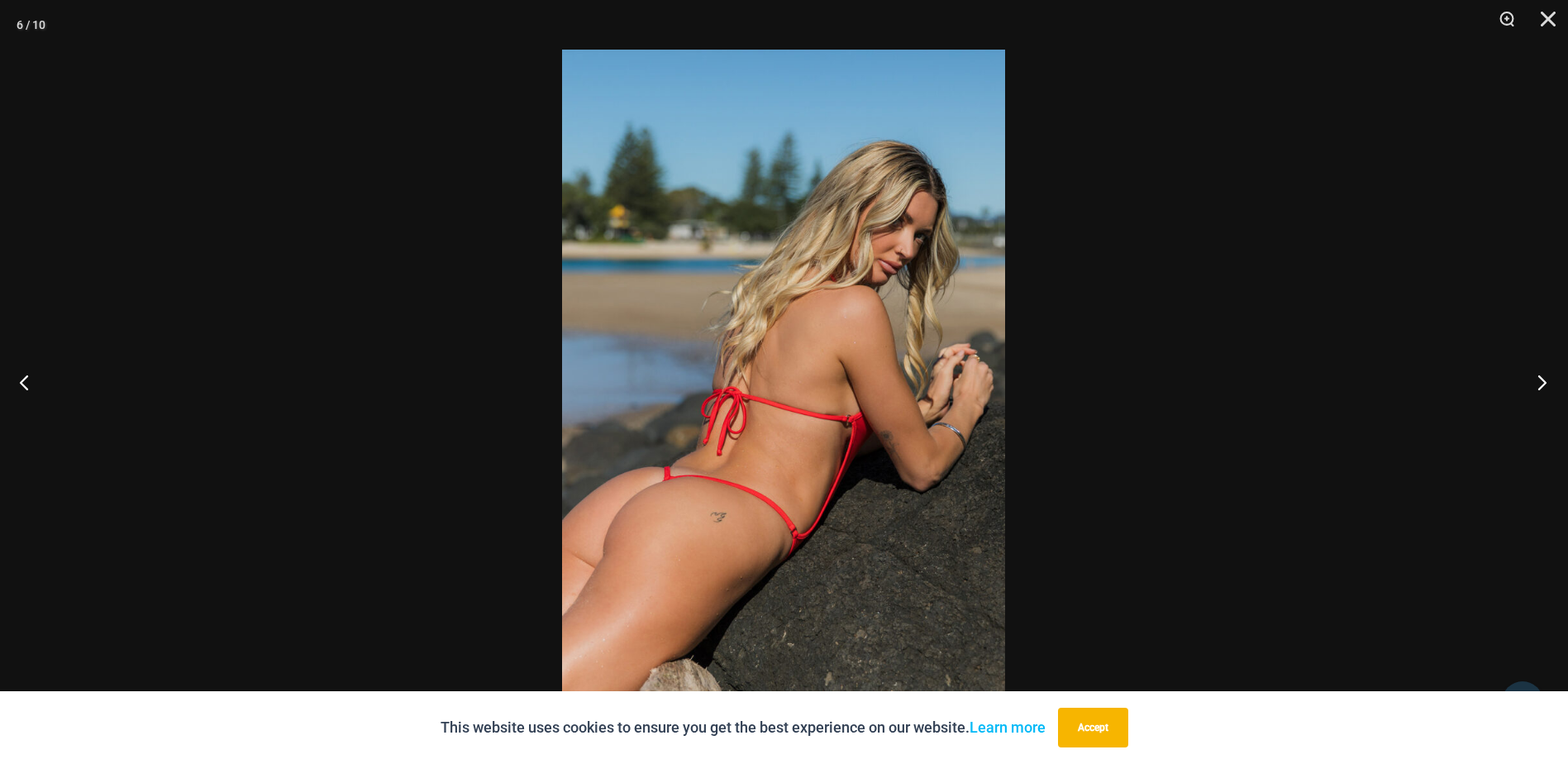
click at [1528, 381] on button "Next" at bounding box center [1537, 382] width 62 height 83
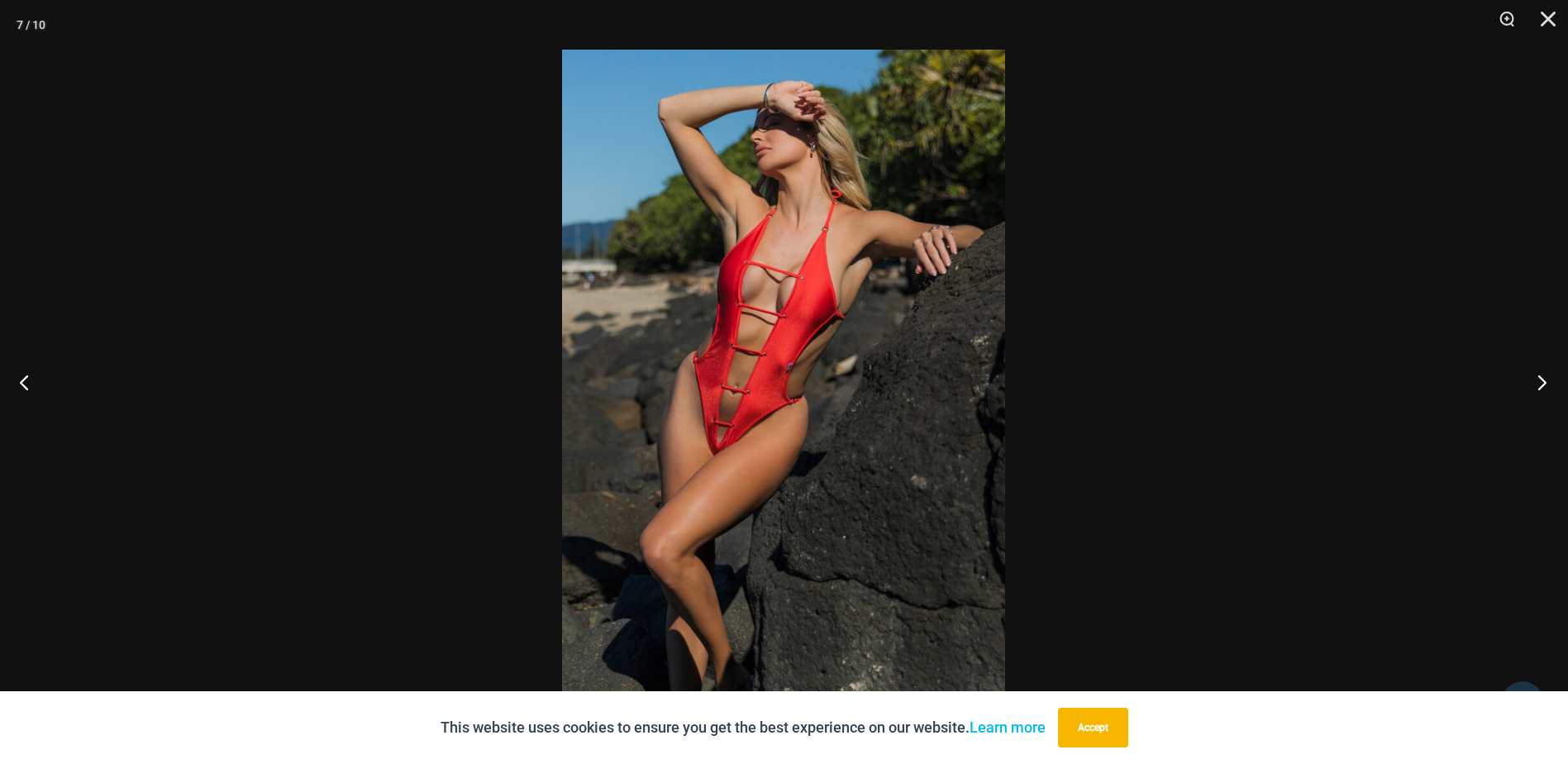
click at [1528, 381] on button "Next" at bounding box center [1537, 382] width 62 height 83
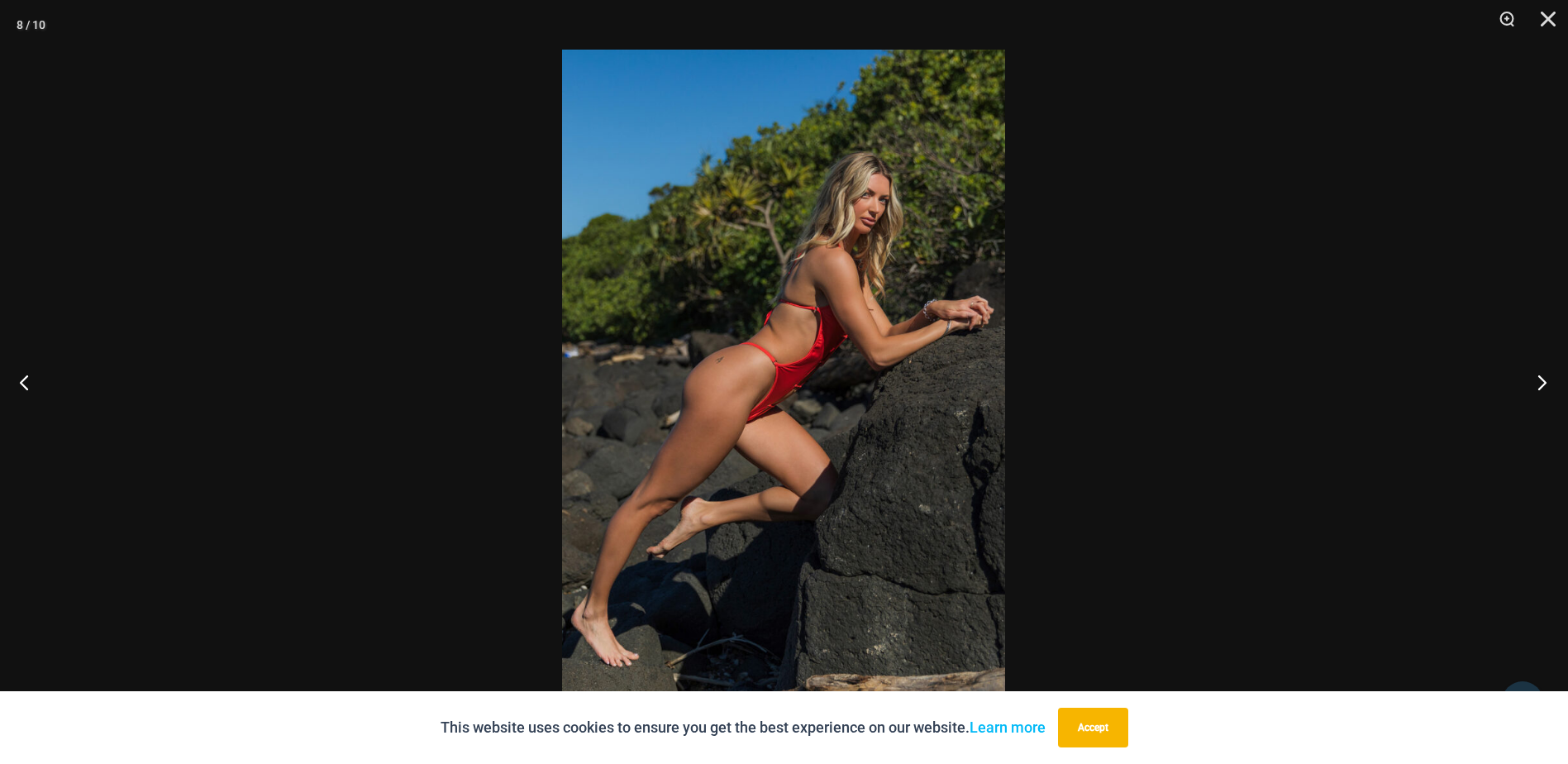
click at [1528, 381] on button "Next" at bounding box center [1537, 382] width 62 height 83
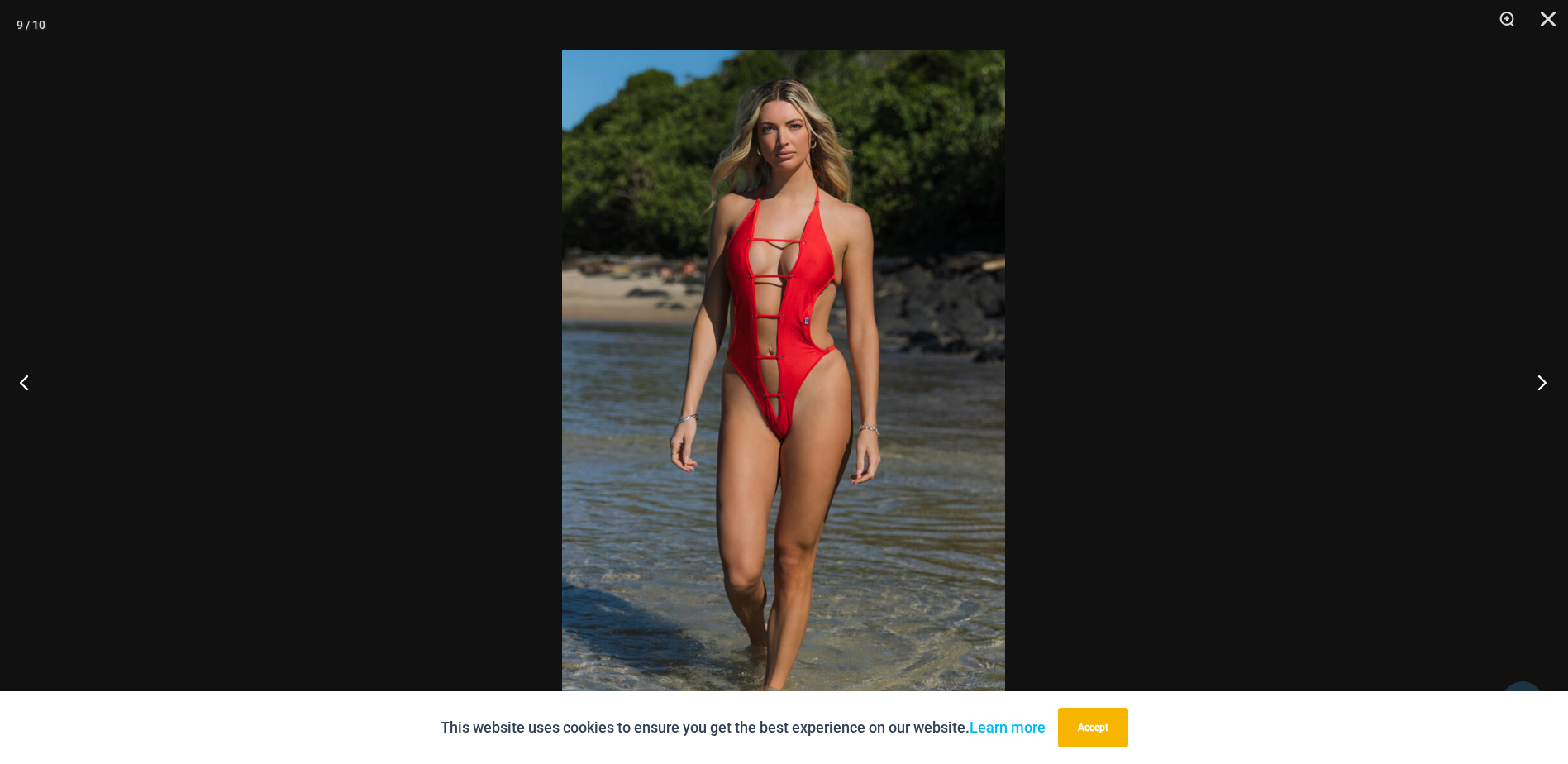
click at [1528, 381] on button "Next" at bounding box center [1537, 382] width 62 height 83
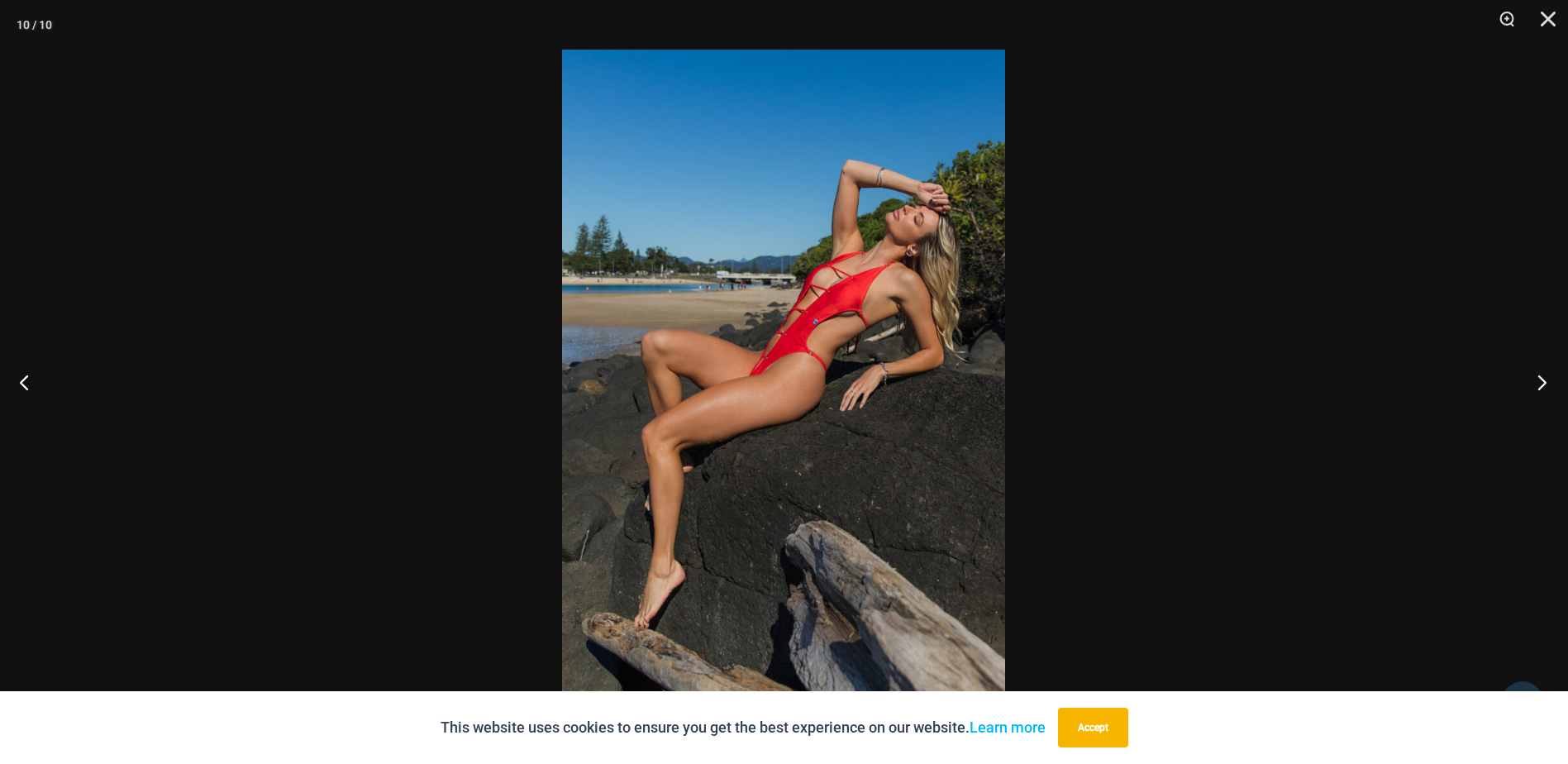
click at [1528, 381] on button "Next" at bounding box center [1537, 382] width 62 height 83
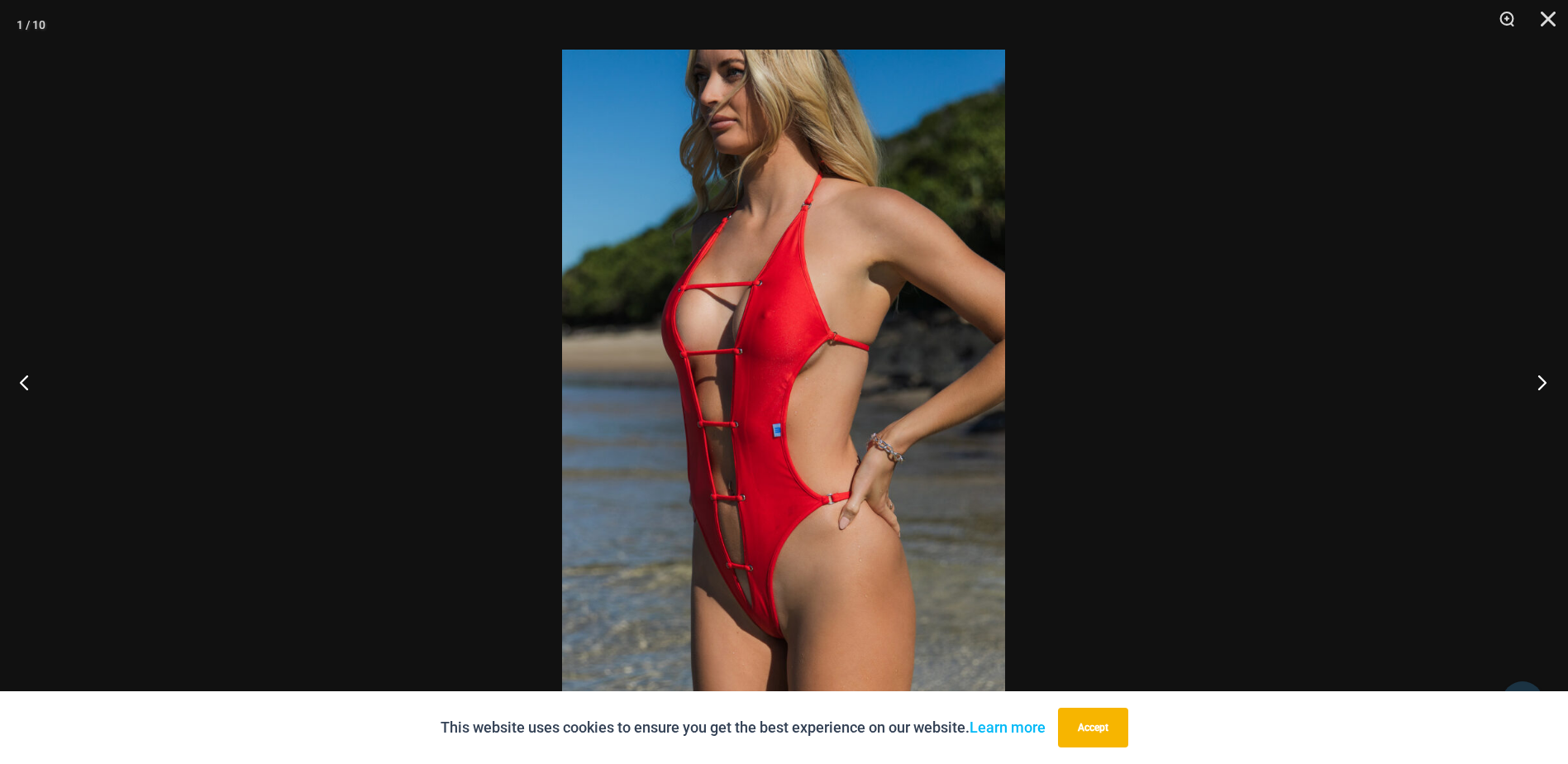
click at [1528, 381] on button "Next" at bounding box center [1537, 382] width 62 height 83
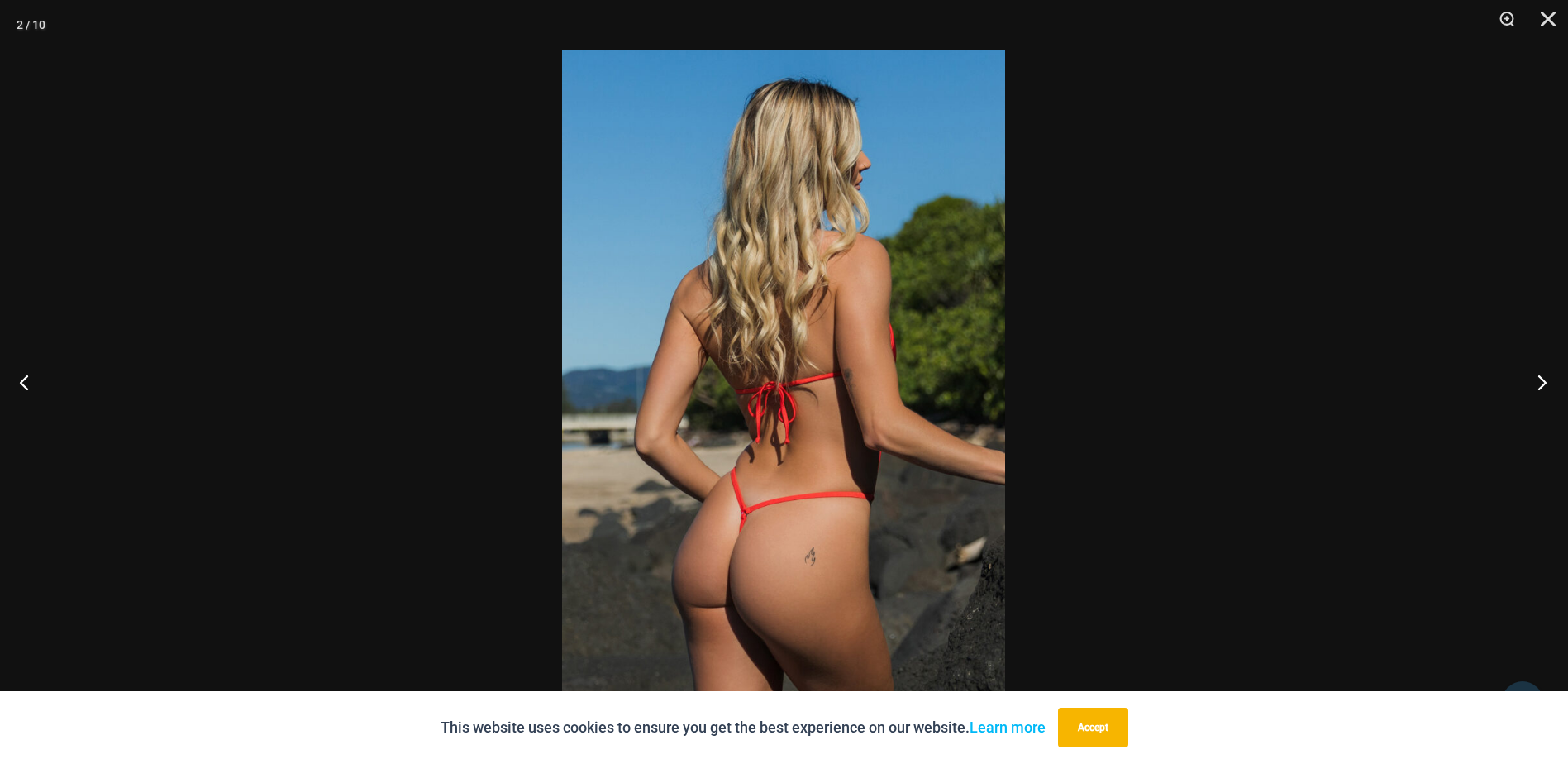
click at [1528, 381] on button "Next" at bounding box center [1537, 382] width 62 height 83
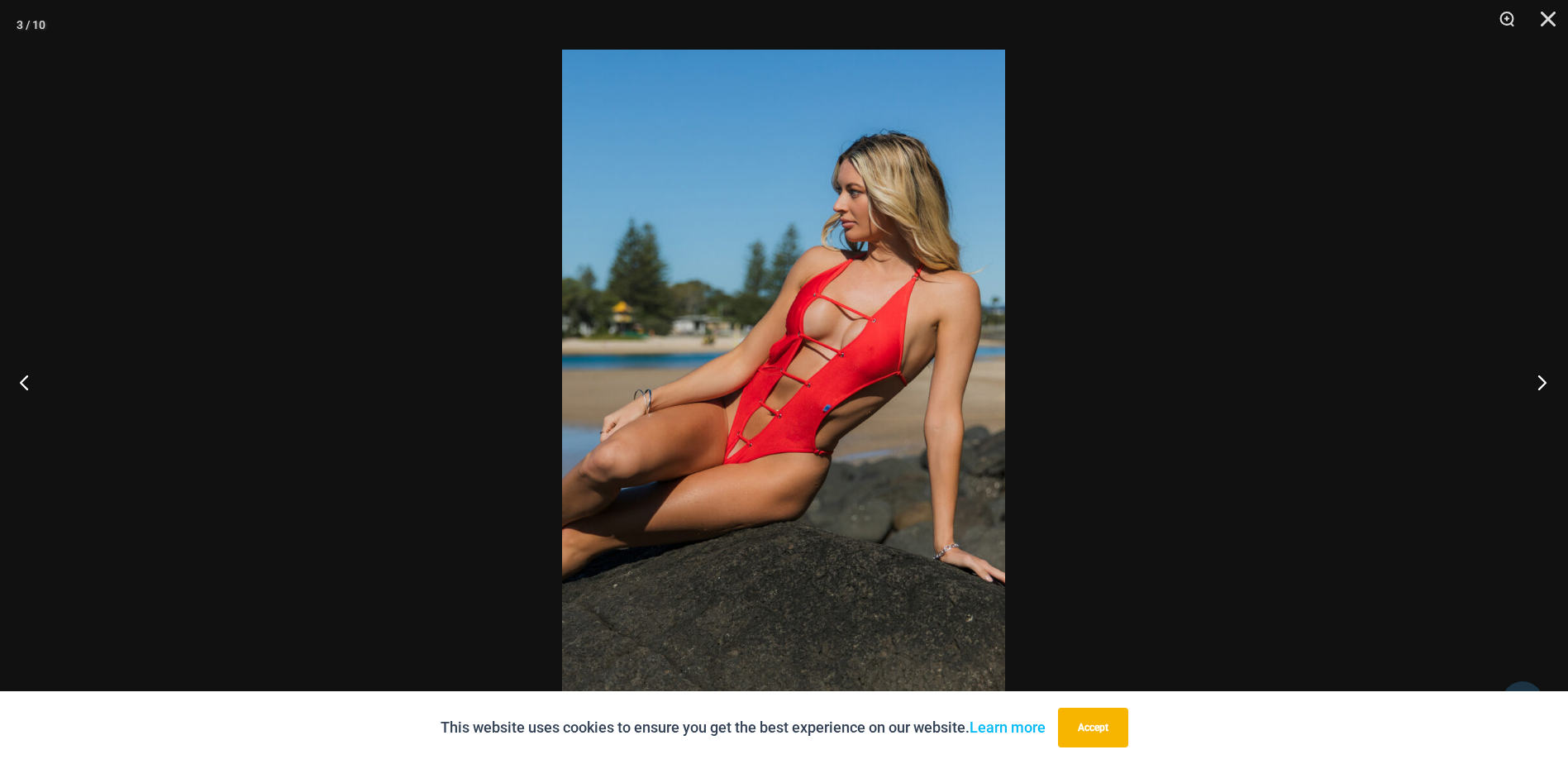
click at [1528, 381] on button "Next" at bounding box center [1537, 382] width 62 height 83
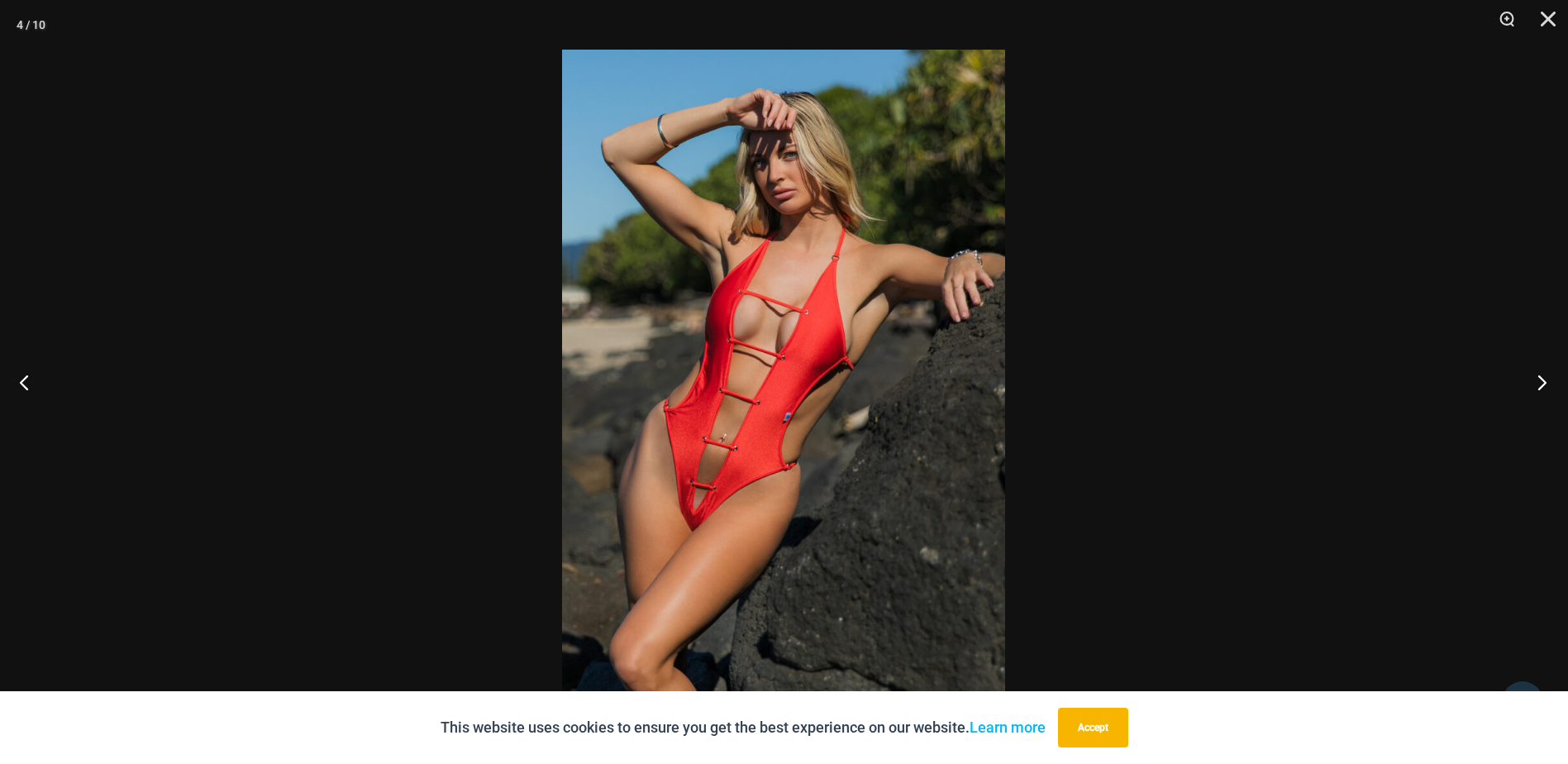
click at [1530, 388] on button "Next" at bounding box center [1537, 382] width 62 height 83
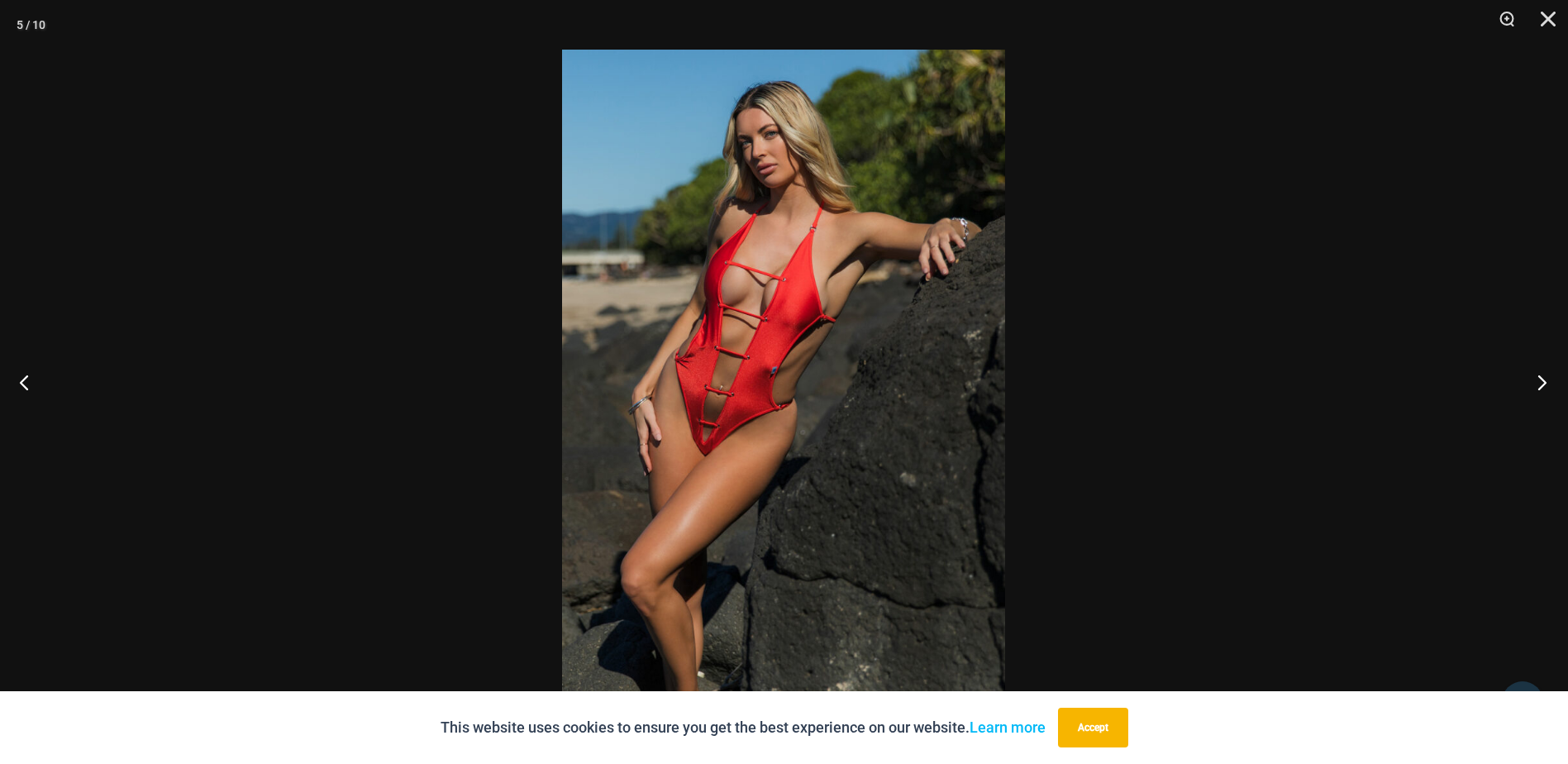
click at [1530, 388] on button "Next" at bounding box center [1537, 382] width 62 height 83
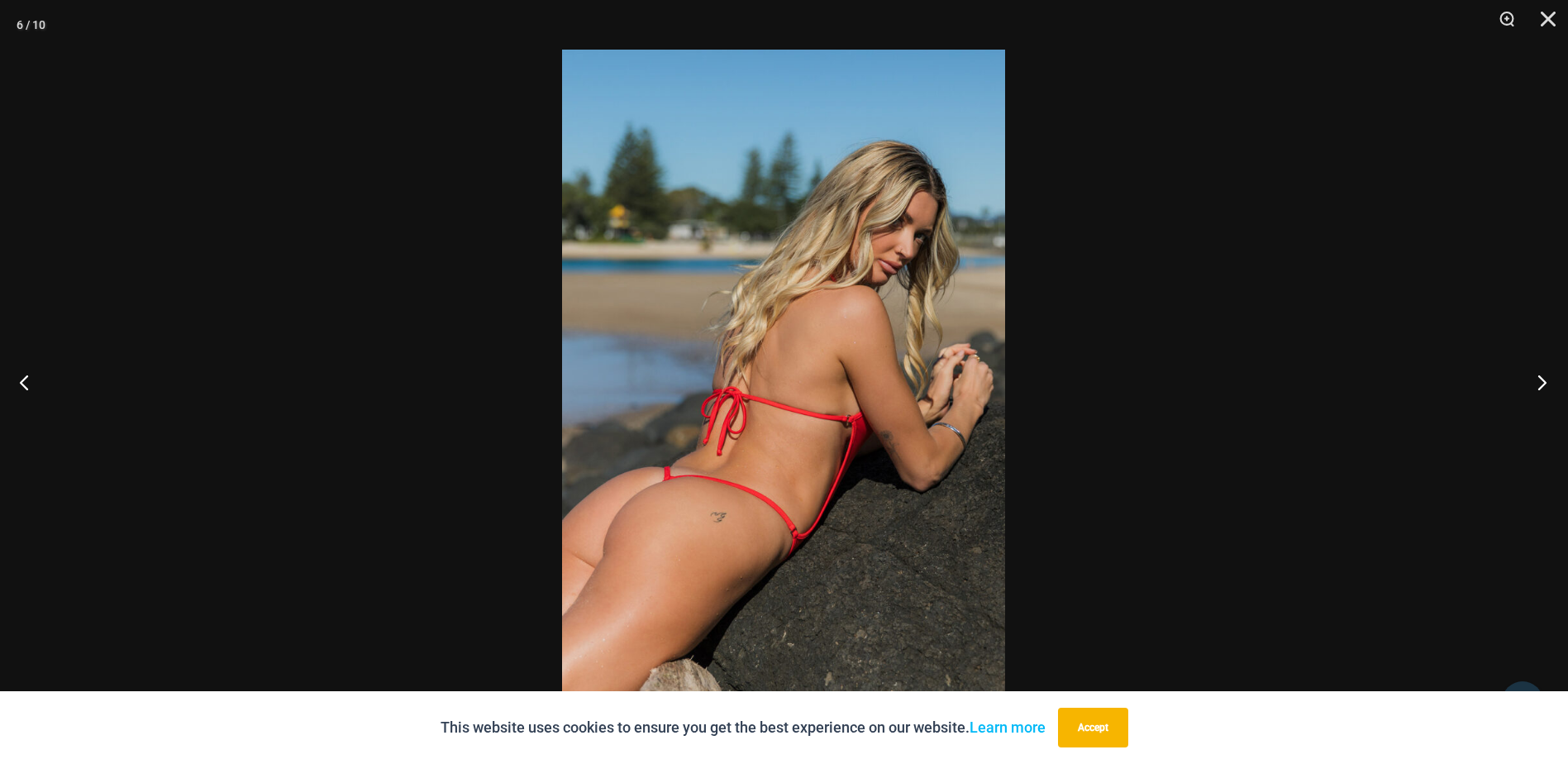
click at [1531, 388] on button "Next" at bounding box center [1537, 382] width 62 height 83
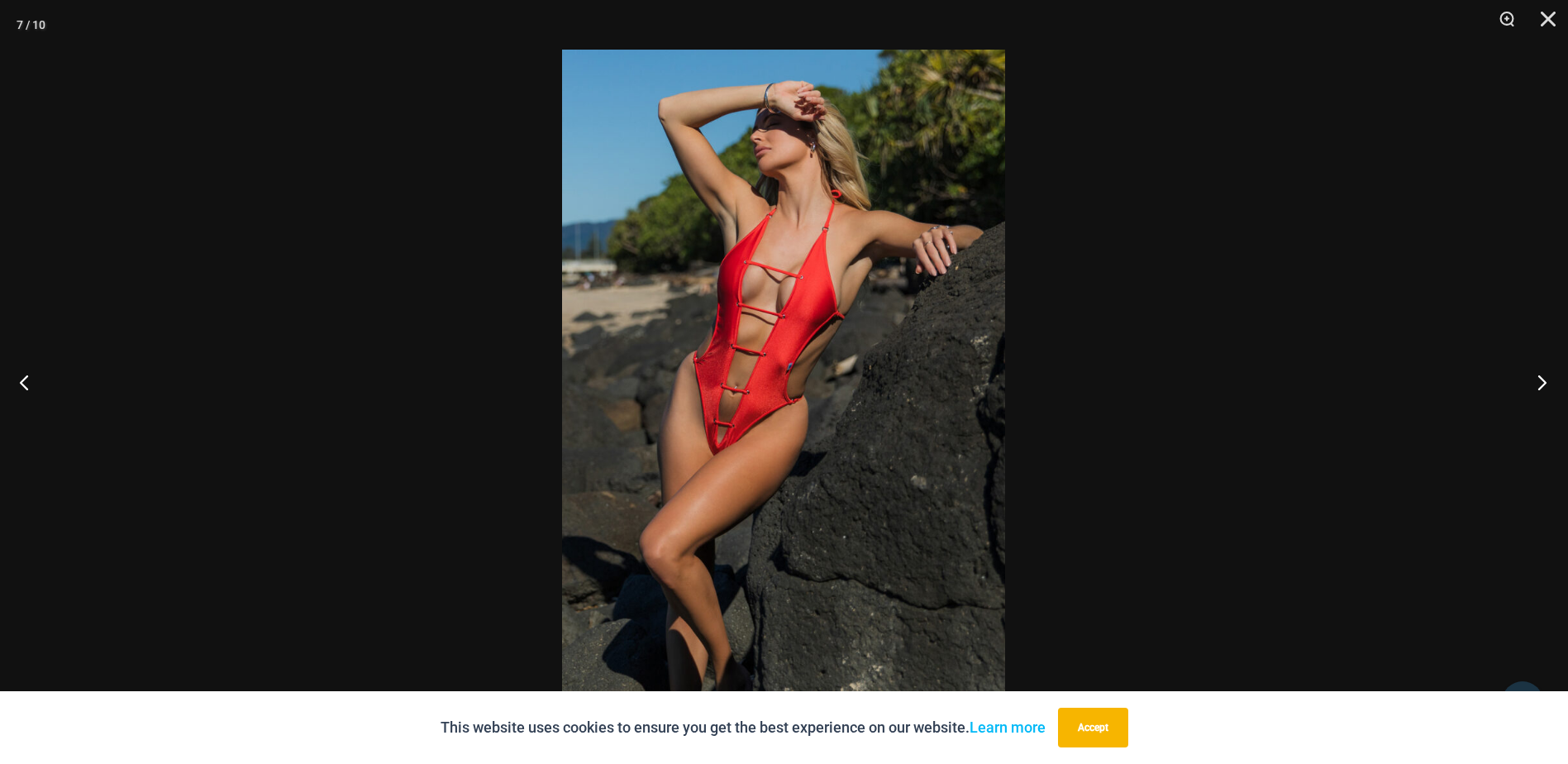
click at [1531, 387] on button "Next" at bounding box center [1537, 382] width 62 height 83
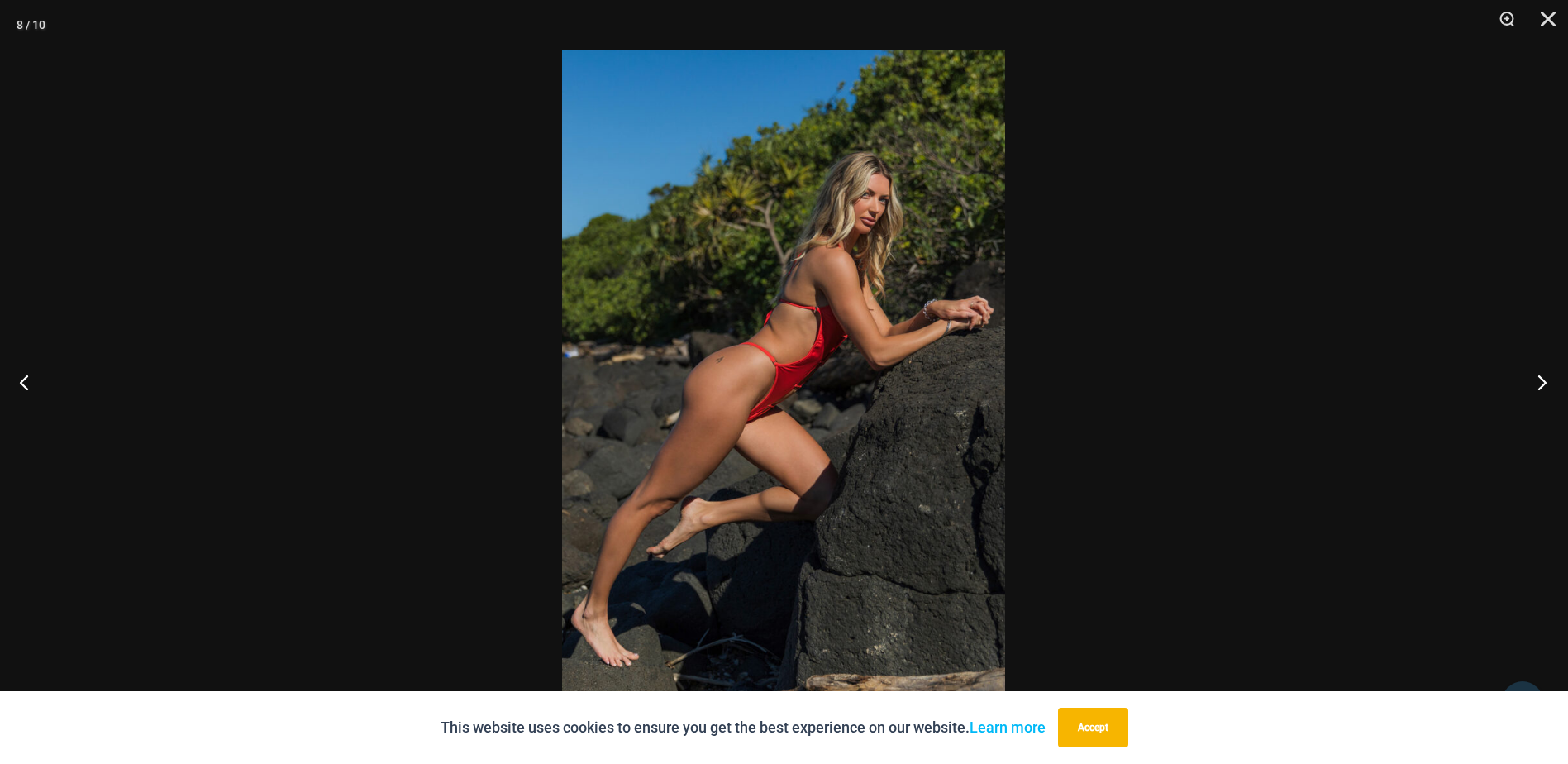
click at [1531, 387] on button "Next" at bounding box center [1537, 382] width 62 height 83
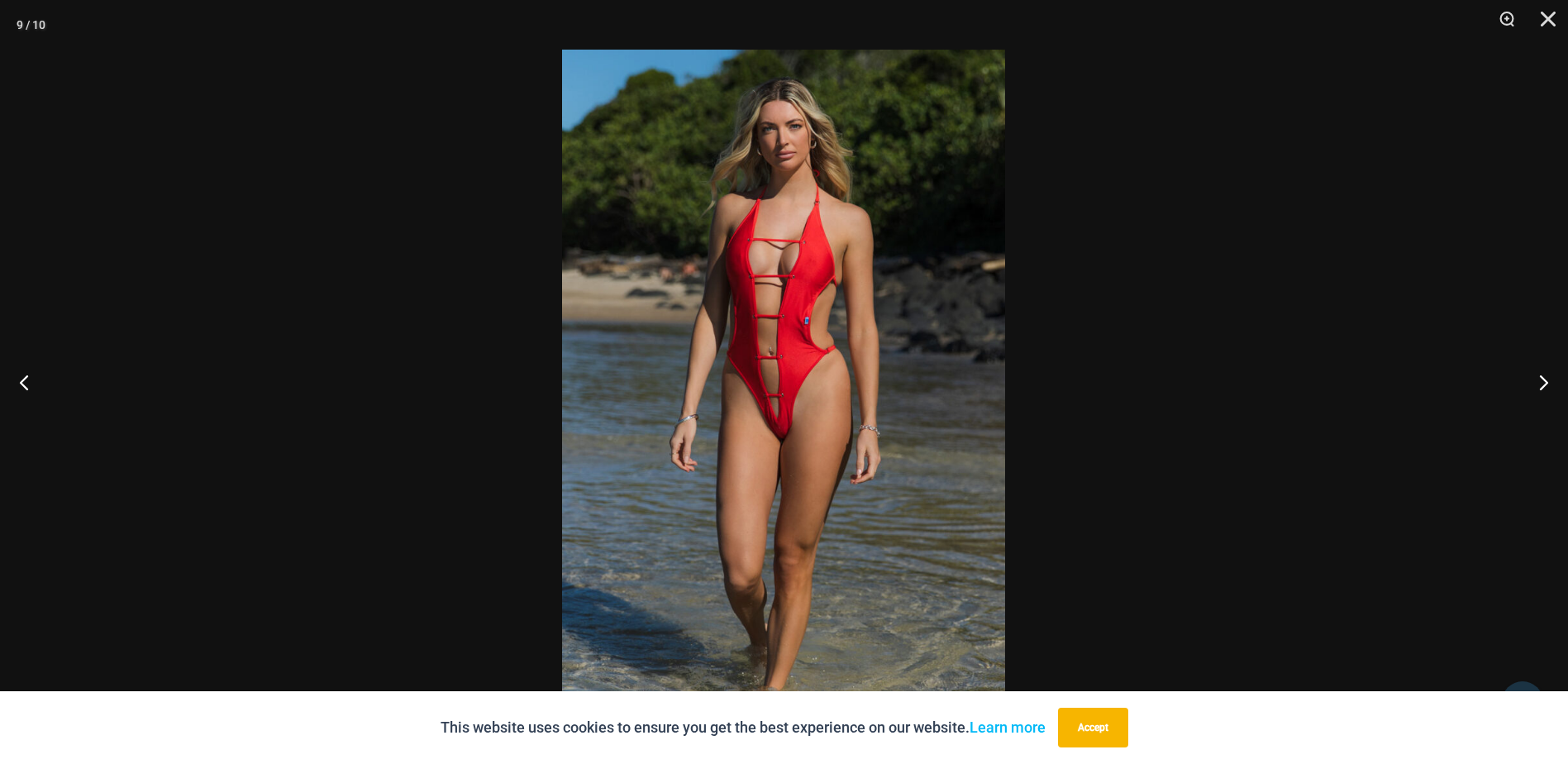
click at [800, 418] on img at bounding box center [784, 382] width 443 height 665
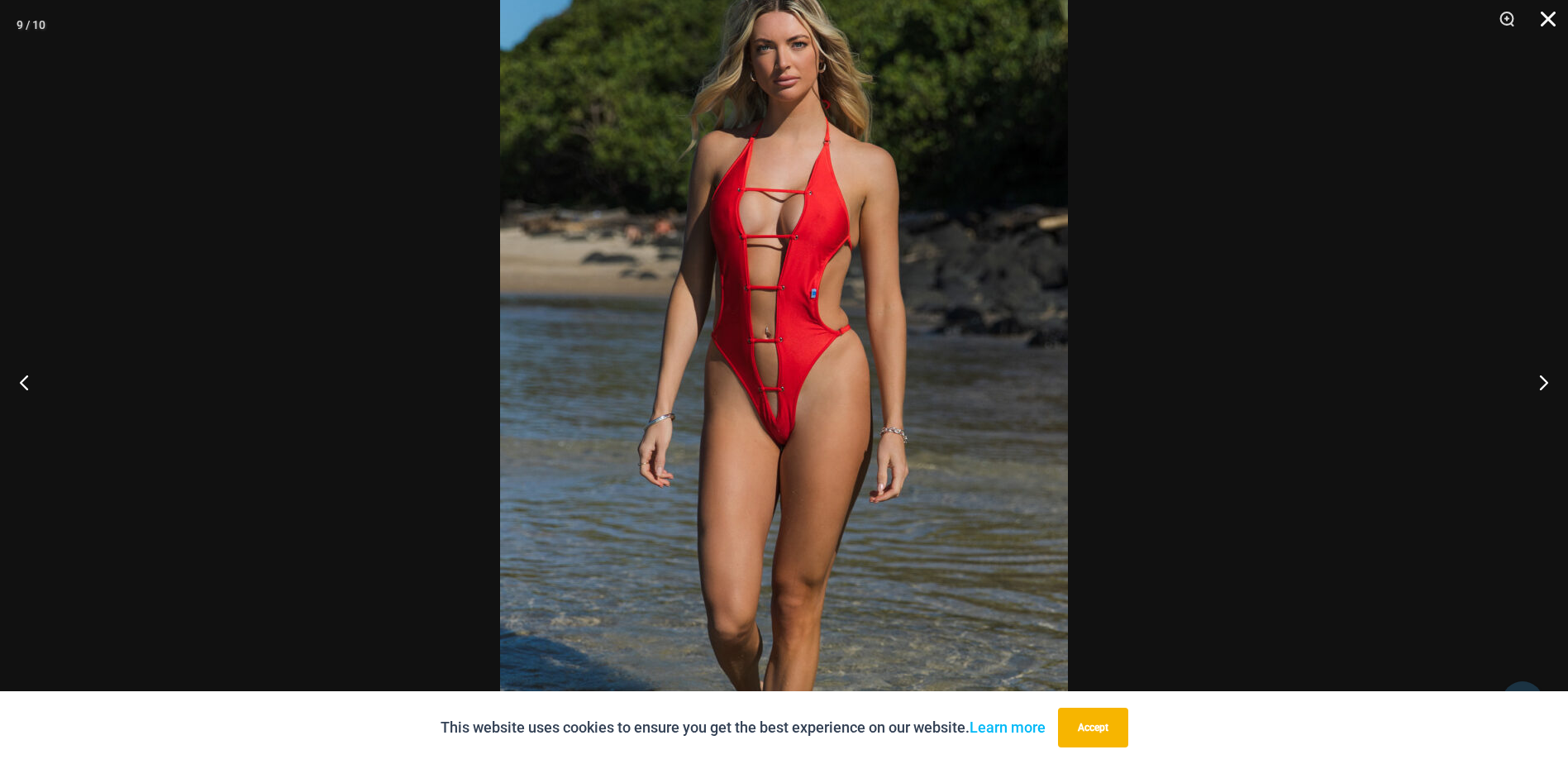
click at [1540, 6] on button "Close" at bounding box center [1542, 24] width 41 height 49
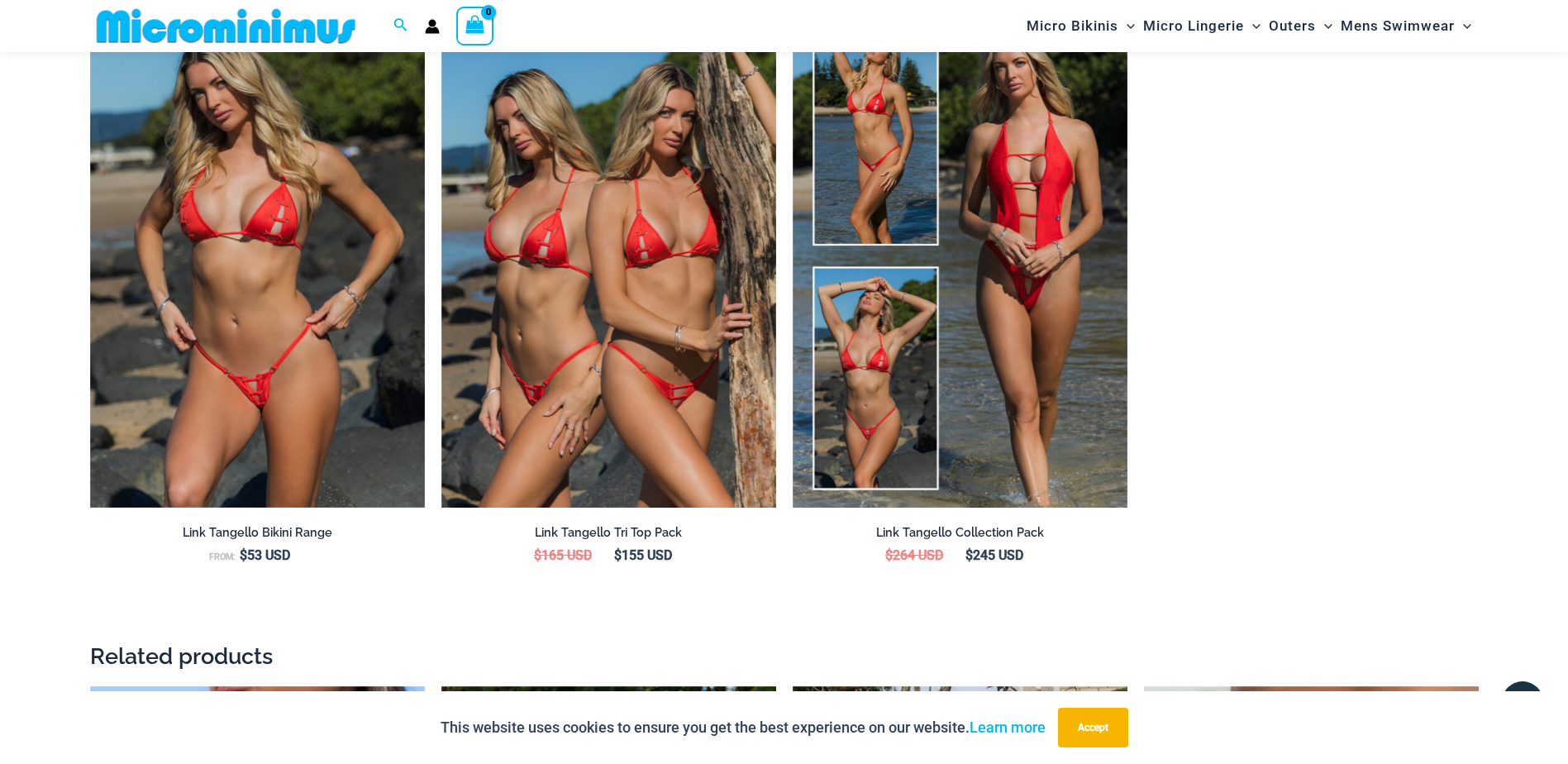
scroll to position [2218, 0]
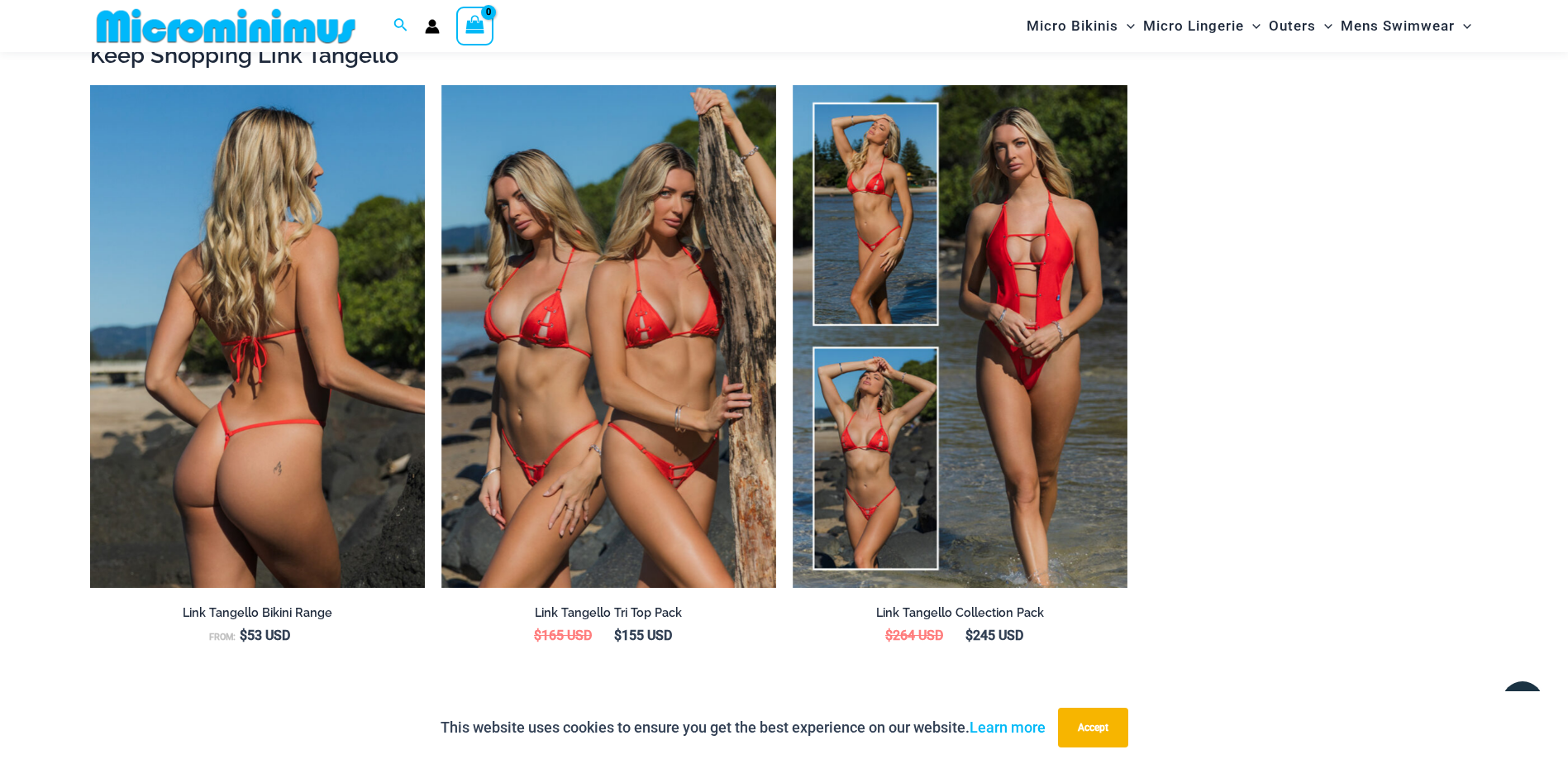
click at [247, 408] on img at bounding box center [257, 336] width 335 height 502
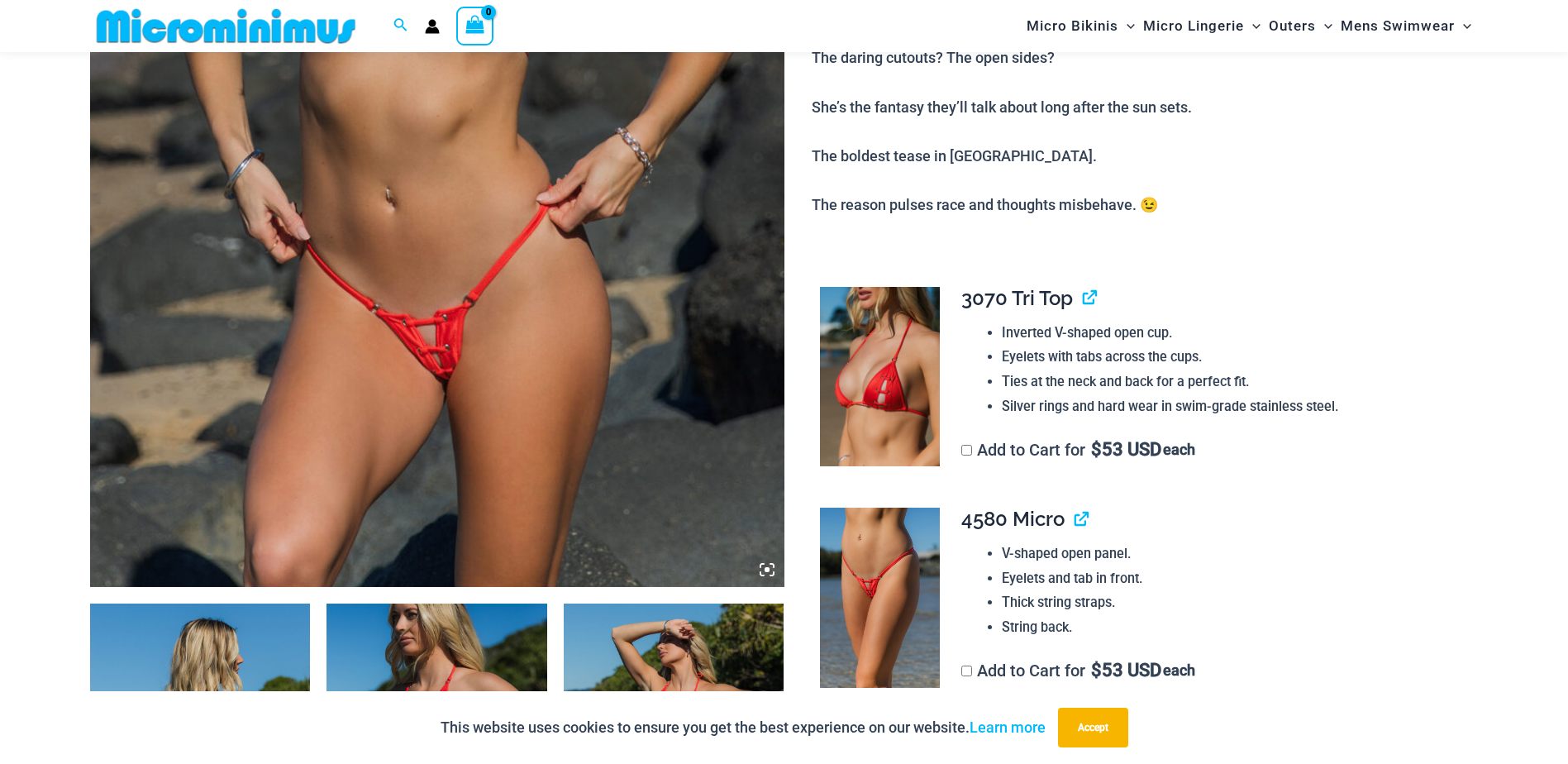
scroll to position [480, 0]
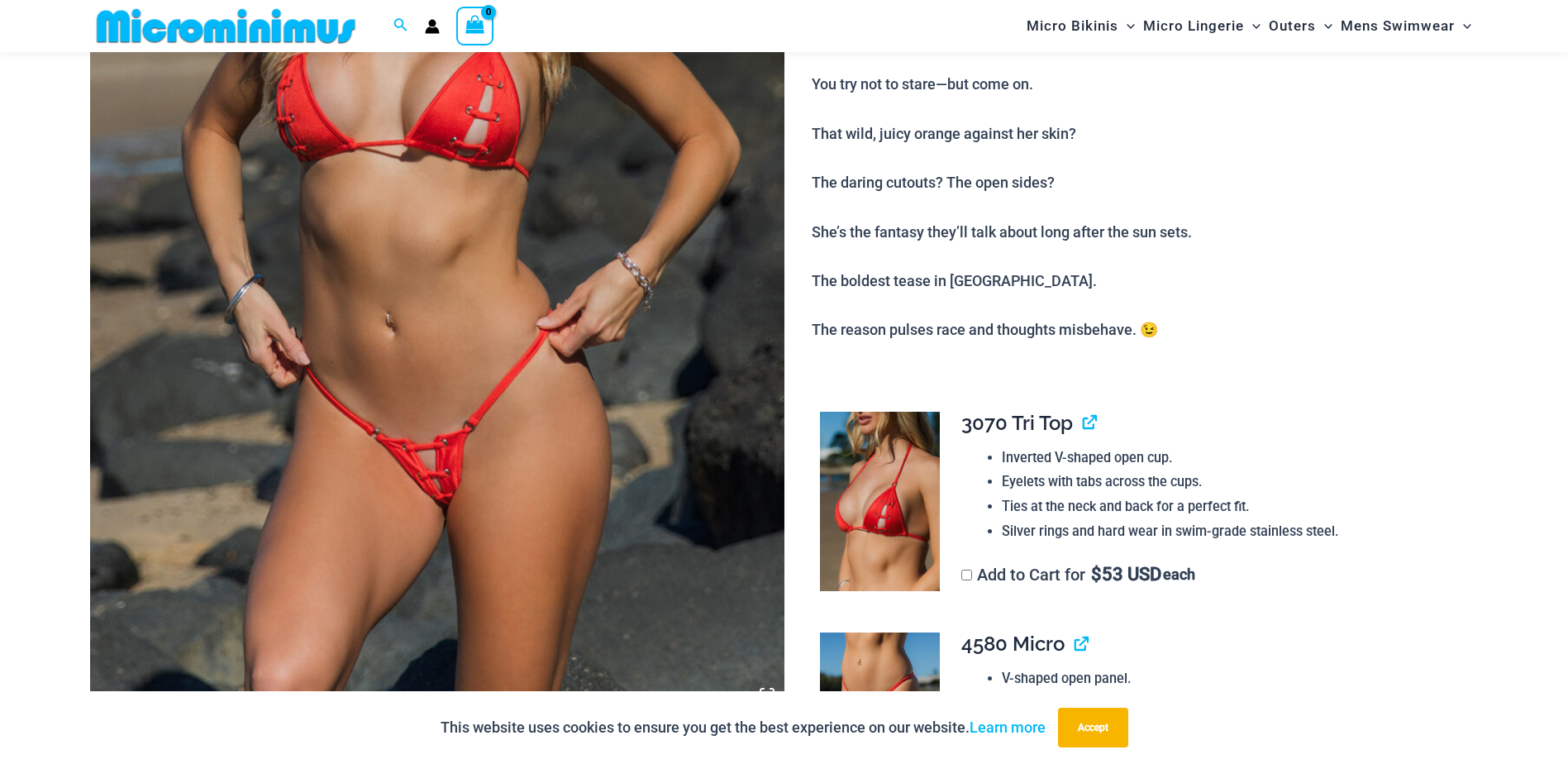
click at [430, 461] on img at bounding box center [437, 191] width 695 height 1042
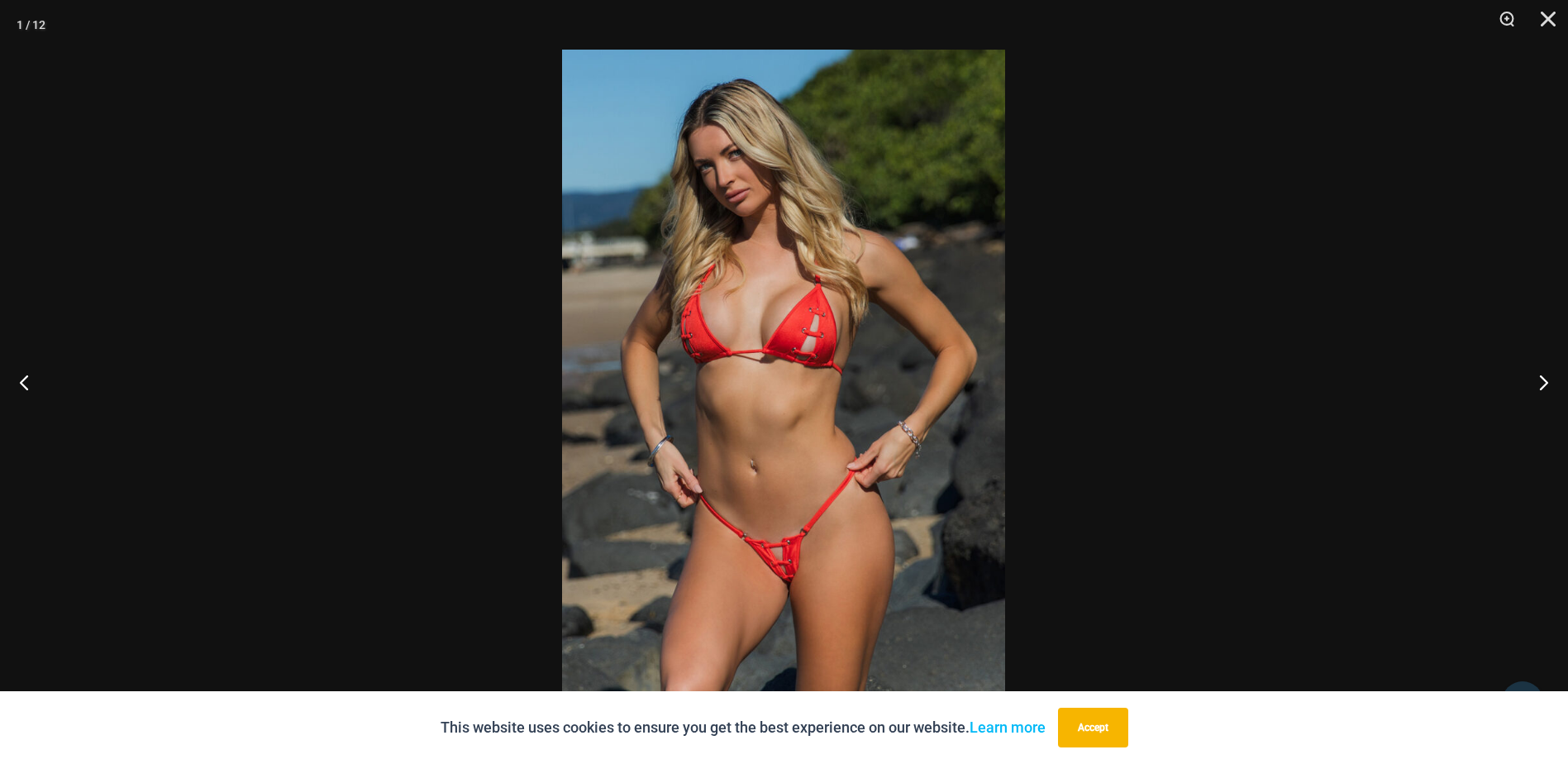
click at [797, 564] on img at bounding box center [784, 382] width 443 height 665
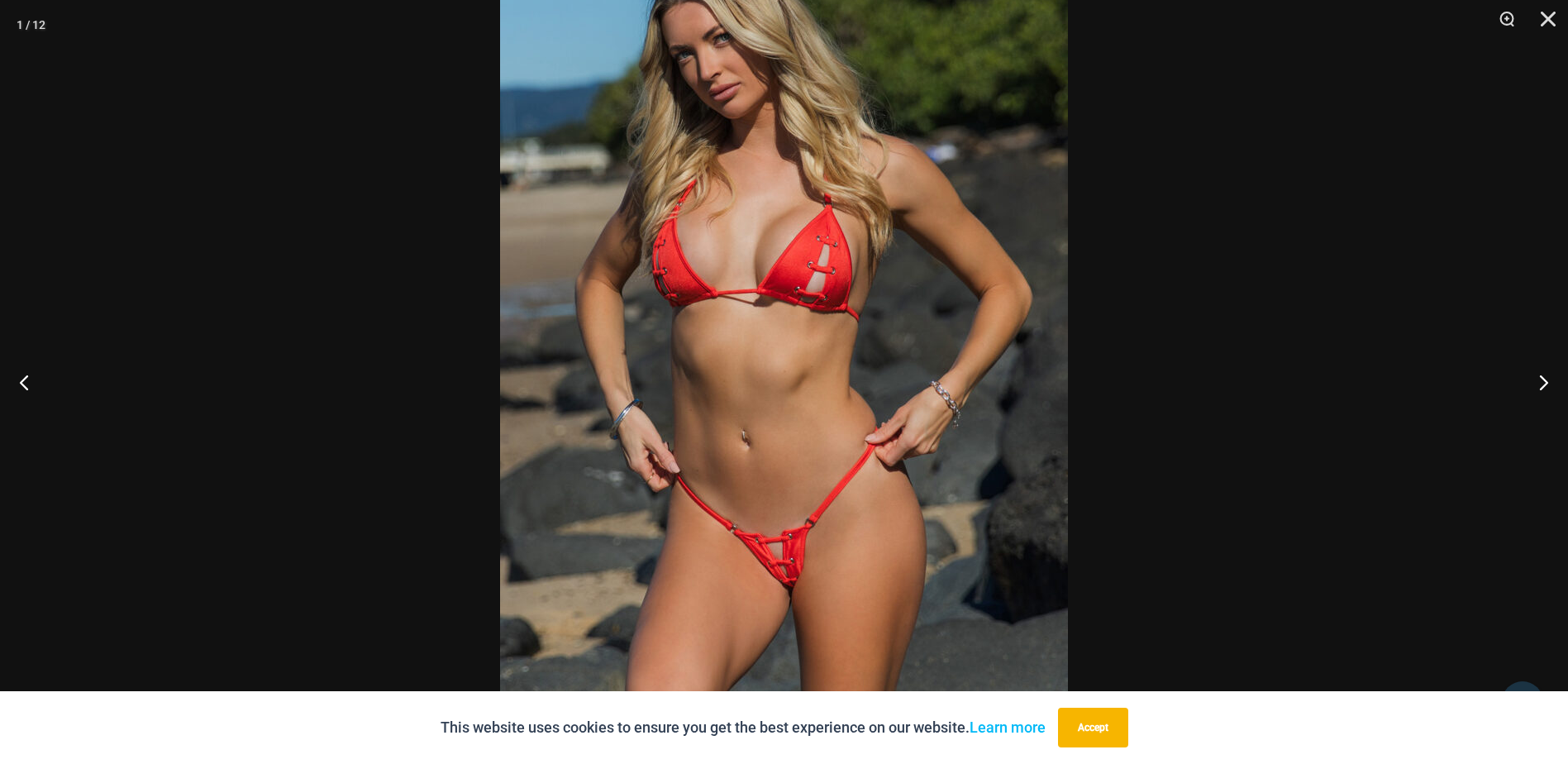
click at [788, 582] on img at bounding box center [784, 330] width 568 height 851
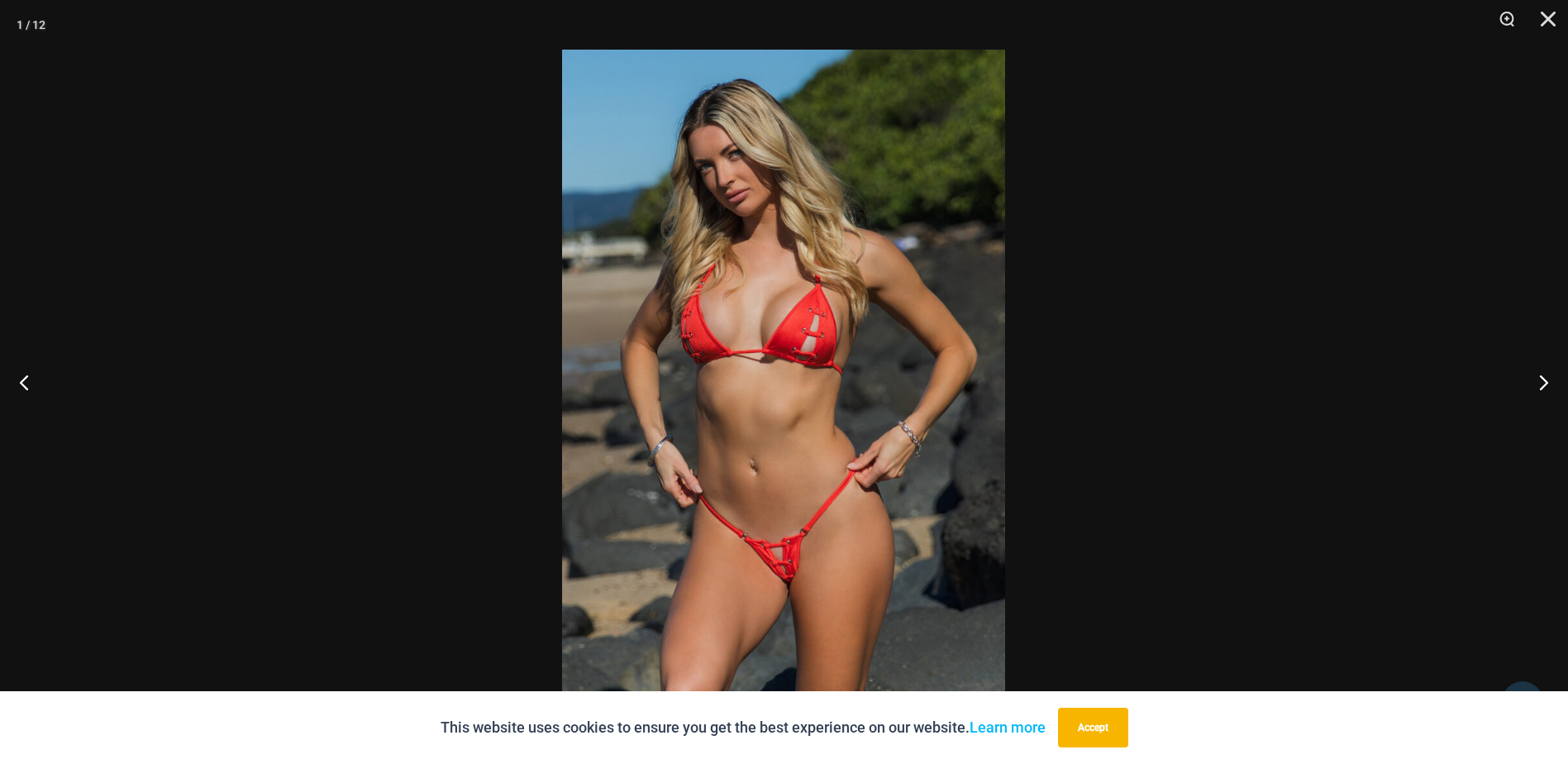
click at [788, 582] on img at bounding box center [784, 382] width 443 height 665
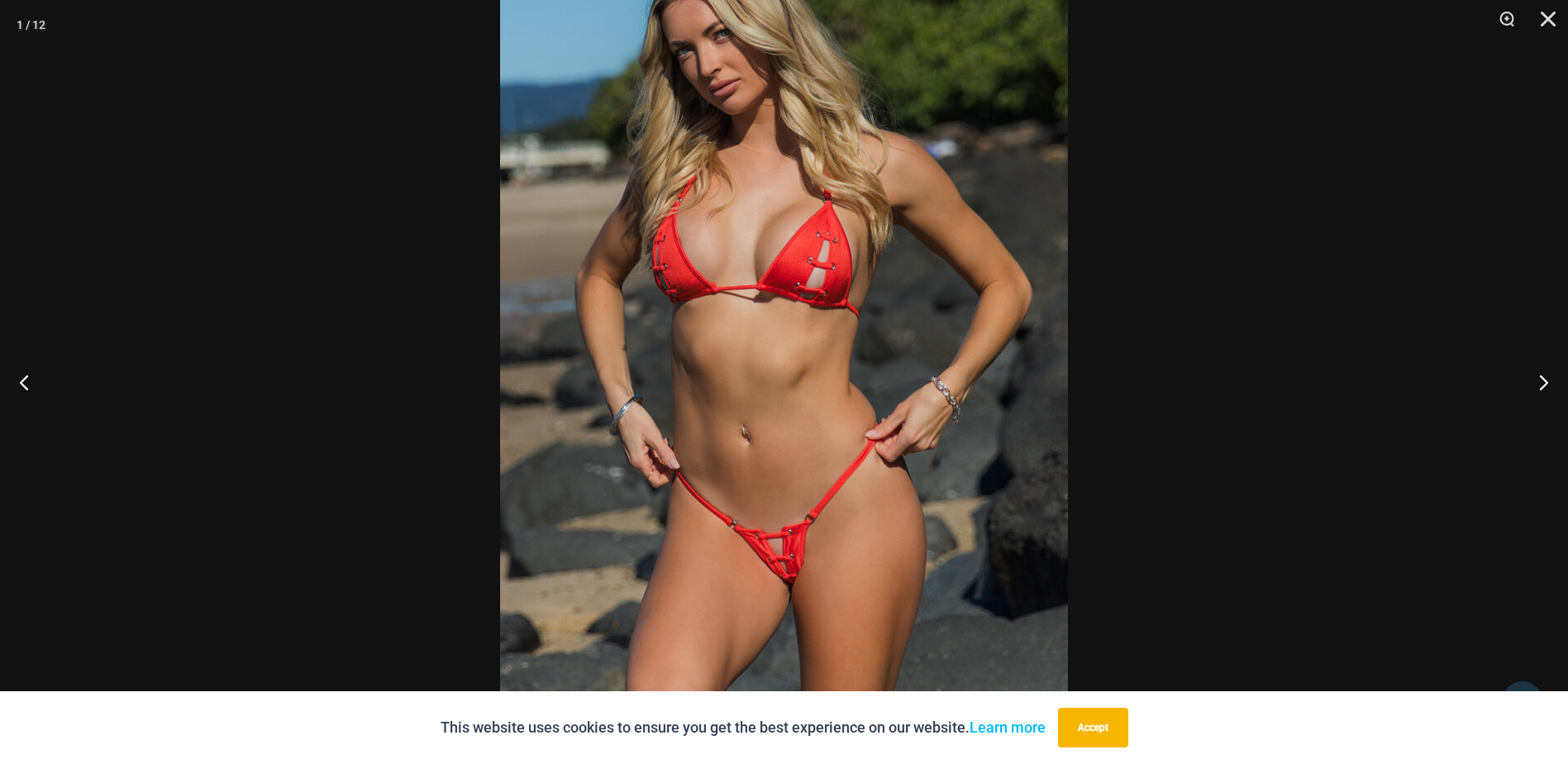
click at [788, 582] on img at bounding box center [784, 326] width 568 height 851
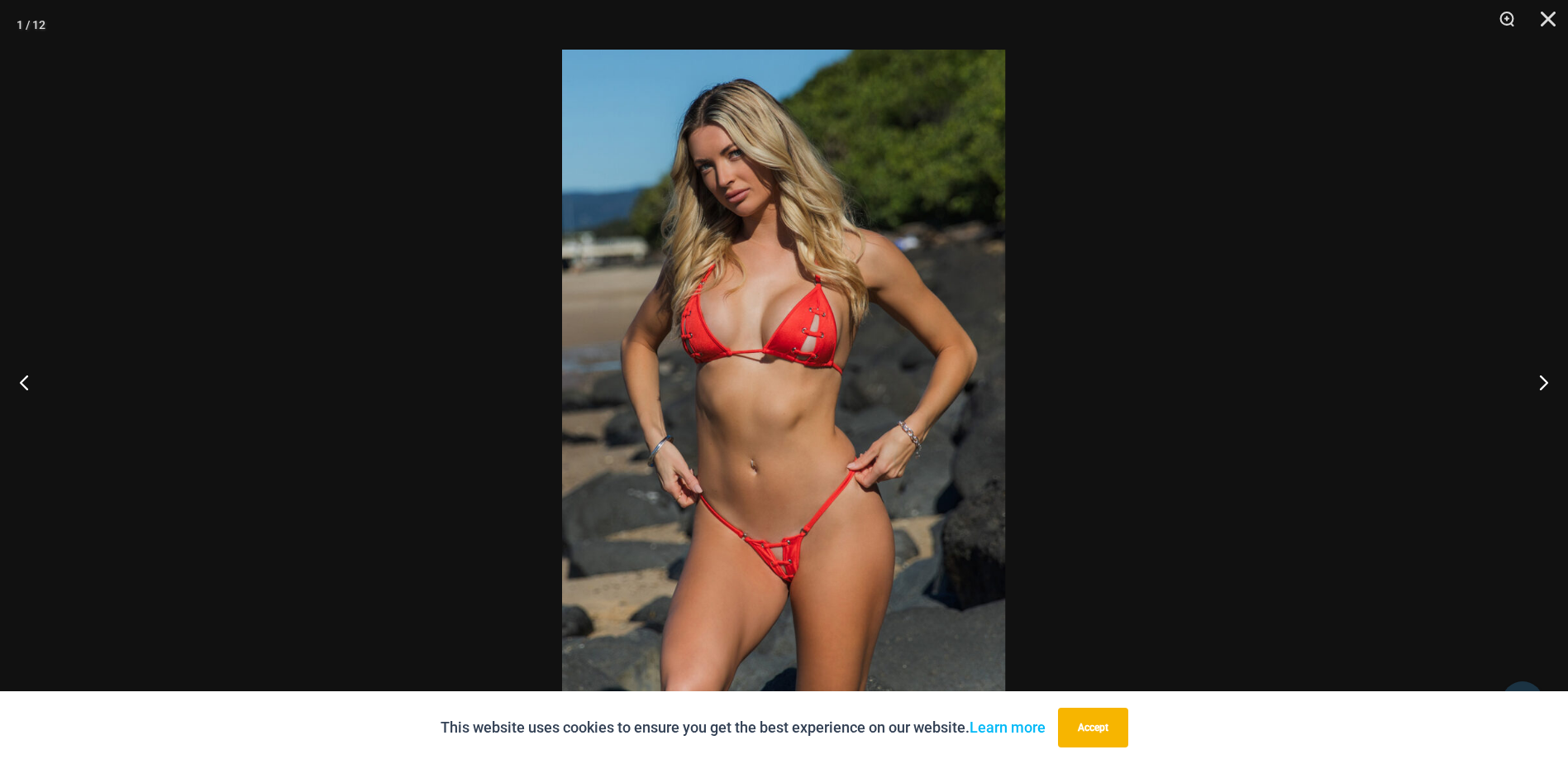
click at [787, 584] on img at bounding box center [784, 382] width 443 height 665
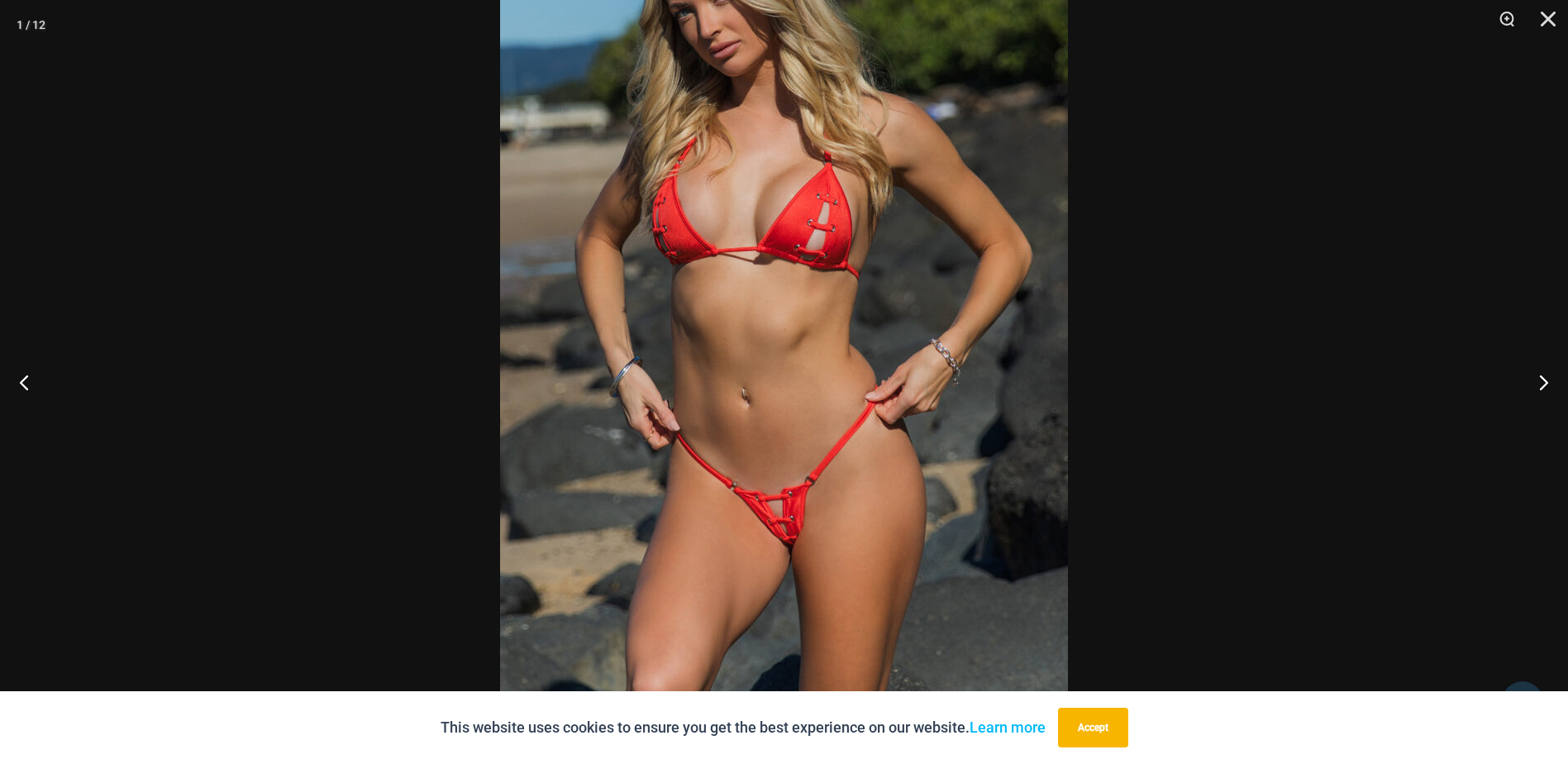
click at [1174, 386] on div at bounding box center [784, 382] width 1568 height 764
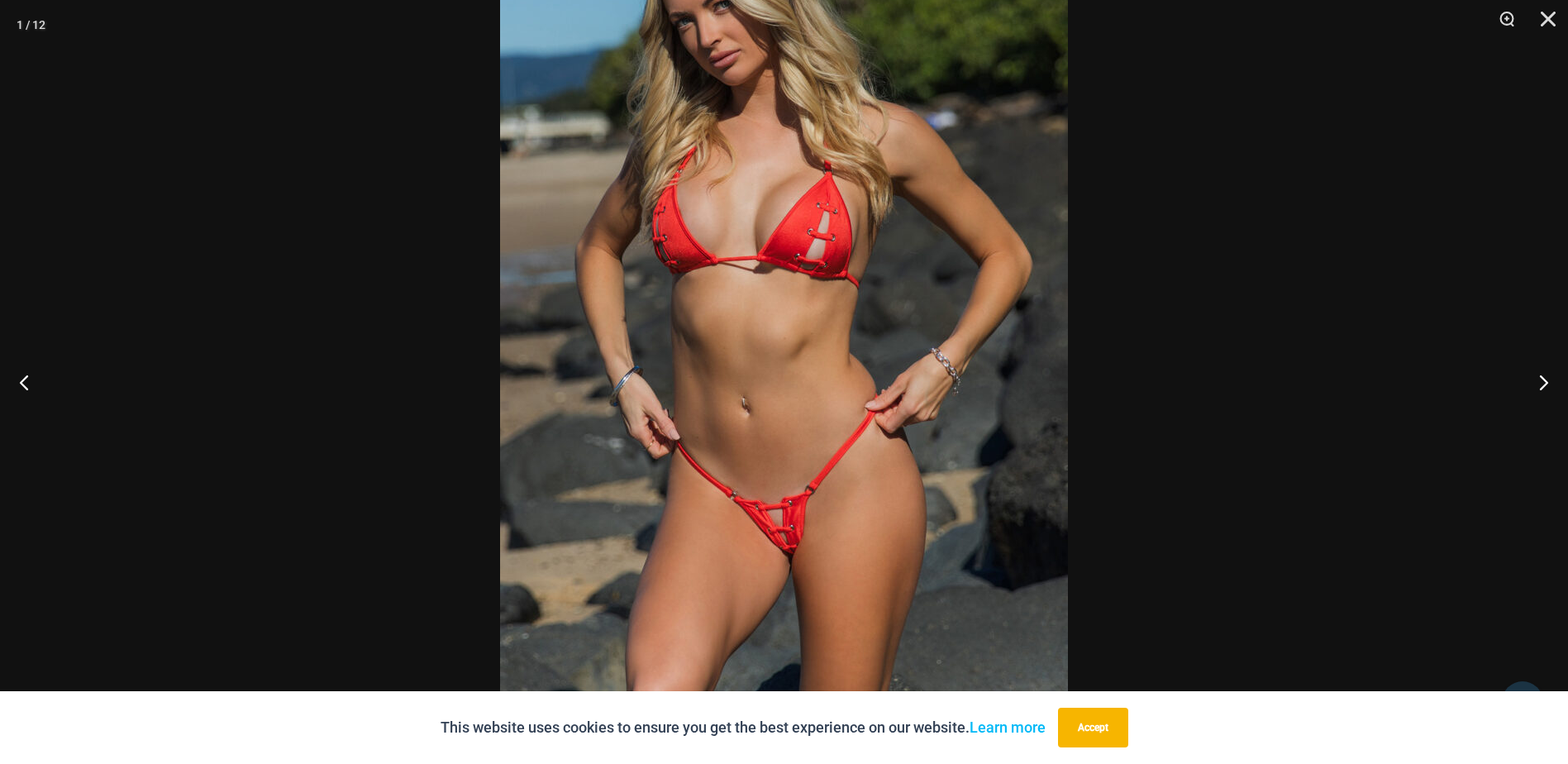
click at [1209, 374] on div at bounding box center [784, 382] width 1568 height 764
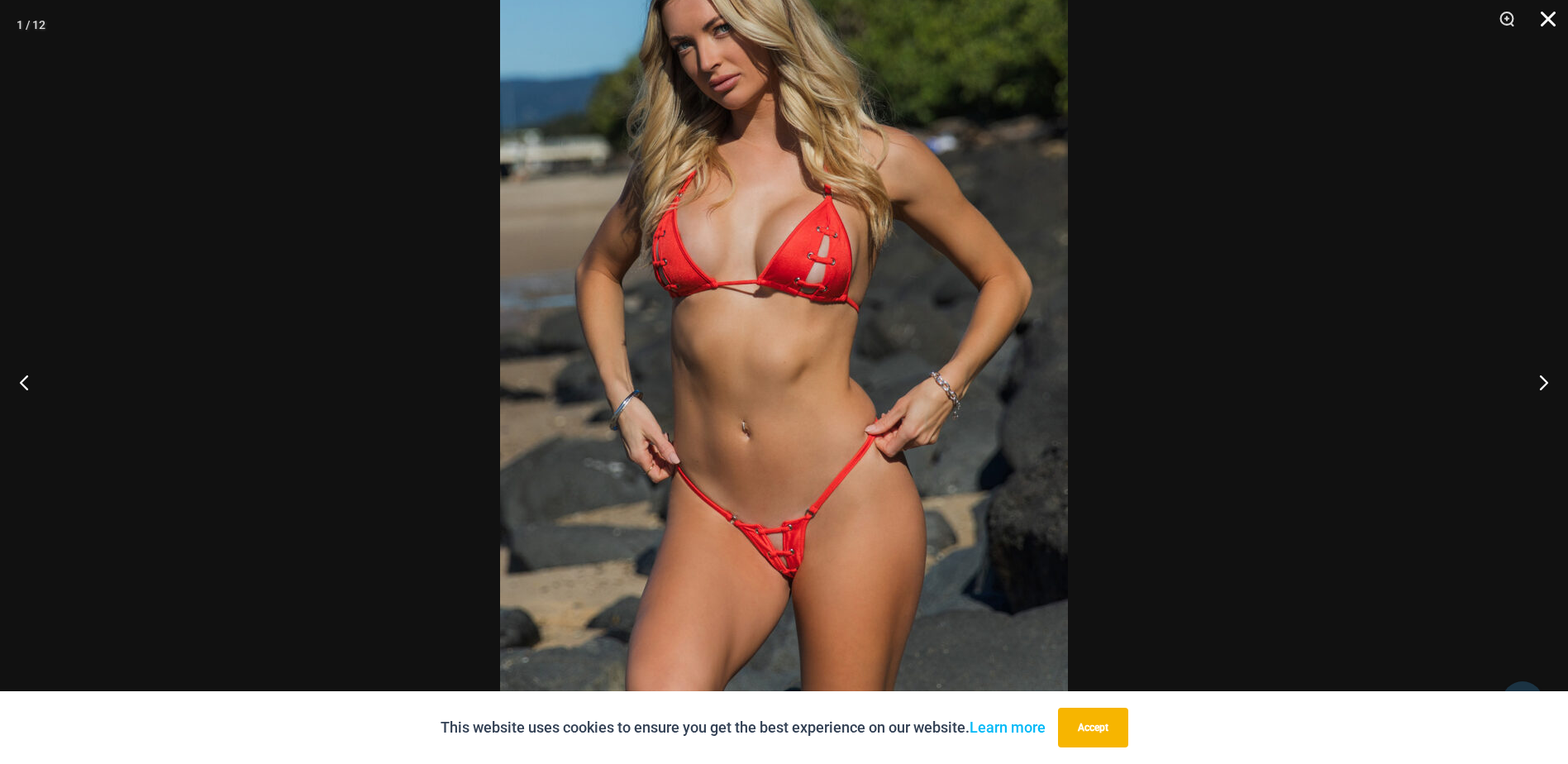
click at [1538, 13] on button "Close" at bounding box center [1542, 24] width 41 height 49
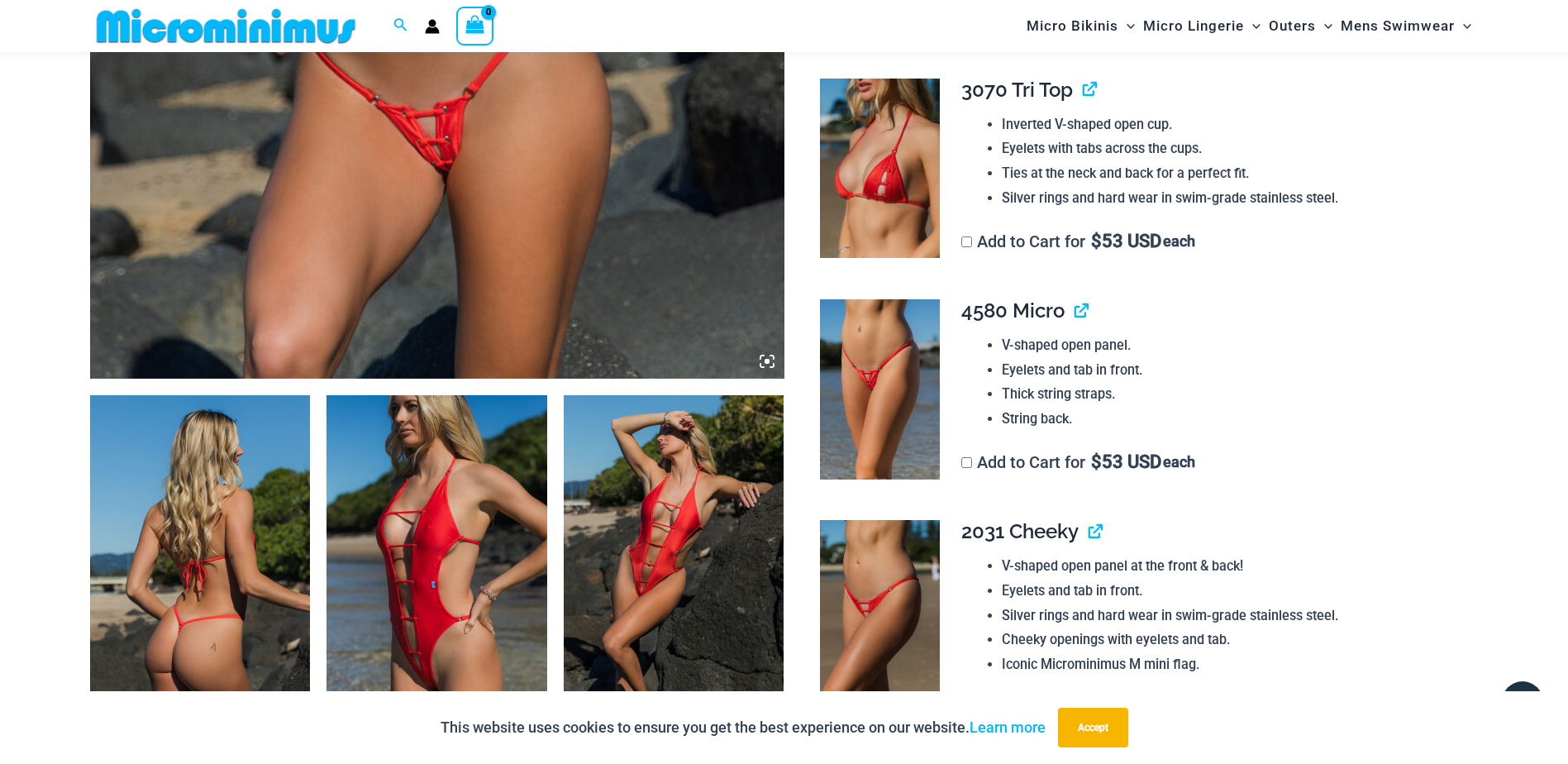
scroll to position [811, 0]
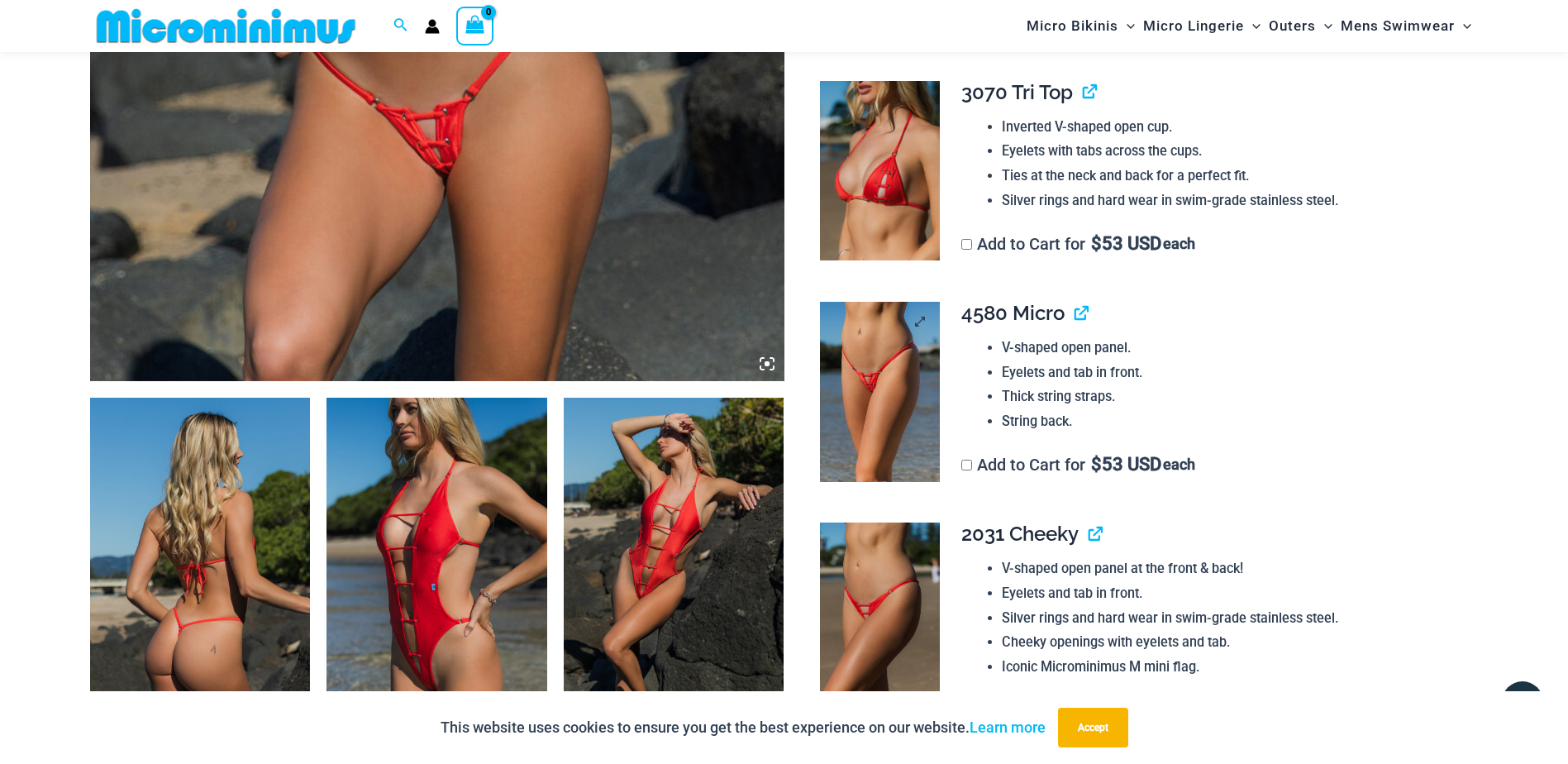
click at [869, 359] on img at bounding box center [880, 392] width 120 height 181
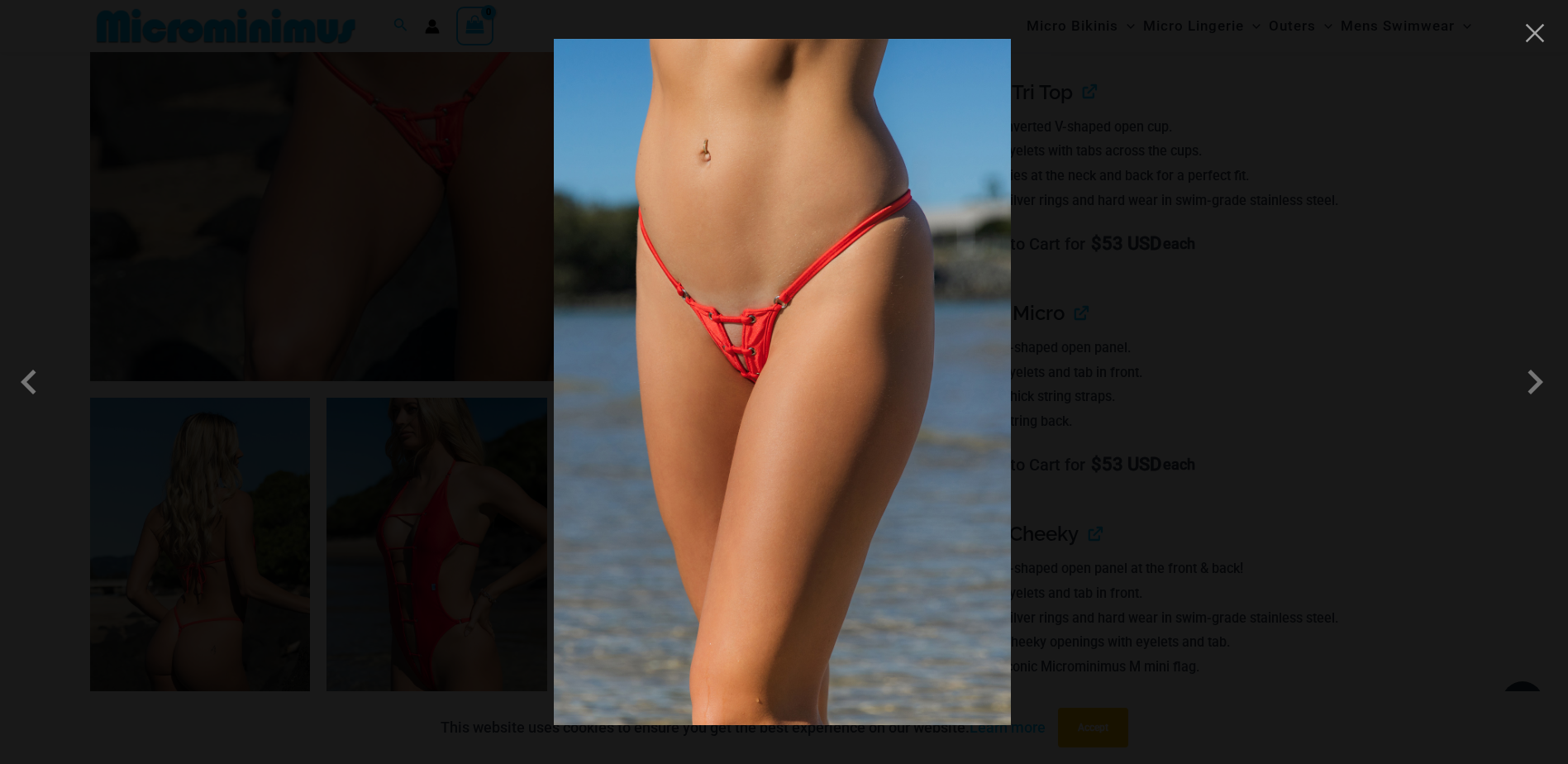
click at [759, 367] on img at bounding box center [782, 381] width 457 height 686
click at [759, 368] on img at bounding box center [782, 381] width 457 height 686
click at [1177, 387] on div at bounding box center [784, 382] width 1568 height 764
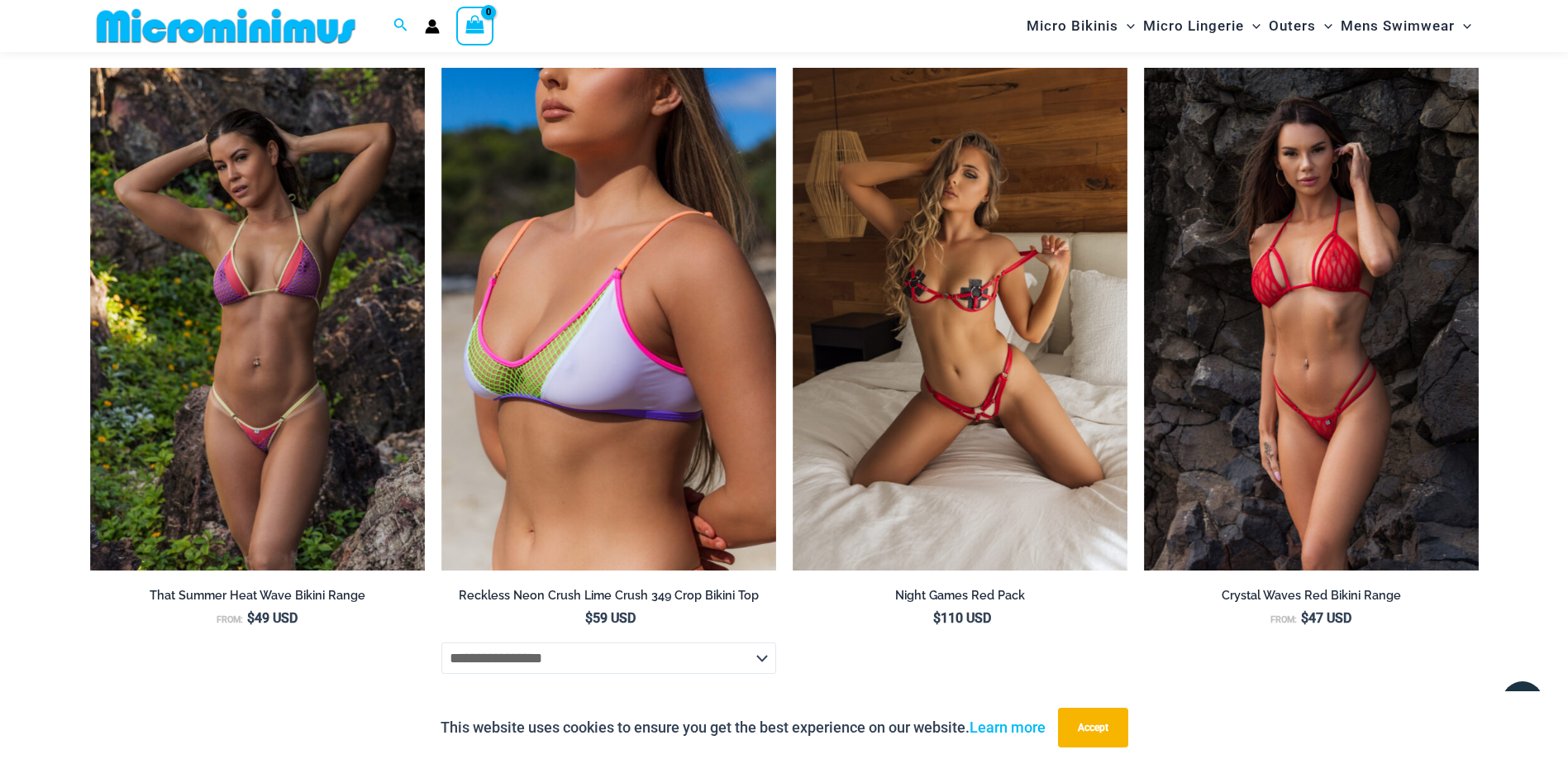
scroll to position [3953, 0]
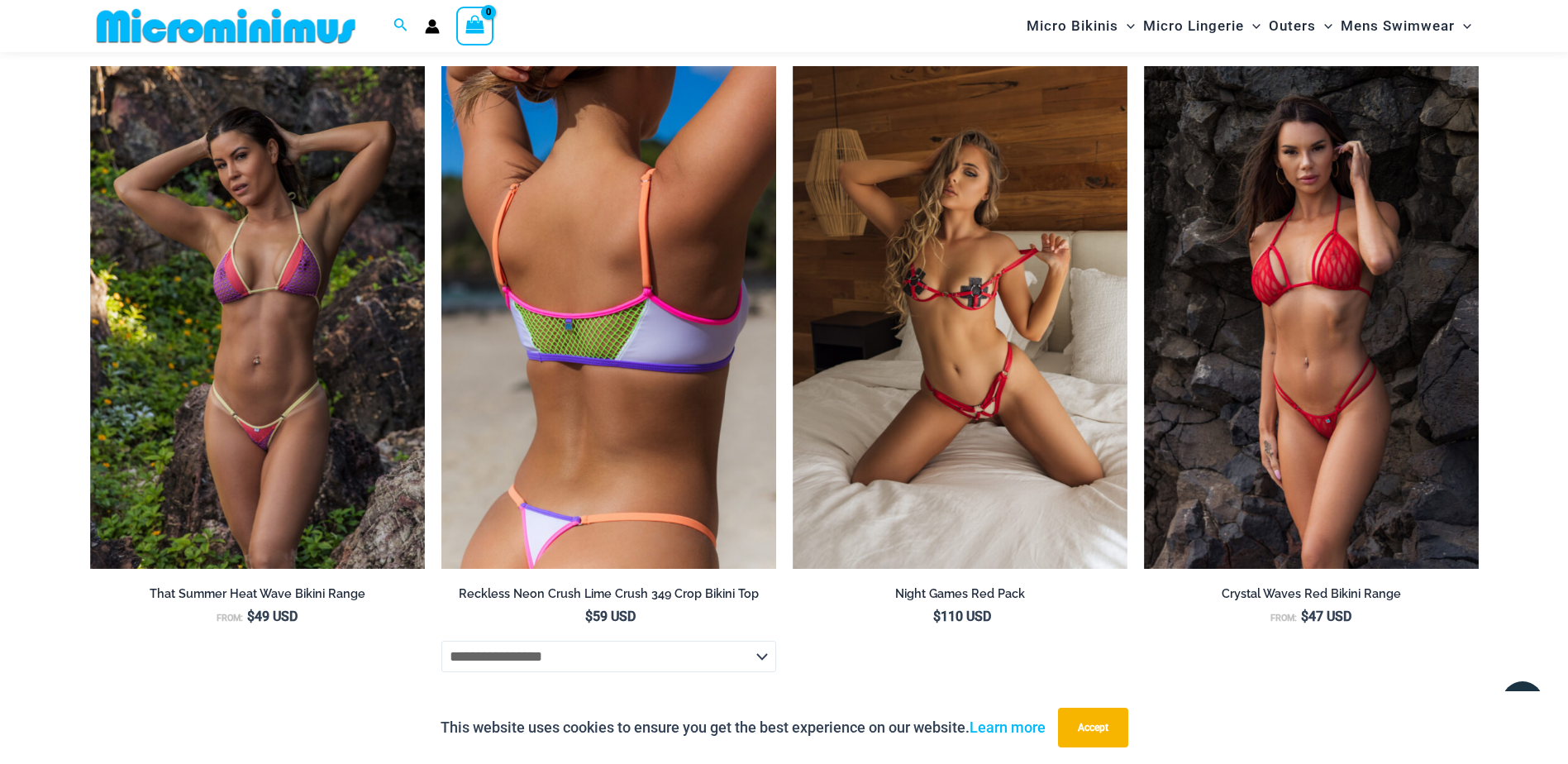
click at [669, 342] on img at bounding box center [608, 317] width 335 height 502
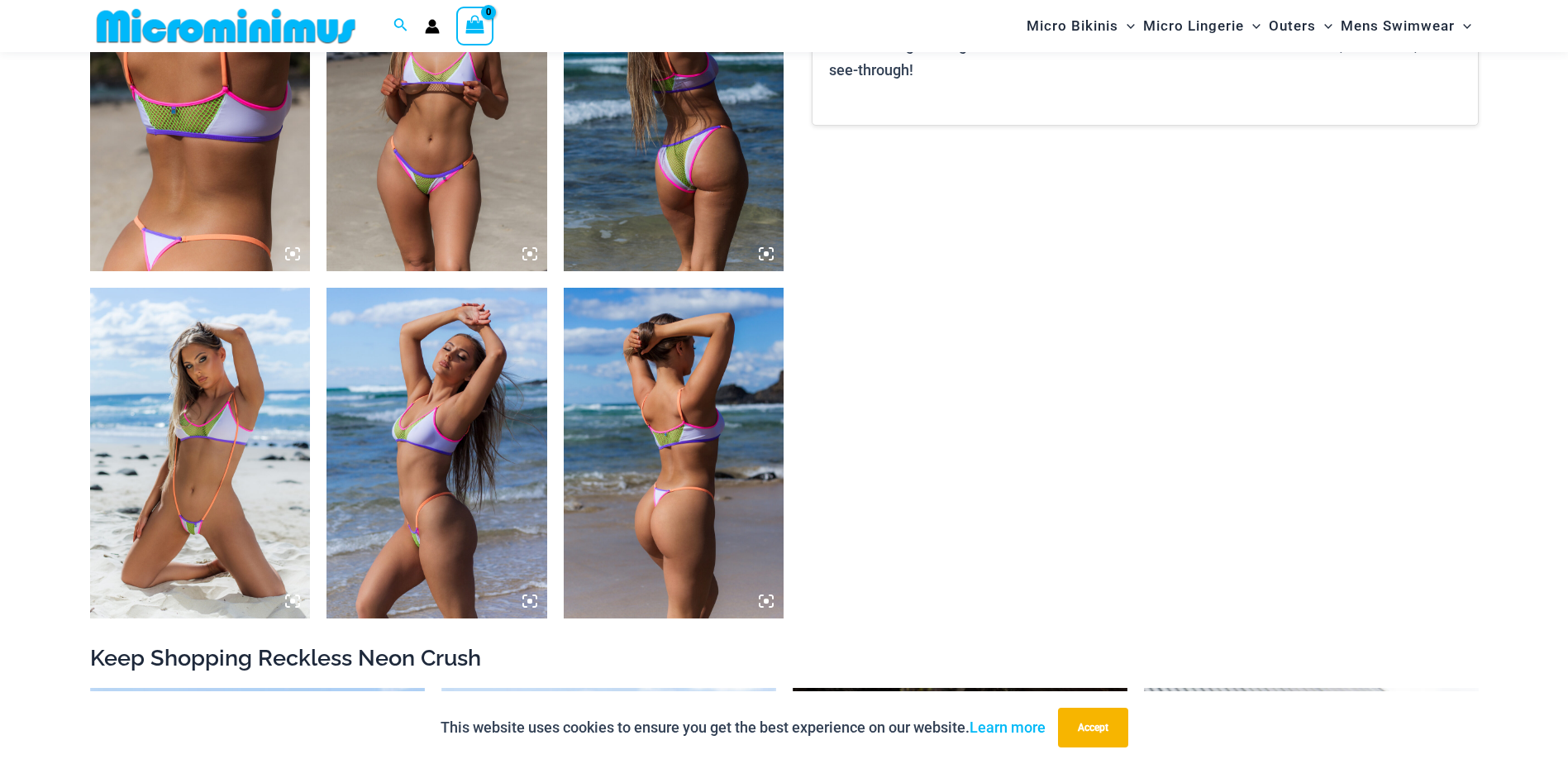
scroll to position [1392, 0]
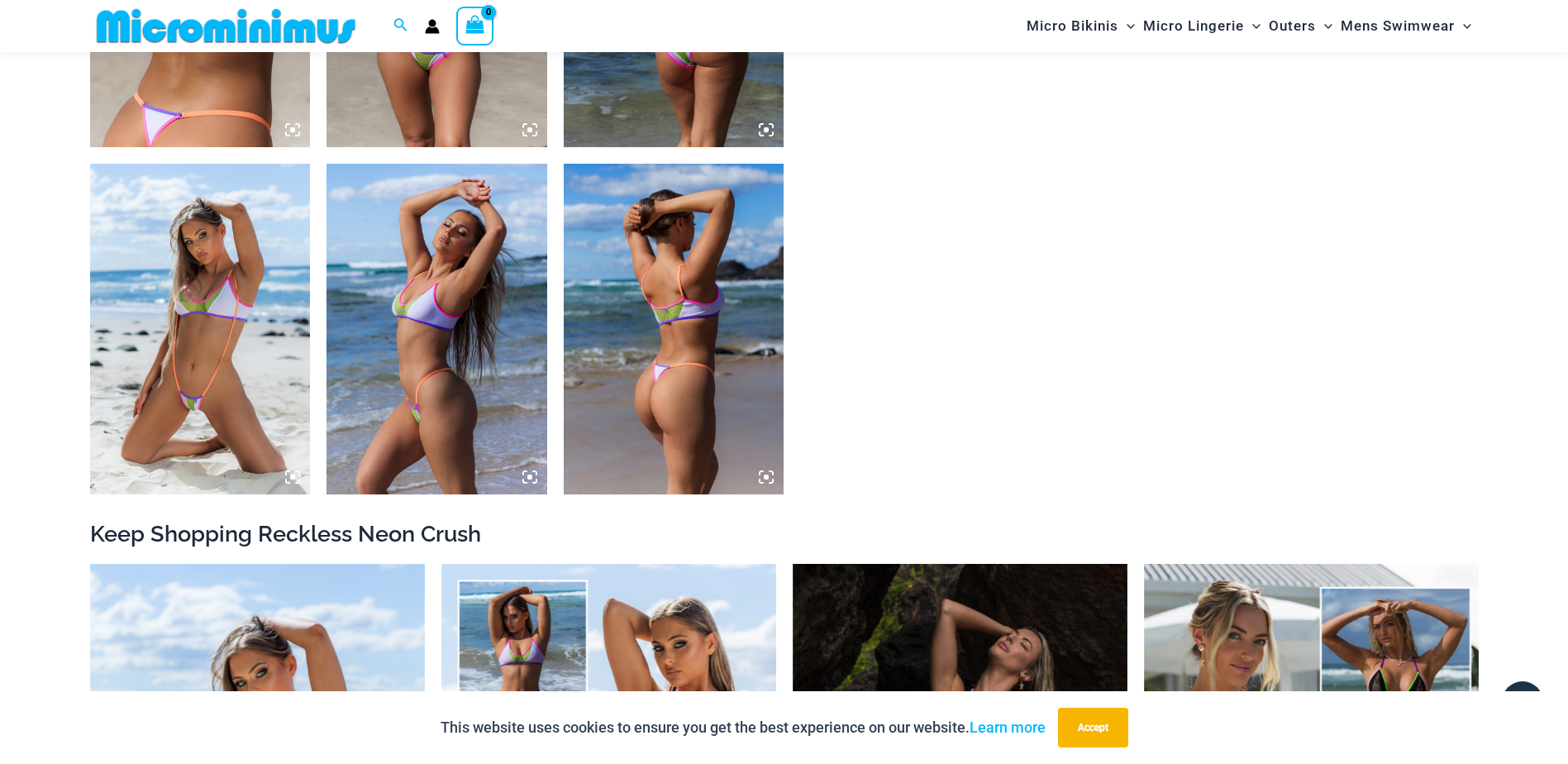
click at [203, 425] on img at bounding box center [200, 329] width 221 height 331
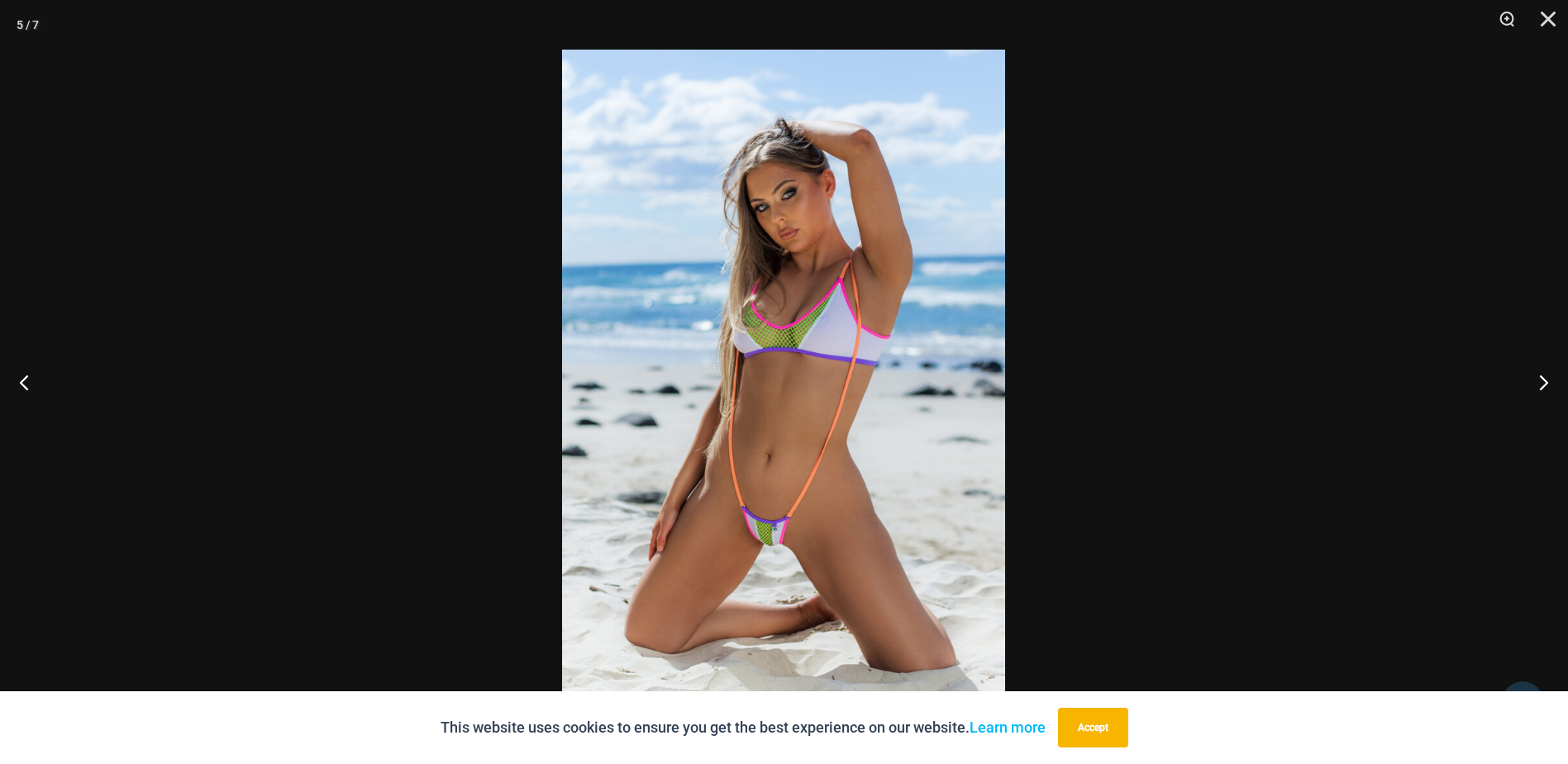
click at [773, 553] on img at bounding box center [784, 382] width 443 height 665
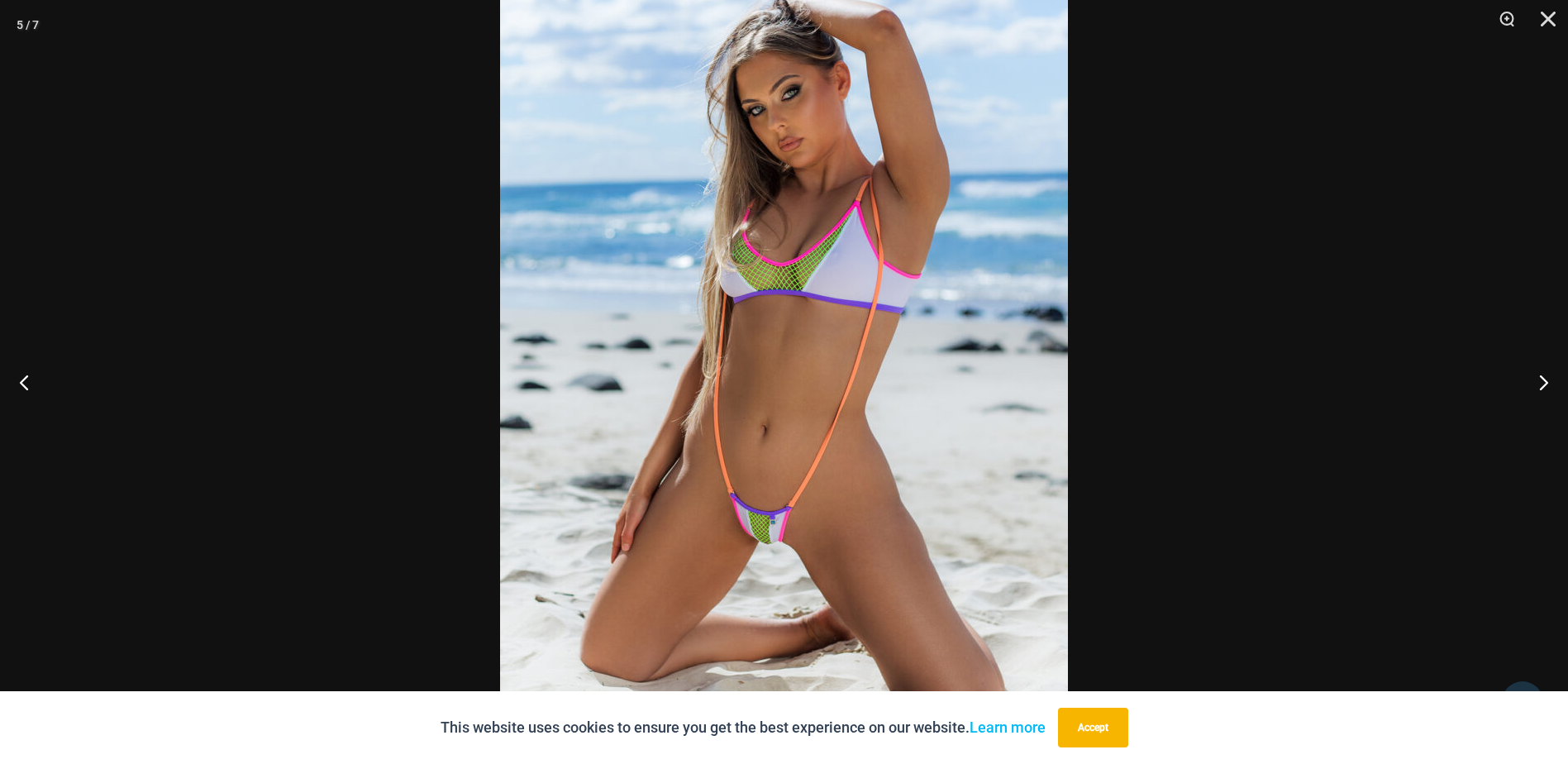
click at [1204, 398] on div at bounding box center [784, 382] width 1568 height 764
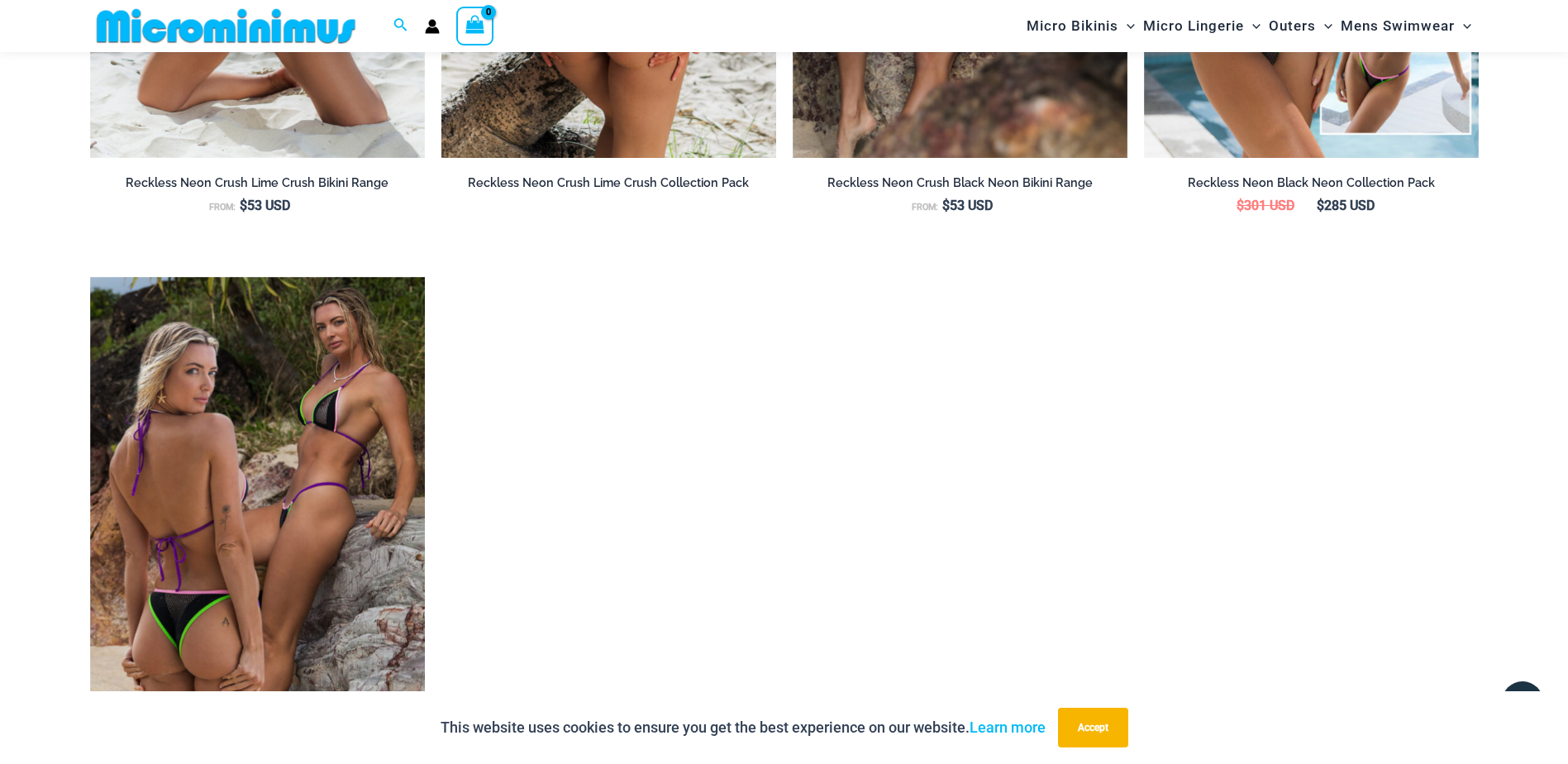
scroll to position [2385, 0]
